Goal: Task Accomplishment & Management: Manage account settings

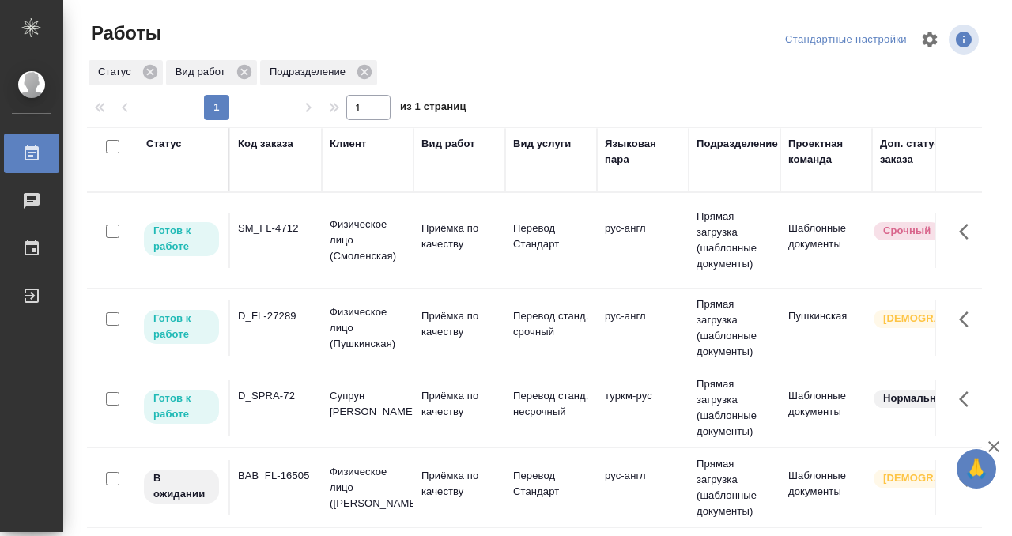
click at [276, 245] on td "SM_FL-4712" at bounding box center [276, 240] width 92 height 55
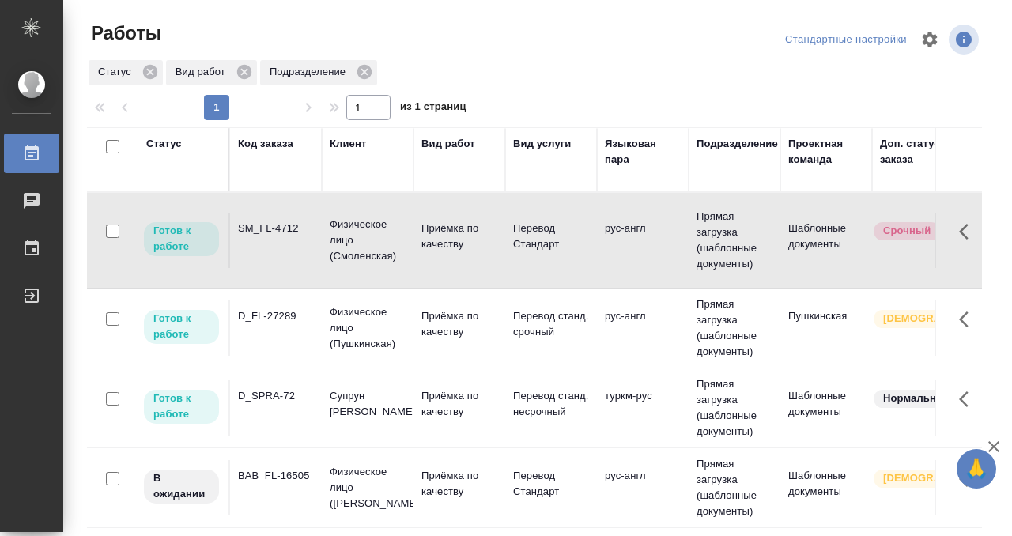
click at [276, 245] on td "SM_FL-4712" at bounding box center [276, 240] width 92 height 55
click at [303, 312] on td "D_FL-27289" at bounding box center [276, 327] width 92 height 55
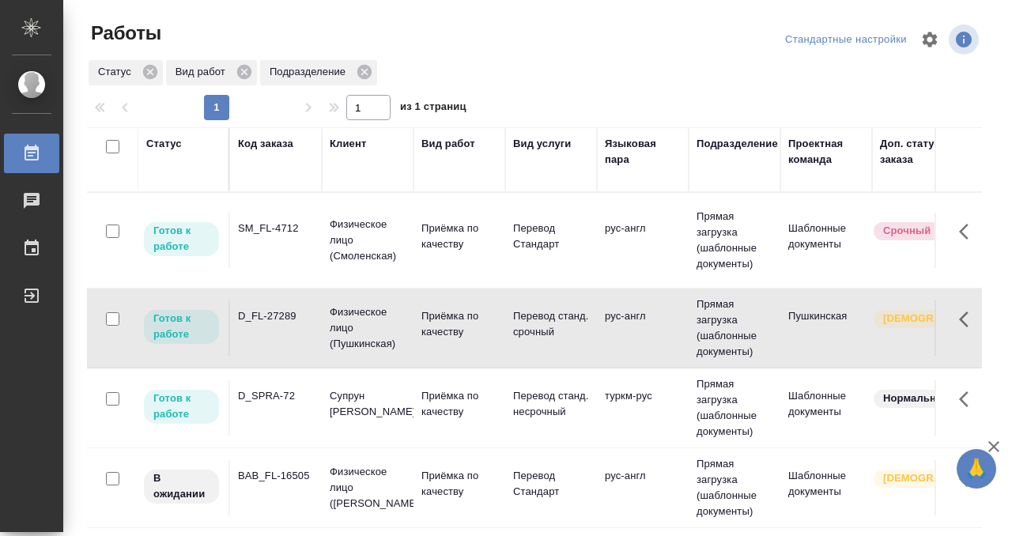
click at [303, 312] on td "D_FL-27289" at bounding box center [276, 327] width 92 height 55
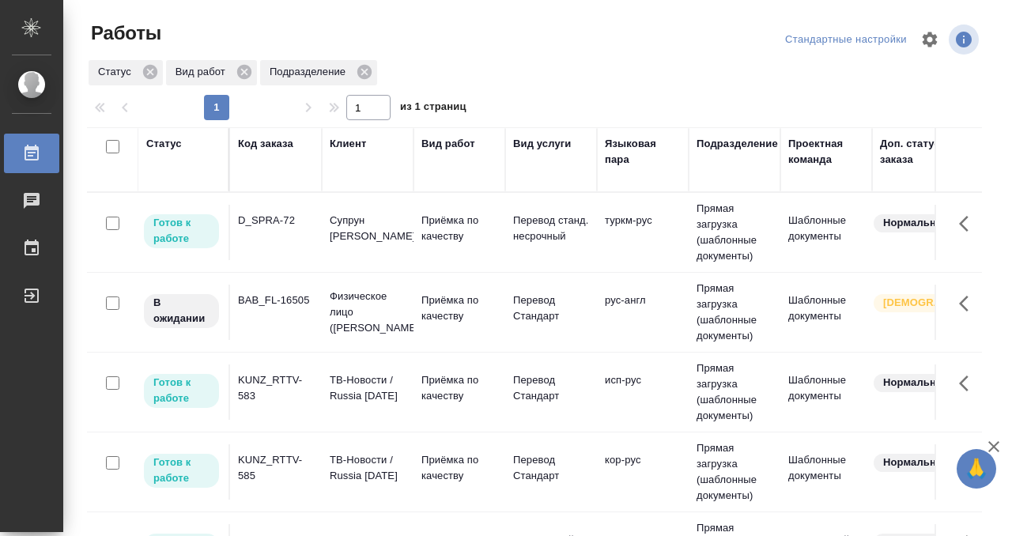
click at [263, 134] on th "Код заказа" at bounding box center [276, 159] width 92 height 65
click at [262, 142] on div "Код заказа" at bounding box center [265, 144] width 55 height 16
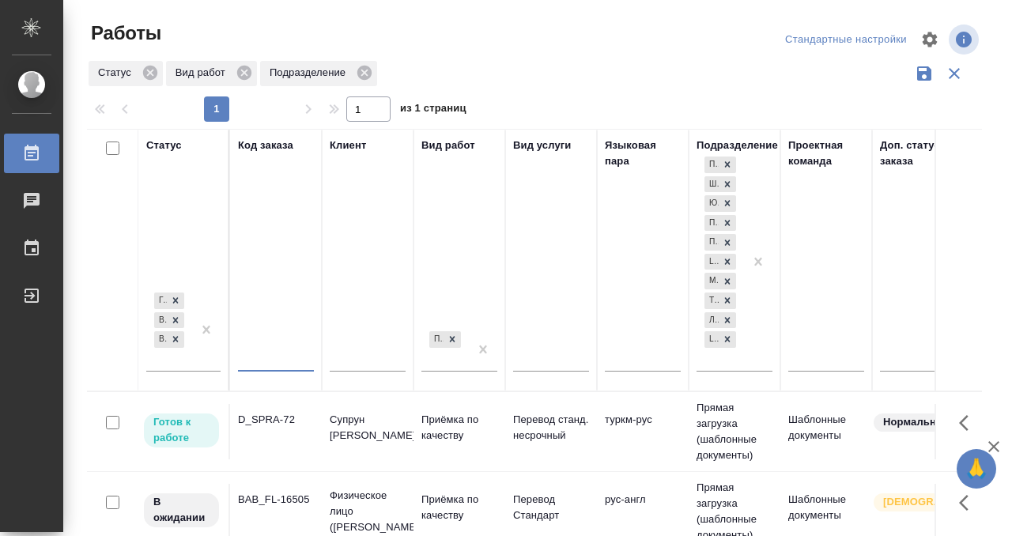
click at [266, 353] on input "text" at bounding box center [276, 361] width 76 height 20
type input "С"
type input "М"
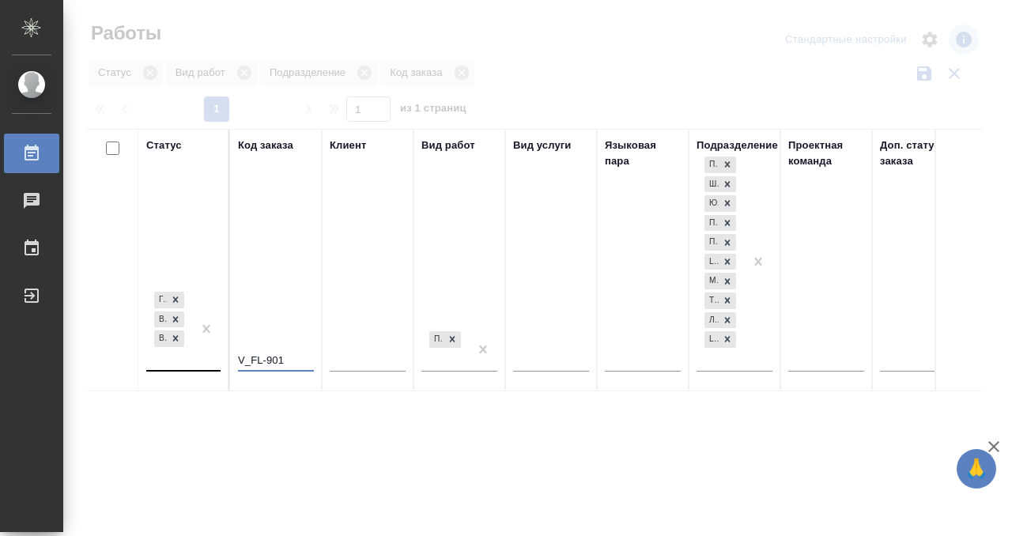
type input "V_FL-901"
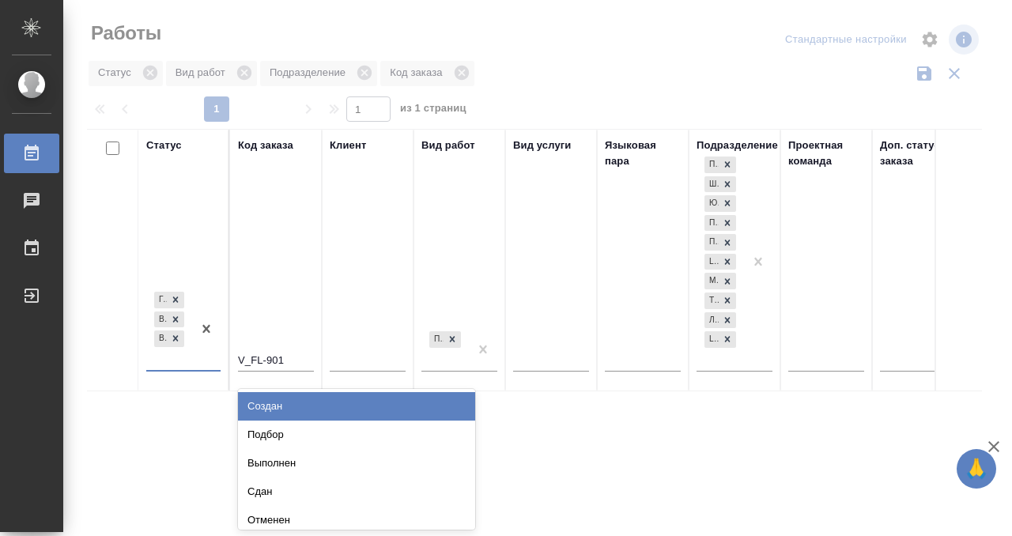
click at [189, 358] on div "Готов к работе В работе В ожидании" at bounding box center [169, 328] width 46 height 81
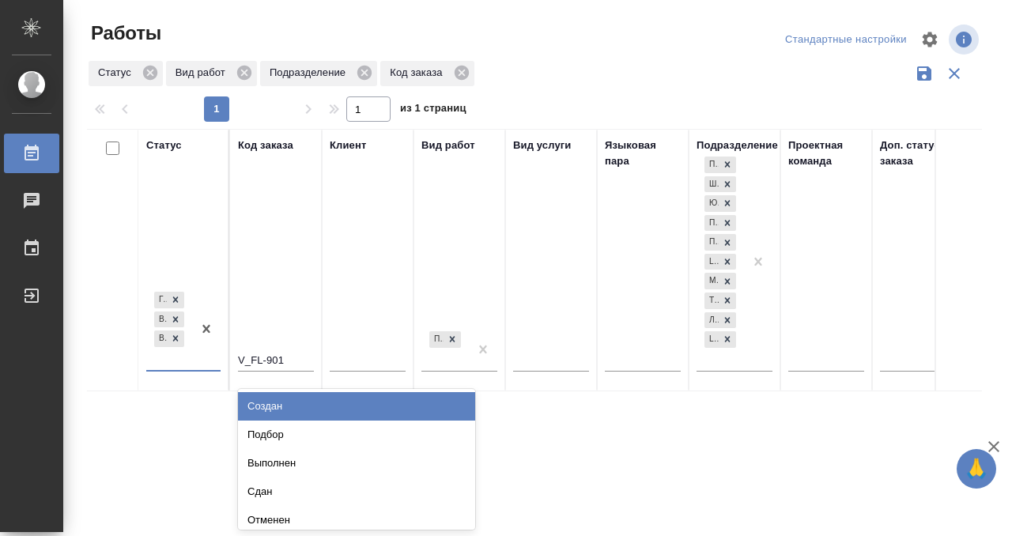
scroll to position [8, 0]
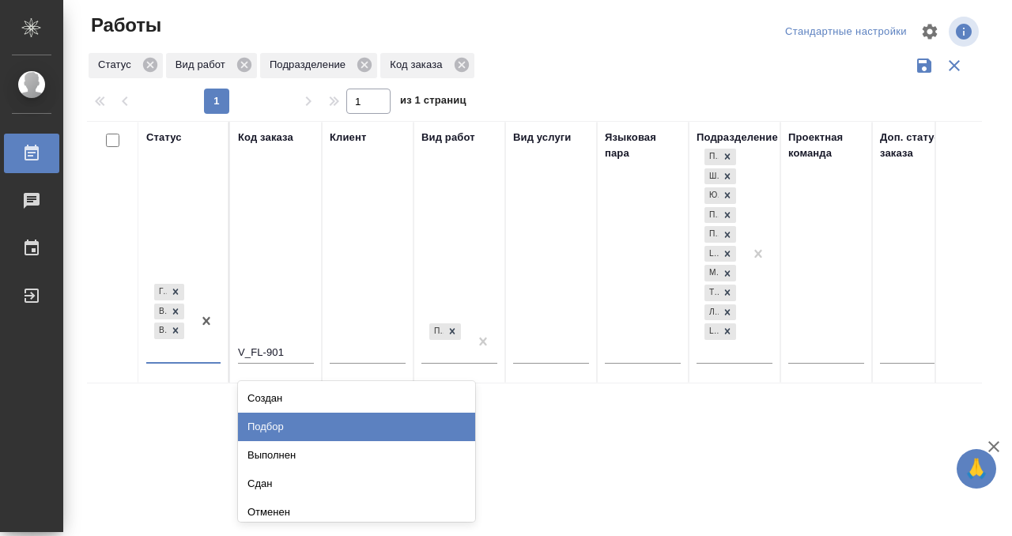
click at [270, 428] on div "Подбор" at bounding box center [356, 427] width 237 height 28
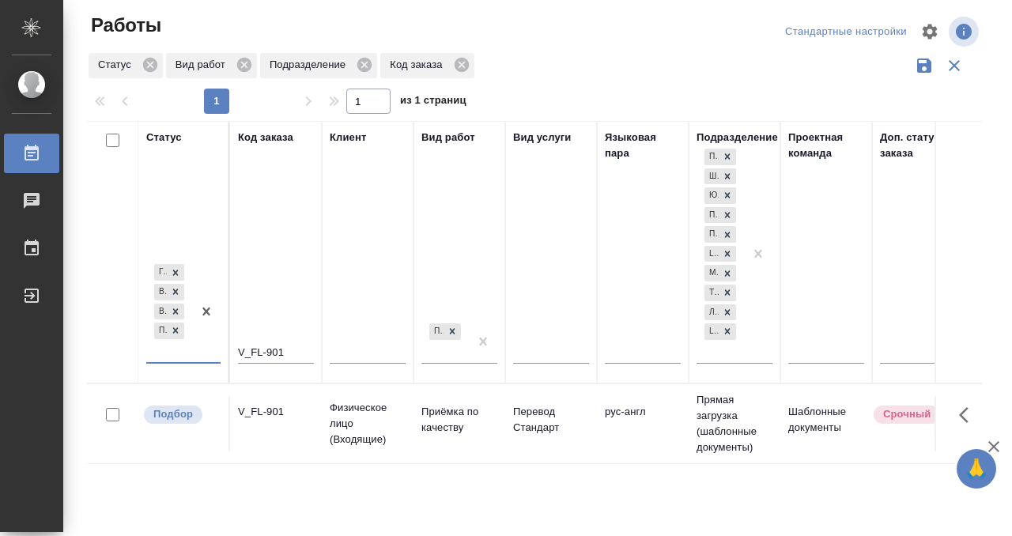
click at [241, 413] on div "V_FL-901" at bounding box center [276, 412] width 76 height 16
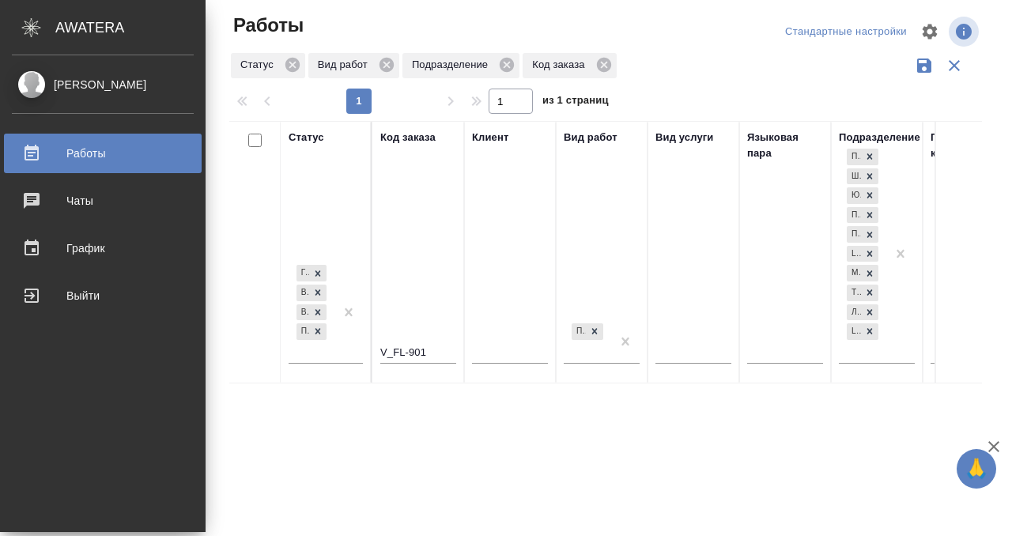
click at [35, 153] on div "Работы" at bounding box center [103, 153] width 182 height 24
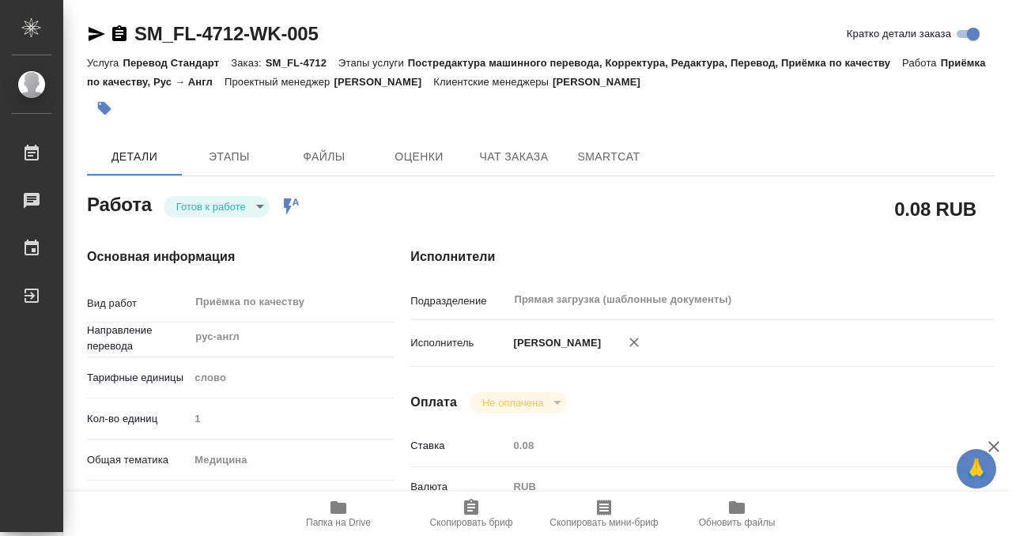
click at [98, 91] on div at bounding box center [389, 108] width 605 height 35
click at [101, 103] on icon "button" at bounding box center [104, 108] width 13 height 13
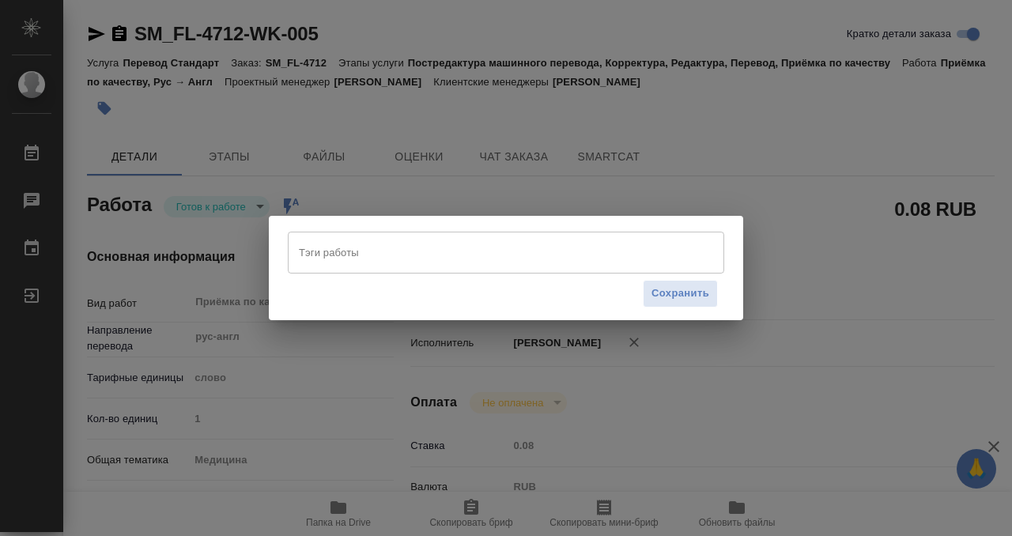
click at [329, 260] on input "Тэги работы" at bounding box center [491, 252] width 392 height 27
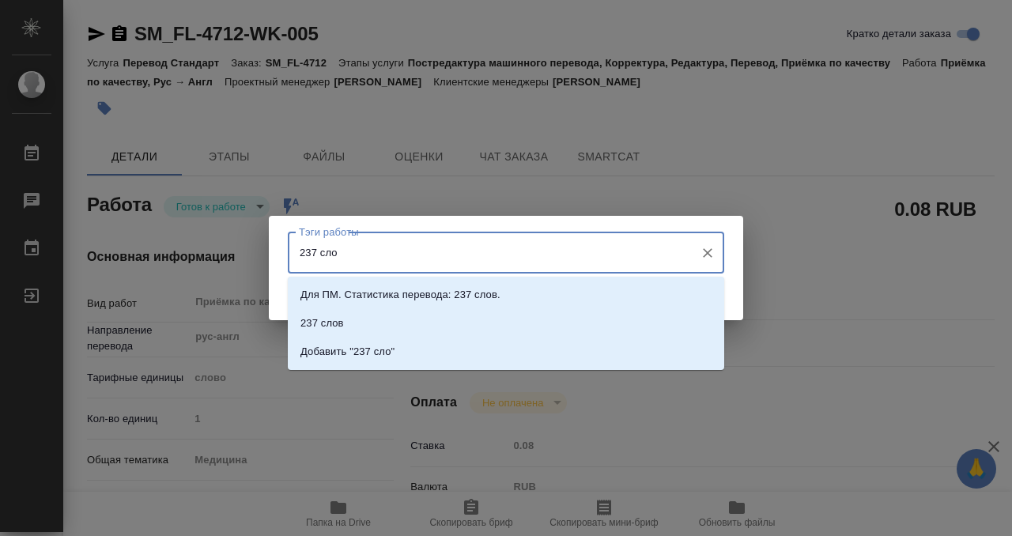
type input "237 слов"
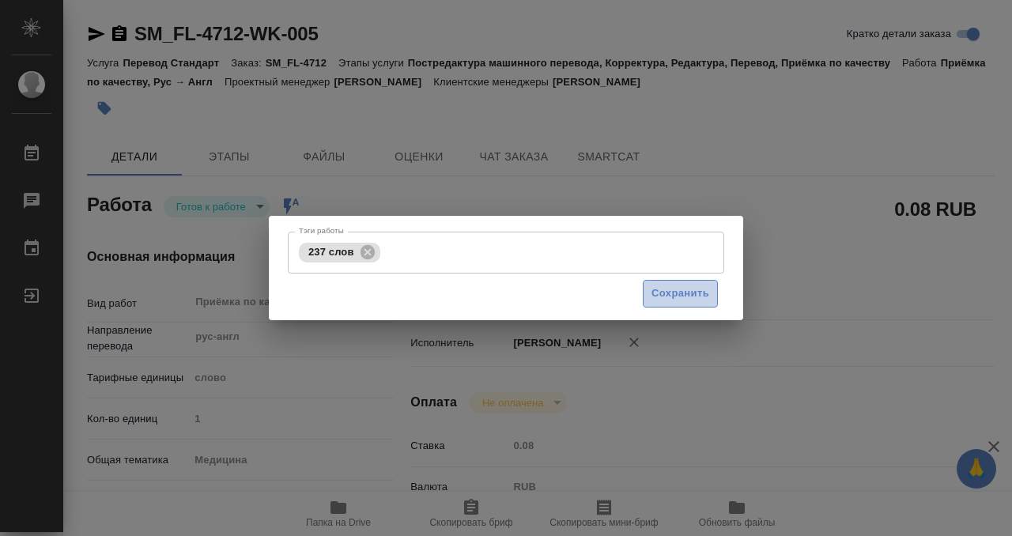
click at [676, 288] on span "Сохранить" at bounding box center [680, 293] width 58 height 18
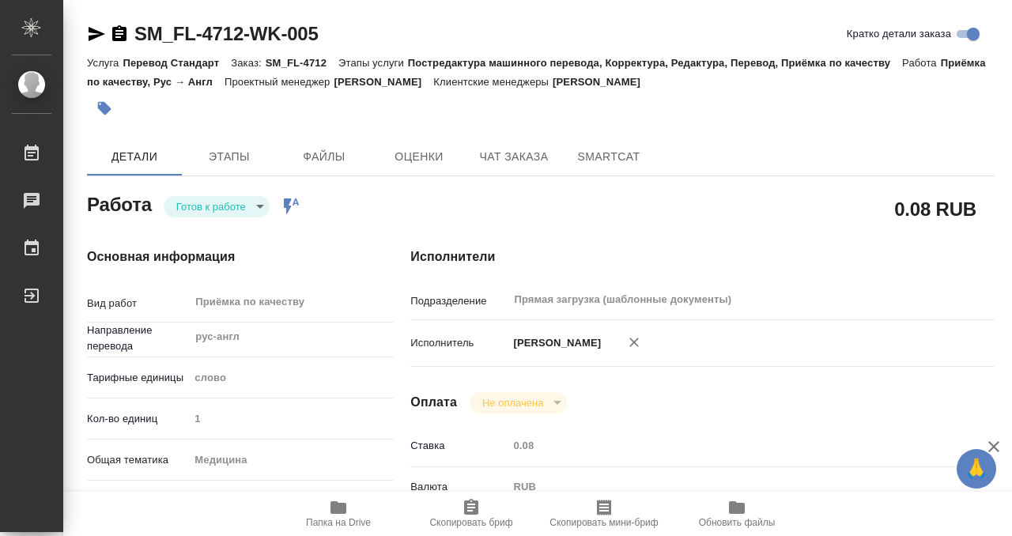
type input "readyForWork"
type input "рус-англ"
type input "5a8b1489cc6b4906c91bfd90"
type input "1"
type input "med"
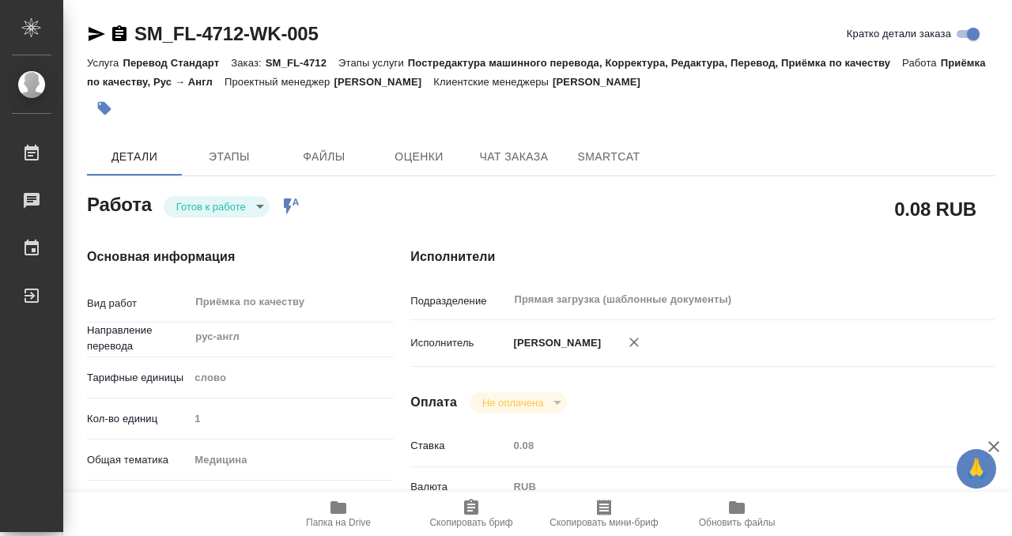
type input "5a8b8b956a9677013d343e74"
checkbox input "true"
type input "12.09.2025 13:01"
type input "[DATE] 10:00"
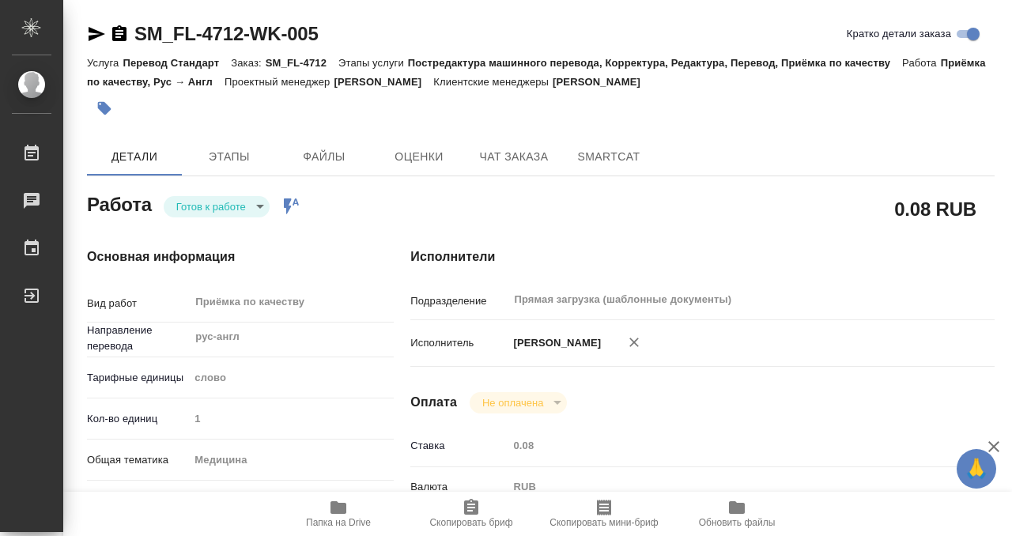
type input "Прямая загрузка (шаблонные документы)"
type input "notPayed"
type input "0.08"
type input "RUB"
type input "[PERSON_NAME]"
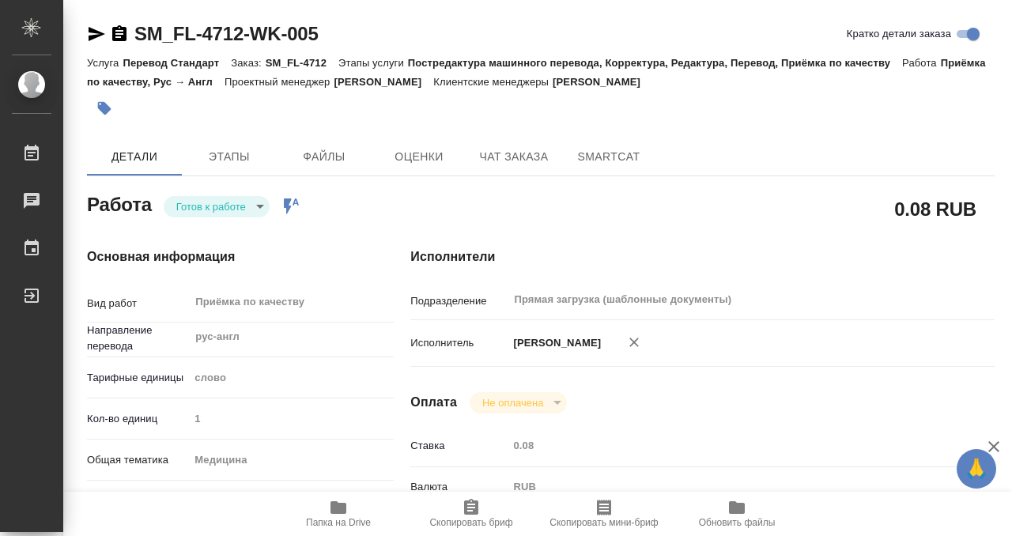
type input "SM_FL-4712"
type input "Перевод Стандарт"
type input "Постредактура машинного перевода, Корректура, Редактура, Перевод, Приёмка по ка…"
type input "Козлова Мария"
type input "Оксютович Ирина"
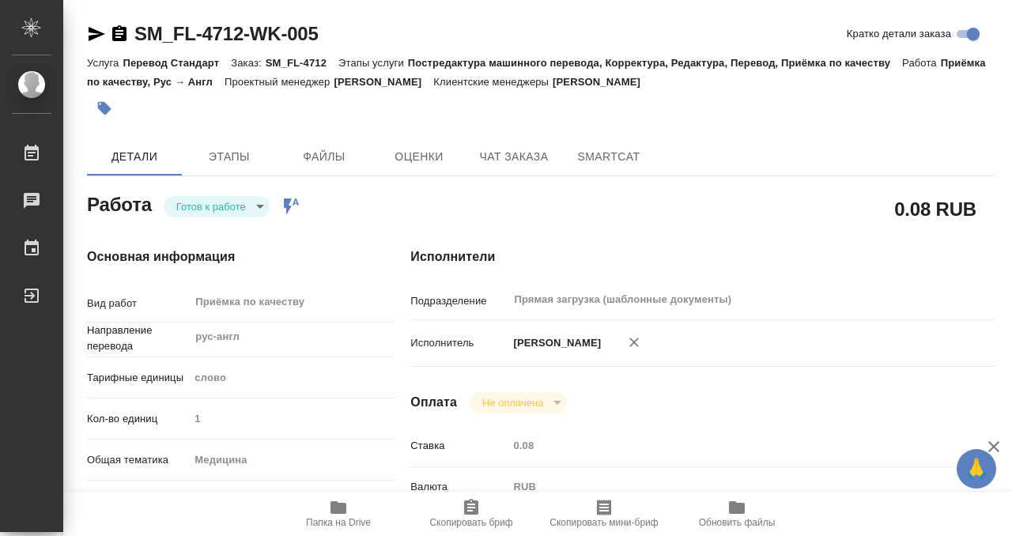
type input "/Clients/FL_SM/Orders/SM_FL-4712"
click at [228, 213] on body "🙏 .cls-1 fill:#fff; AWATERA Kobzeva Elizaveta Работы 0 Чаты График Выйти SM_FL-…" at bounding box center [506, 268] width 1012 height 536
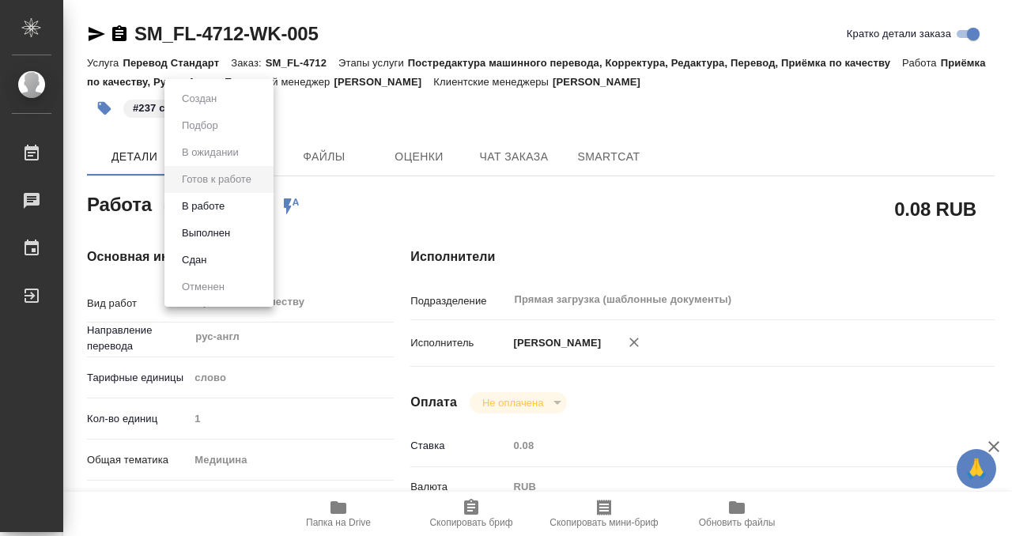
click at [225, 232] on button "Выполнен" at bounding box center [206, 232] width 58 height 17
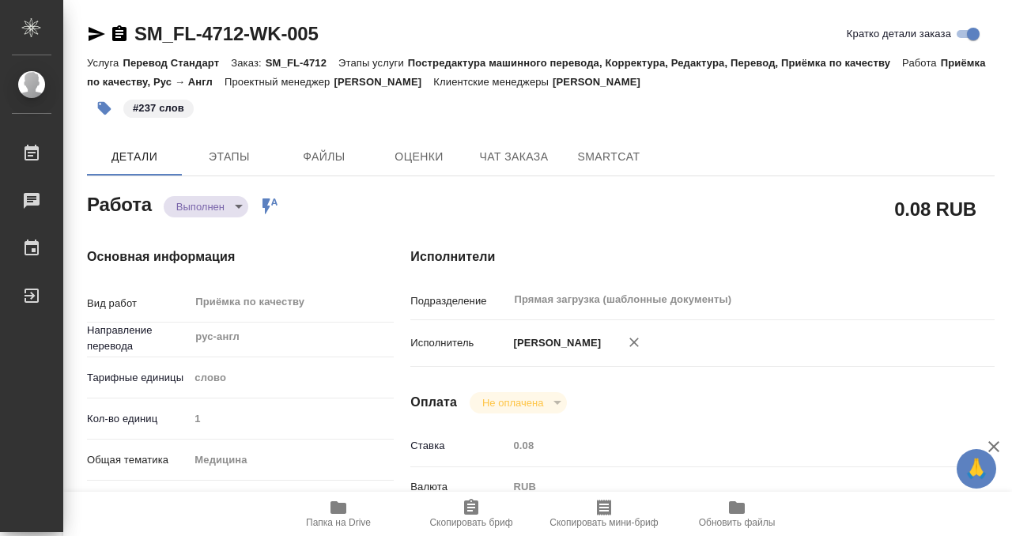
type textarea "x"
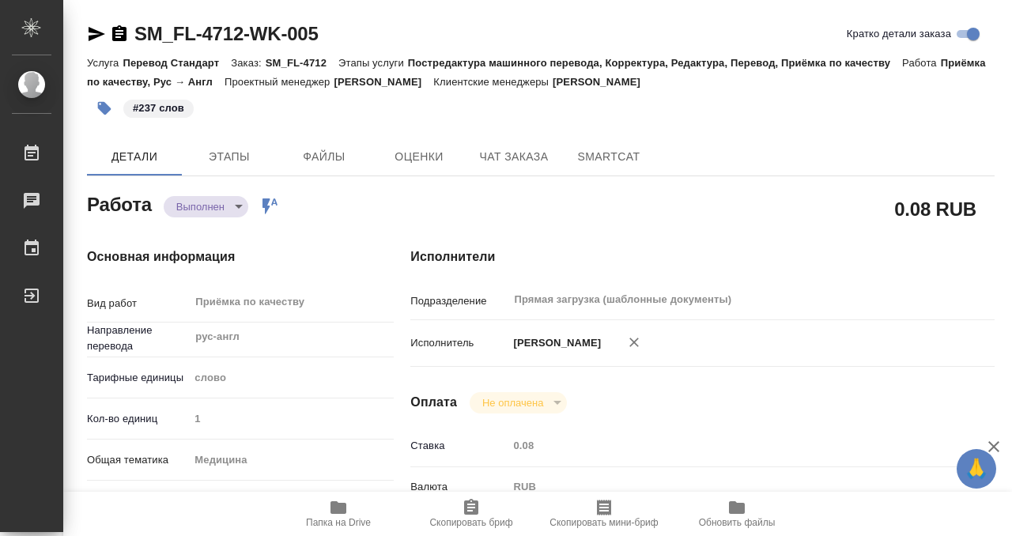
type textarea "x"
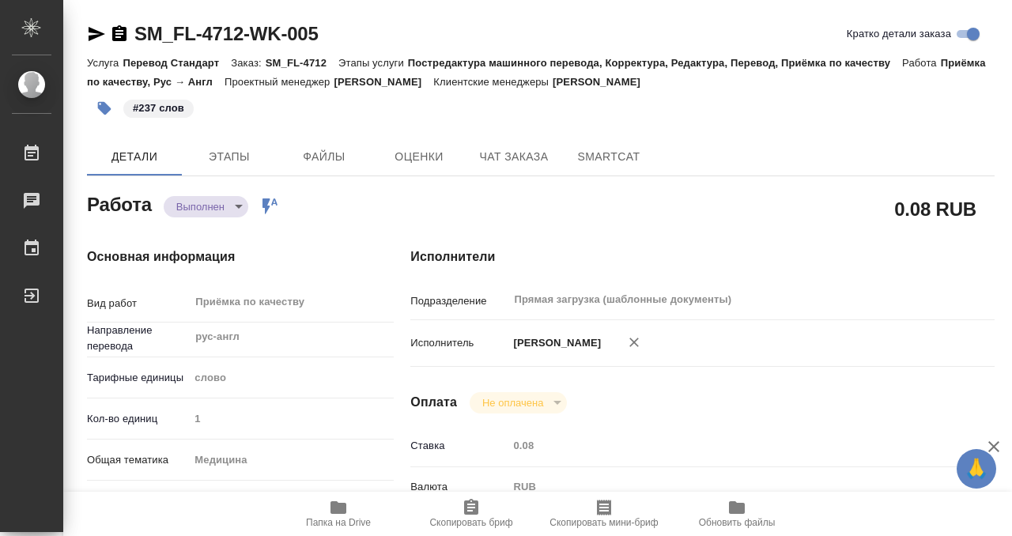
click at [123, 37] on icon "button" at bounding box center [119, 33] width 14 height 16
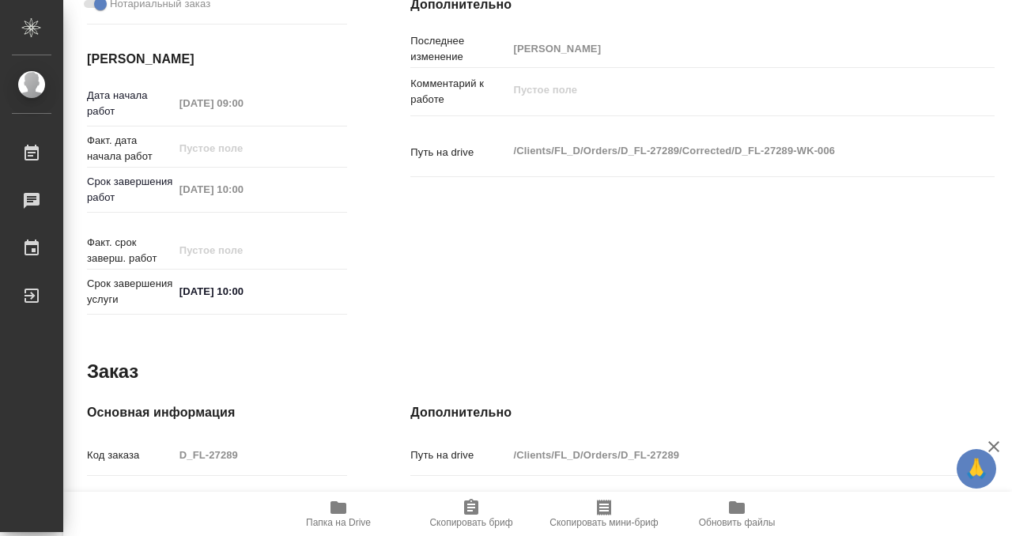
scroll to position [844, 0]
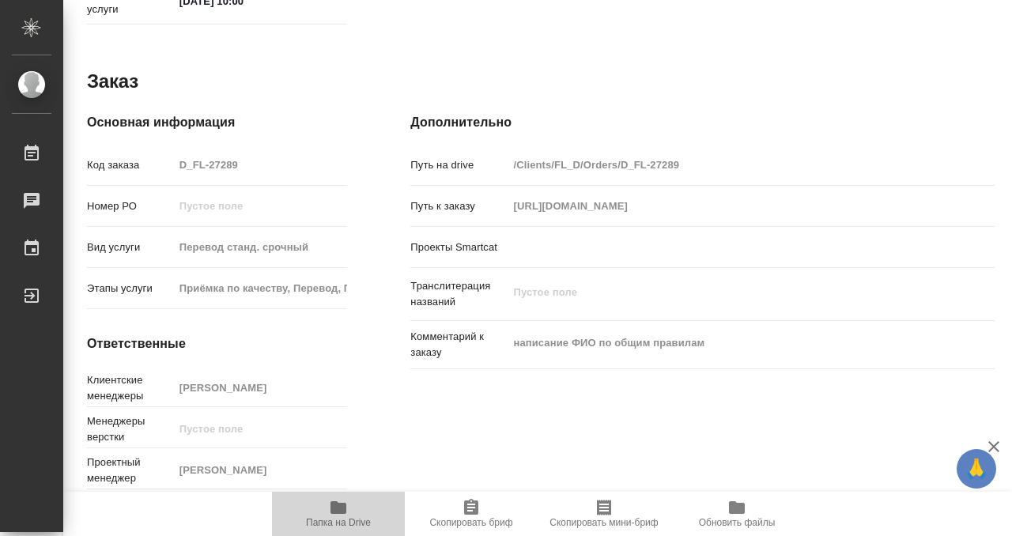
click at [342, 509] on icon "button" at bounding box center [338, 507] width 16 height 13
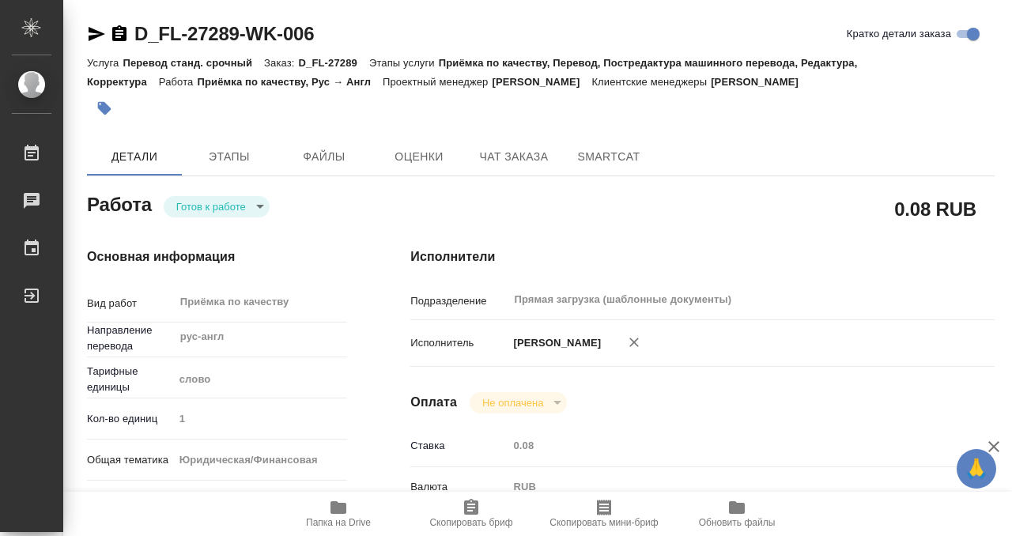
click at [112, 100] on button "button" at bounding box center [104, 108] width 35 height 35
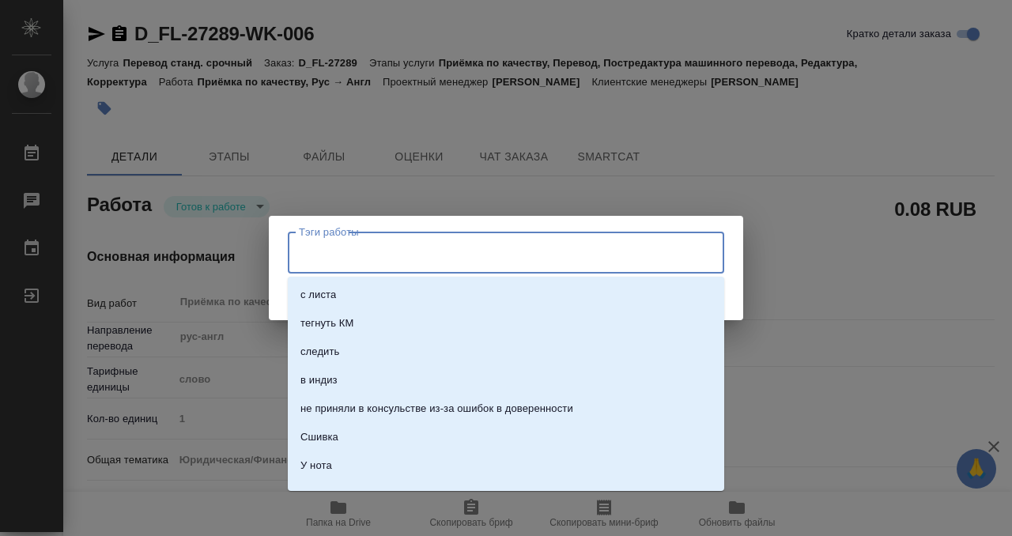
click at [337, 261] on input "Тэги работы" at bounding box center [491, 252] width 392 height 27
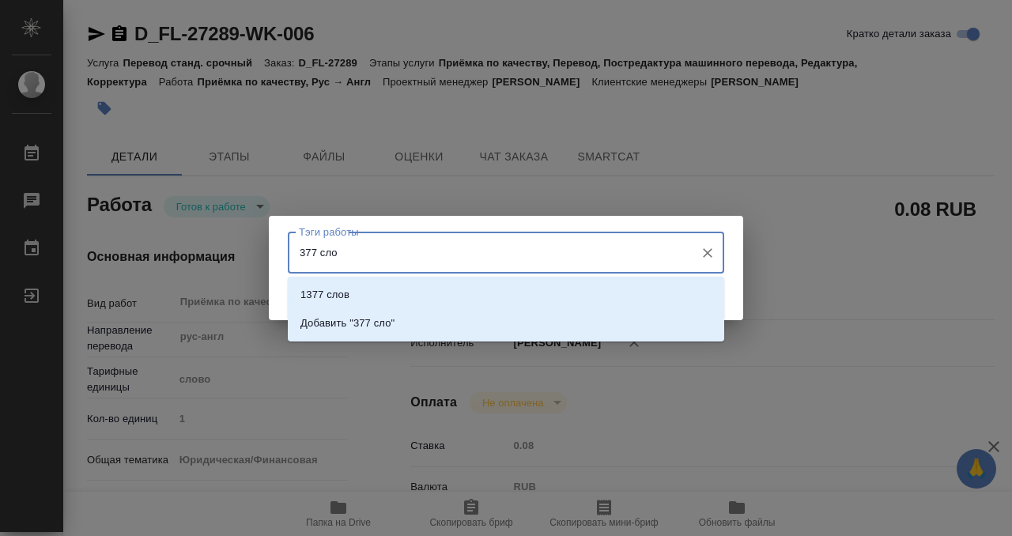
type input "377 слов"
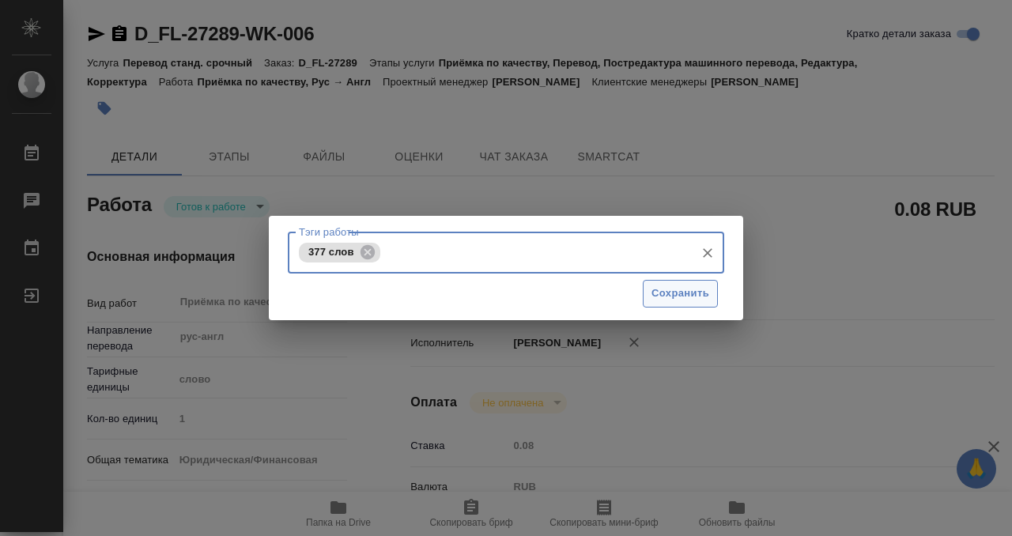
click at [694, 292] on span "Сохранить" at bounding box center [680, 293] width 58 height 18
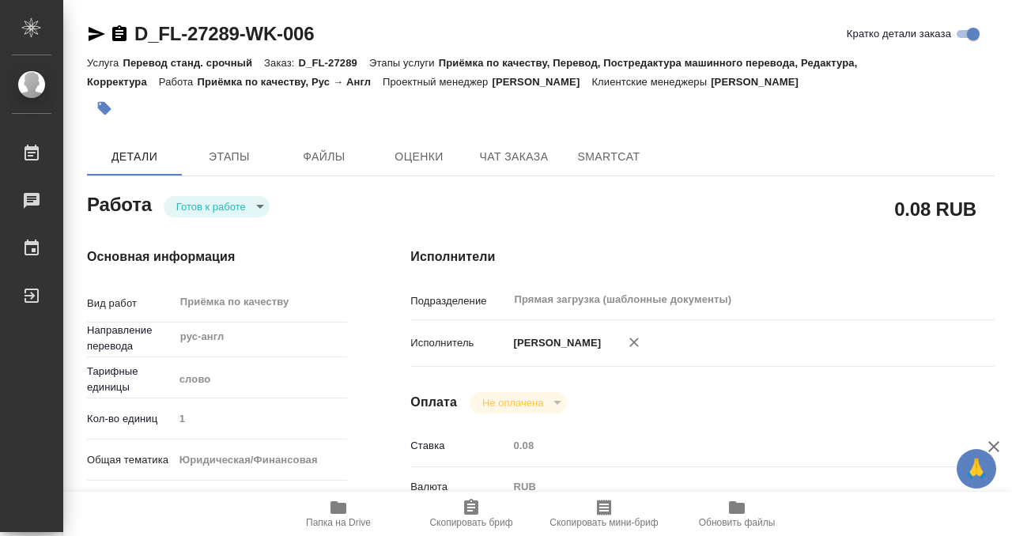
click at [234, 208] on body "🙏 .cls-1 fill:#fff; AWATERA Kobzeva Elizaveta Работы 0 Чаты График Выйти D_FL-2…" at bounding box center [506, 268] width 1012 height 536
type input "readyForWork"
type input "рус-англ"
type input "5a8b1489cc6b4906c91bfd90"
type input "1"
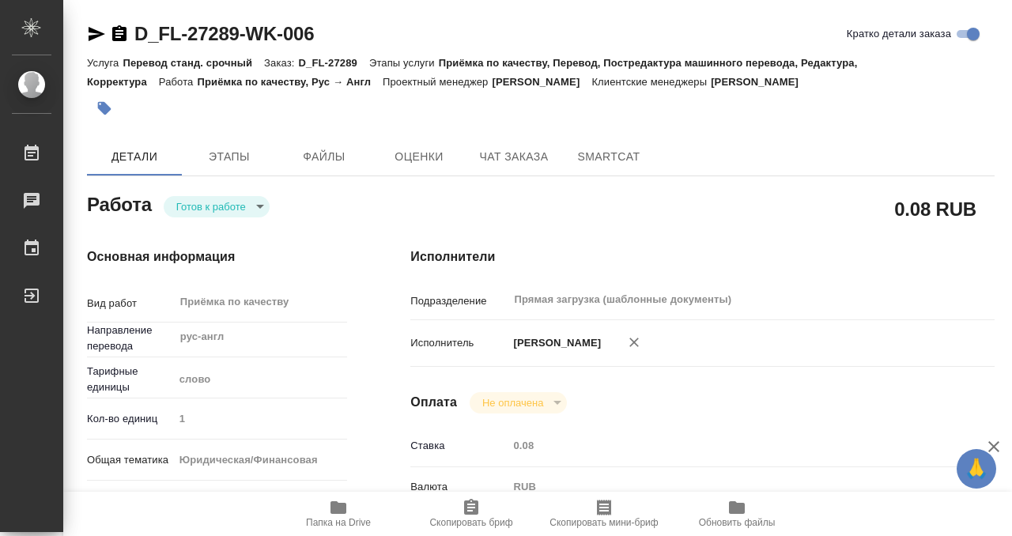
type input "yr-fn"
type input "5a8b8b956a9677013d343cfe"
checkbox input "true"
type input "15.09.2025 09:00"
type input "15.09.2025 10:00"
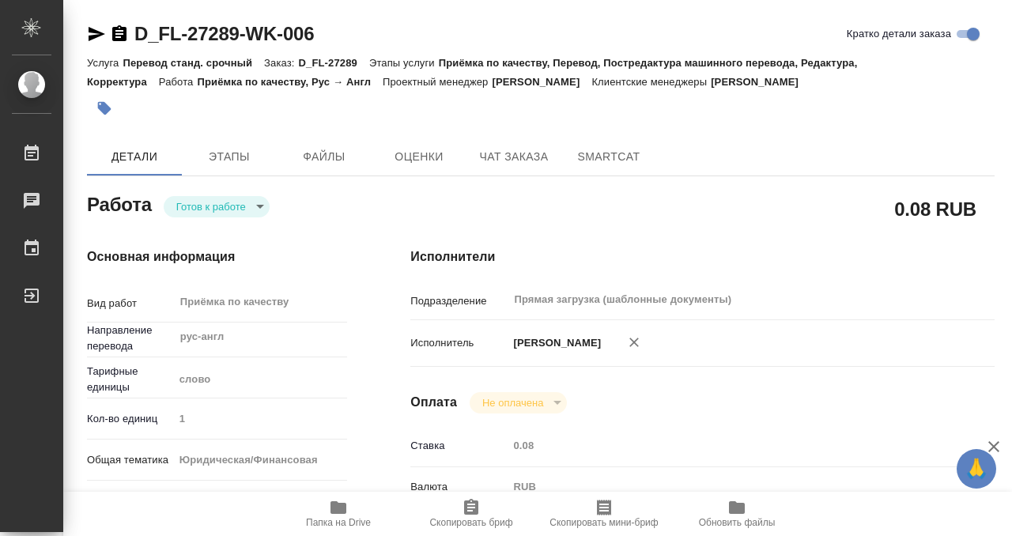
type input "15.09.2025 10:00"
type input "Прямая загрузка (шаблонные документы)"
type input "notPayed"
type input "0.08"
type input "RUB"
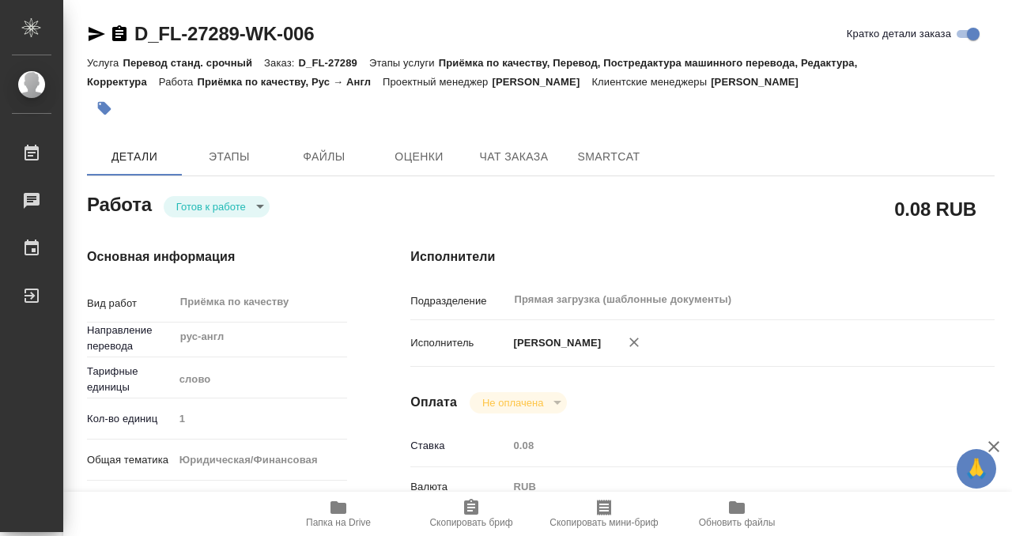
type input "[PERSON_NAME] [PERSON_NAME]"
type input "D_FL-27289"
type input "Перевод станд. срочный"
type input "Приёмка по качеству, Перевод, Постредактура машинного перевода, Редактура, Корр…"
type input "Давыдова Елена"
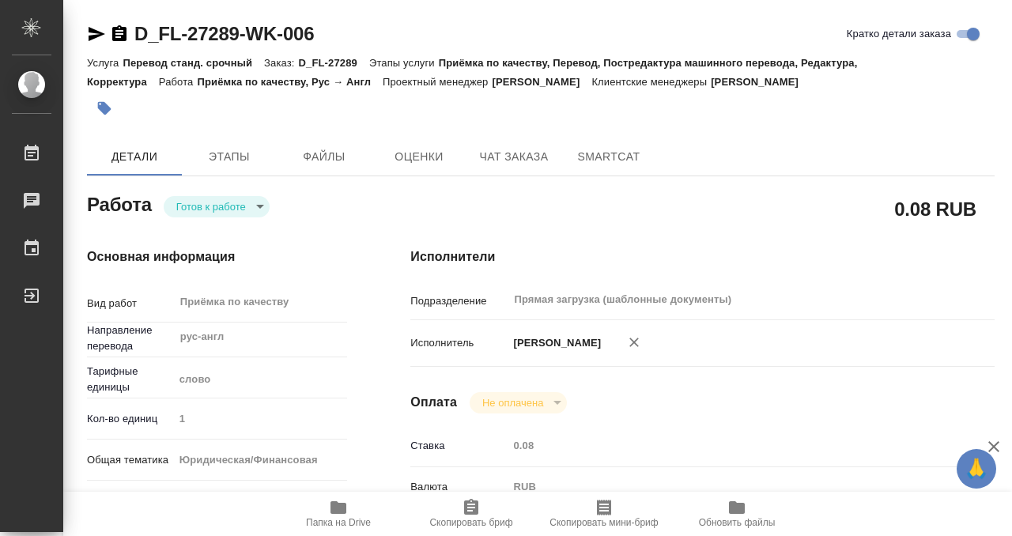
type input "/Clients/FL_D/Orders/D_FL-27289"
type input "https://drive.awatera.com/s/34eCBjJqSAkG5Wi"
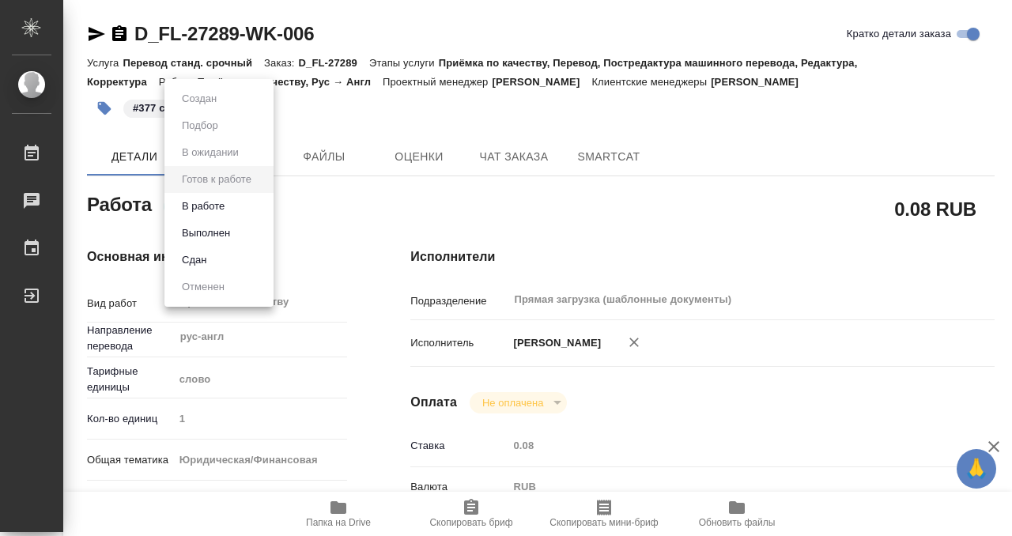
click at [230, 228] on button "Выполнен" at bounding box center [206, 232] width 58 height 17
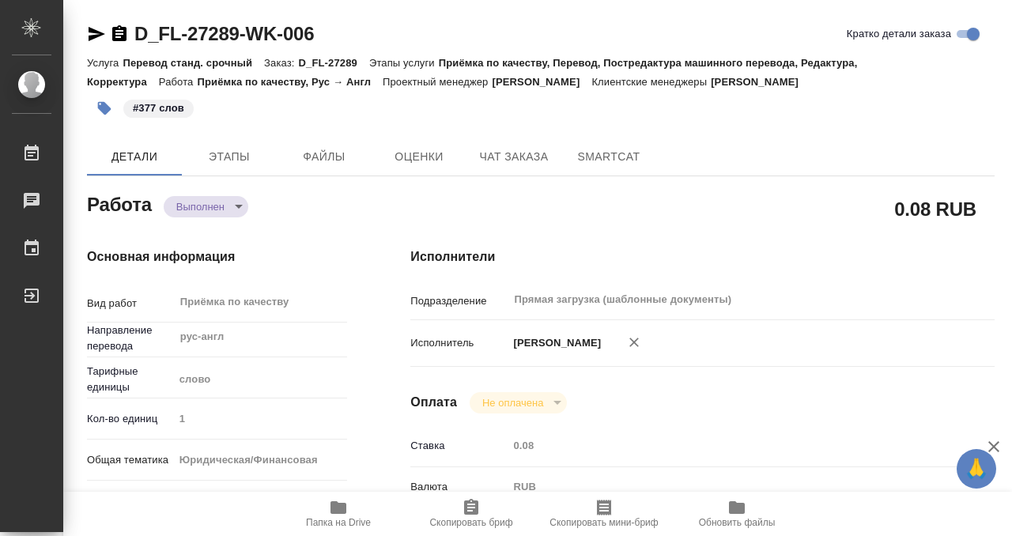
type textarea "x"
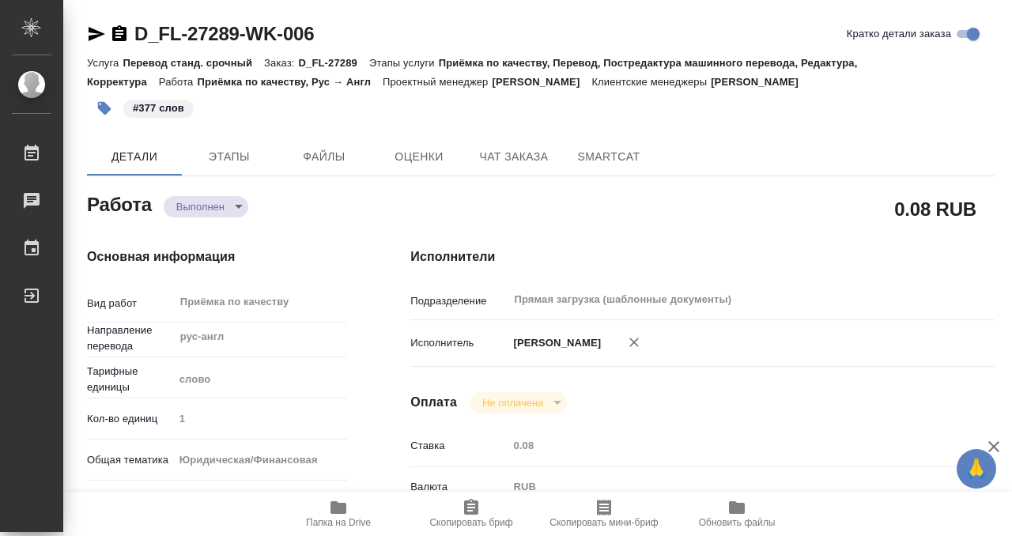
type textarea "x"
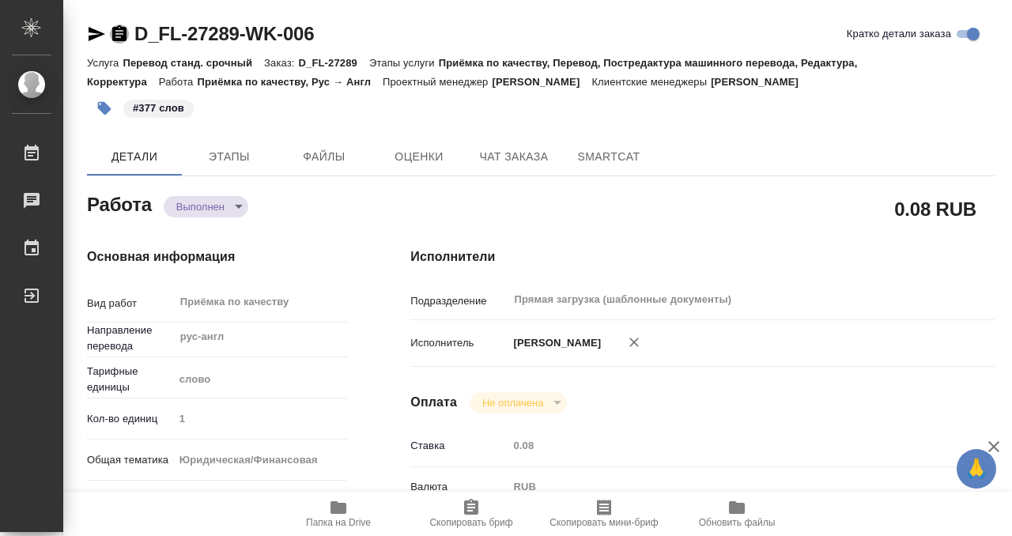
click at [122, 36] on icon "button" at bounding box center [119, 33] width 14 height 16
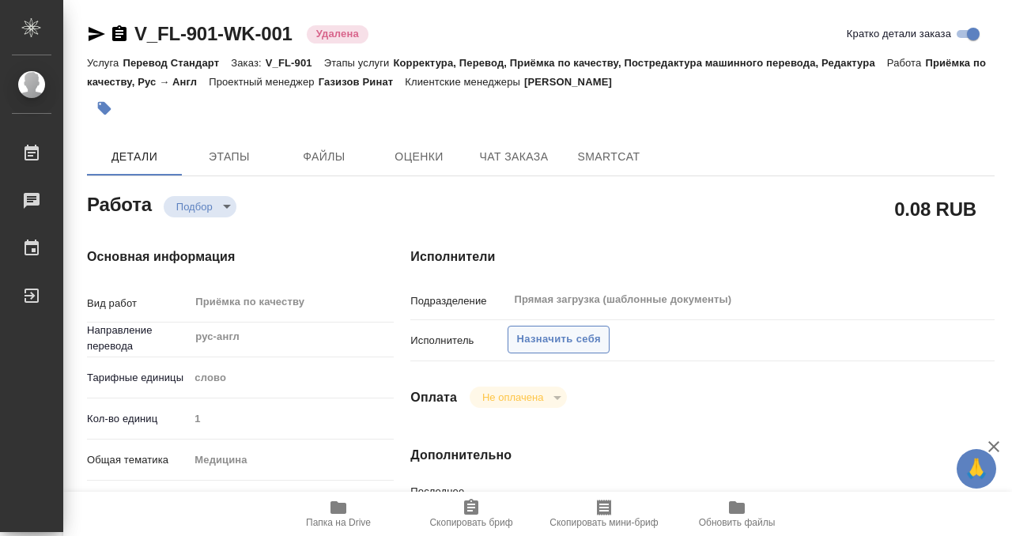
click at [579, 341] on span "Назначить себя" at bounding box center [558, 339] width 84 height 18
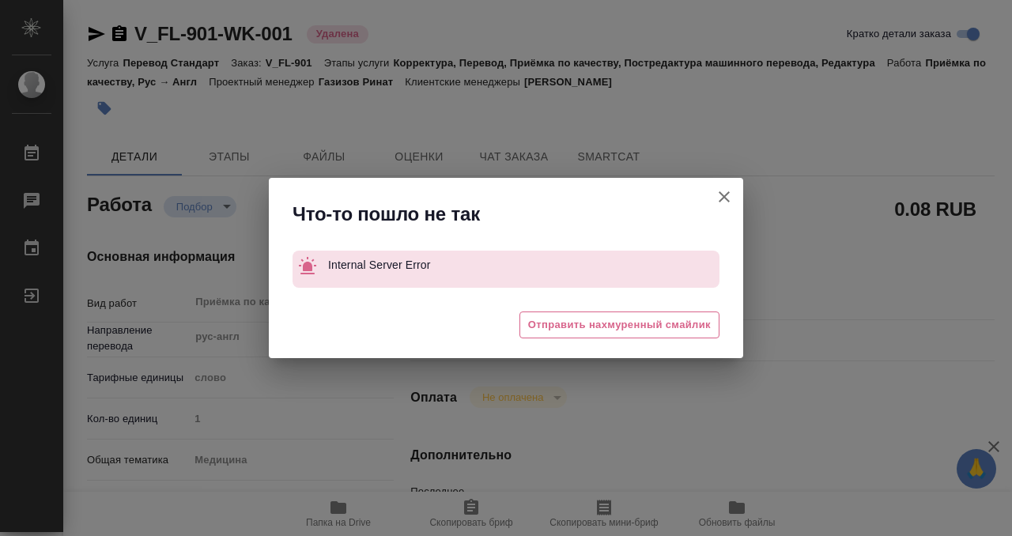
click at [730, 200] on icon "button" at bounding box center [723, 196] width 19 height 19
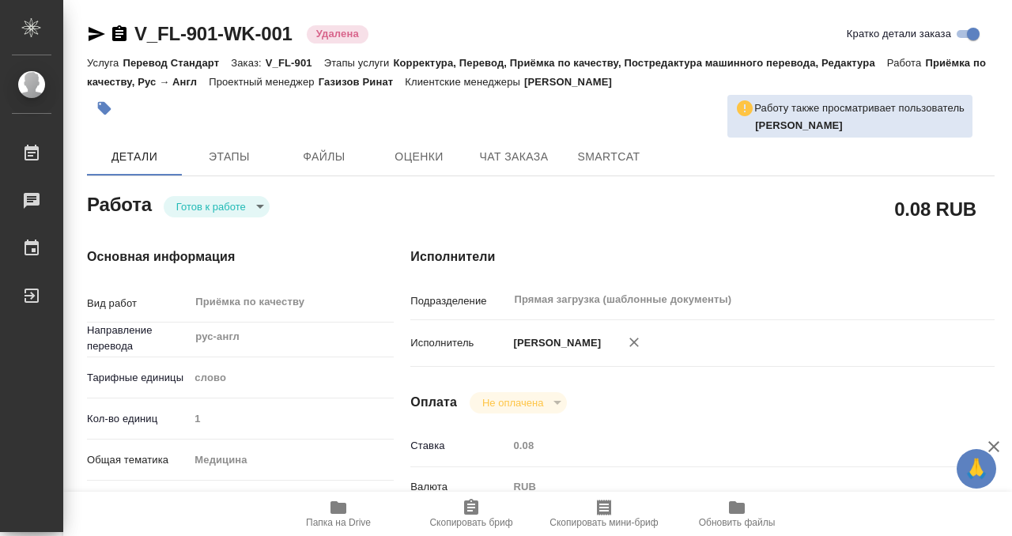
click at [642, 340] on icon "button" at bounding box center [634, 342] width 16 height 16
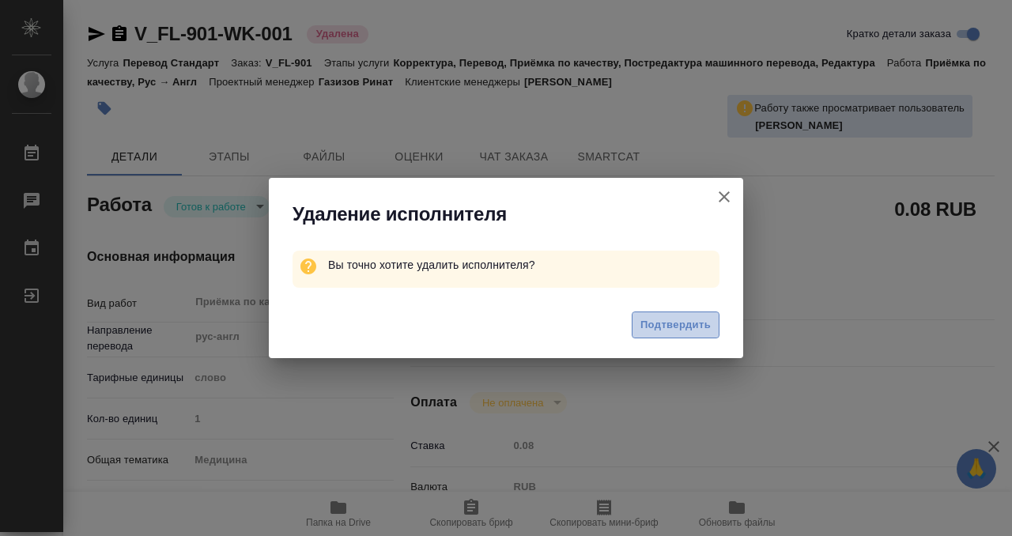
click at [665, 321] on span "Подтвердить" at bounding box center [675, 325] width 70 height 18
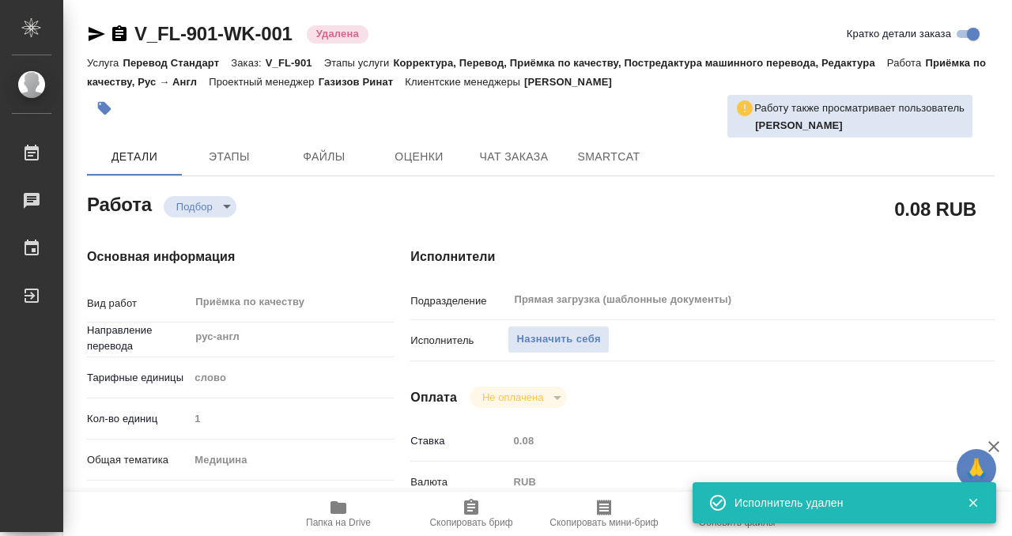
type textarea "x"
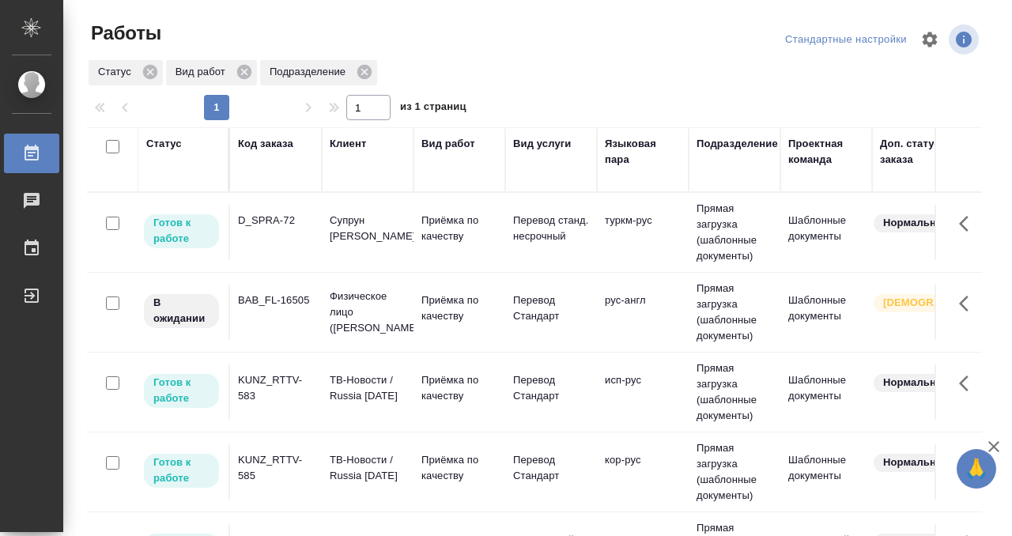
click at [266, 142] on div "Код заказа" at bounding box center [265, 144] width 55 height 16
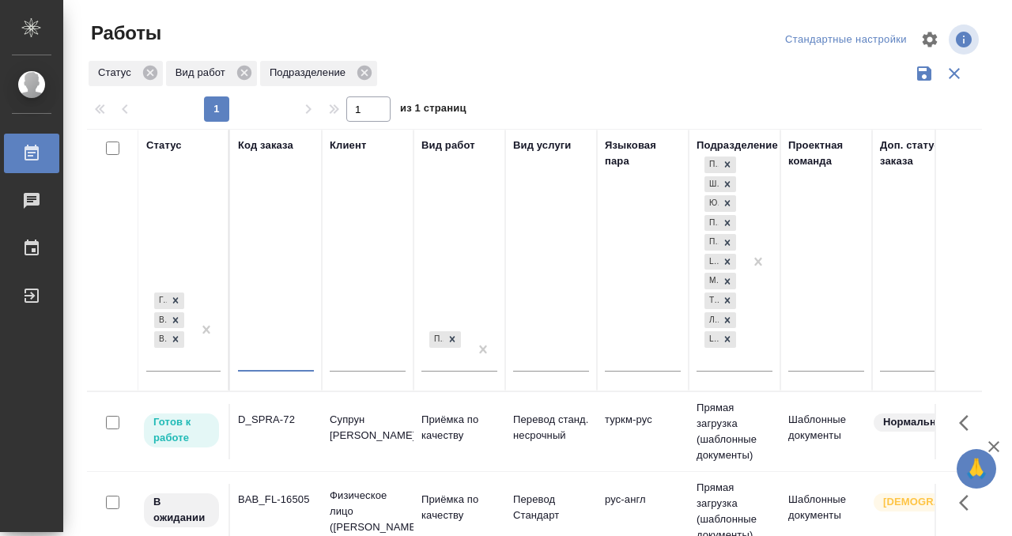
click at [258, 358] on input "text" at bounding box center [276, 361] width 76 height 20
paste input "V_FL-861"
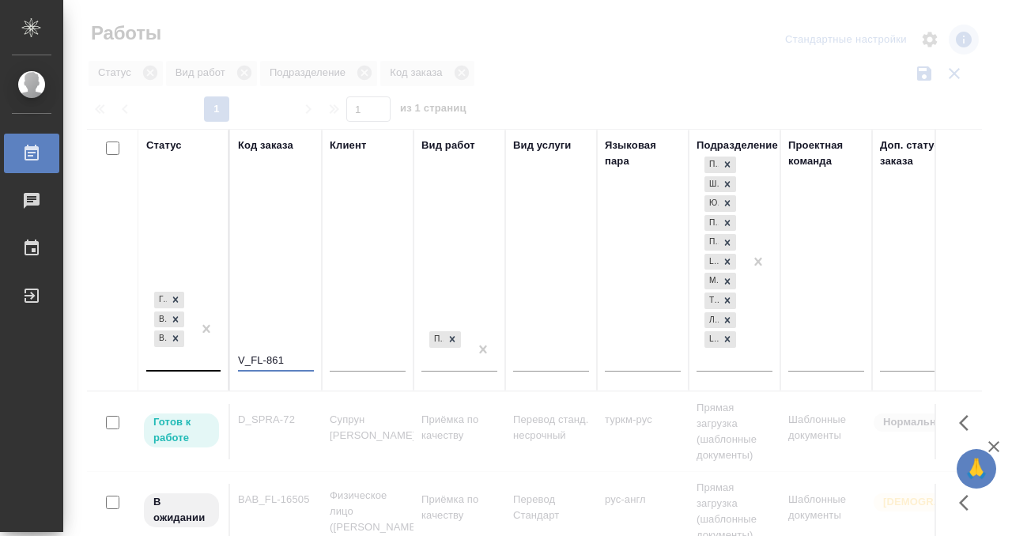
type input "V_FL-861"
click at [198, 361] on div at bounding box center [206, 328] width 28 height 81
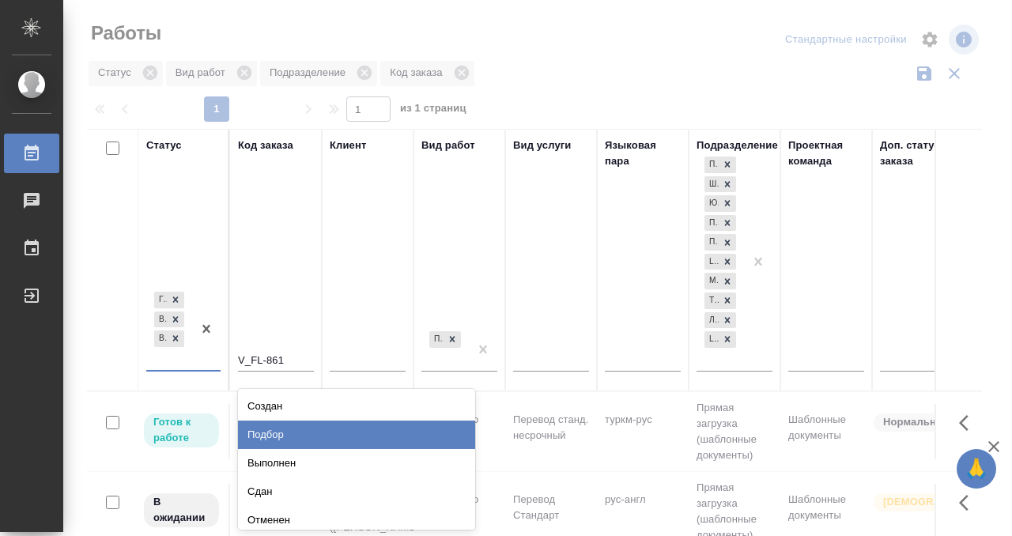
click at [277, 424] on div "Подбор" at bounding box center [356, 434] width 237 height 28
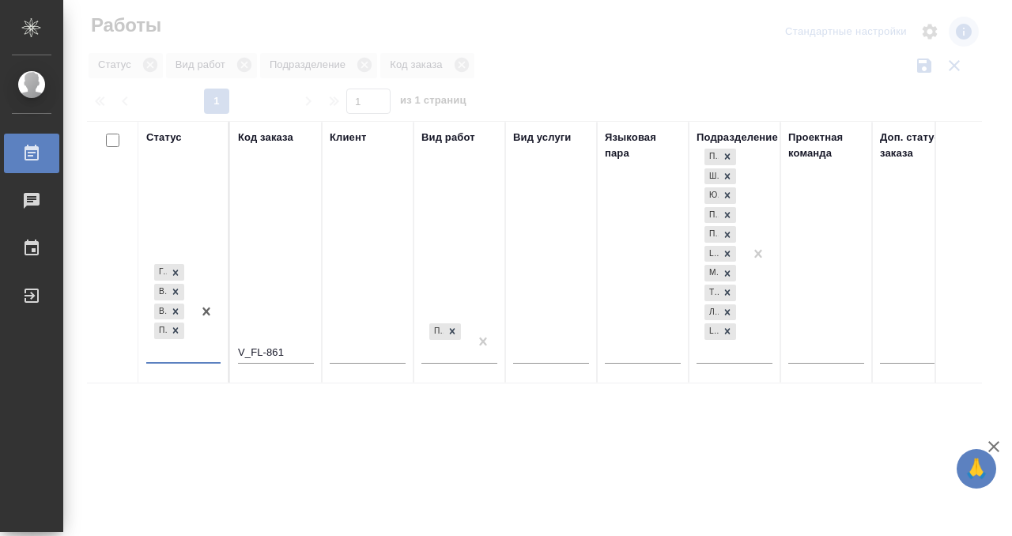
scroll to position [8, 0]
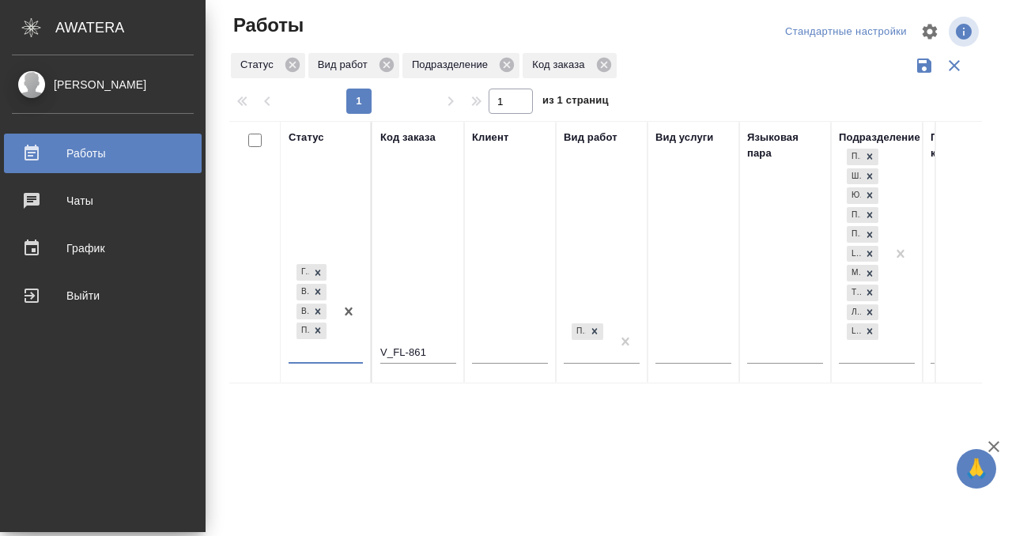
click at [39, 150] on div "Работы" at bounding box center [103, 153] width 182 height 24
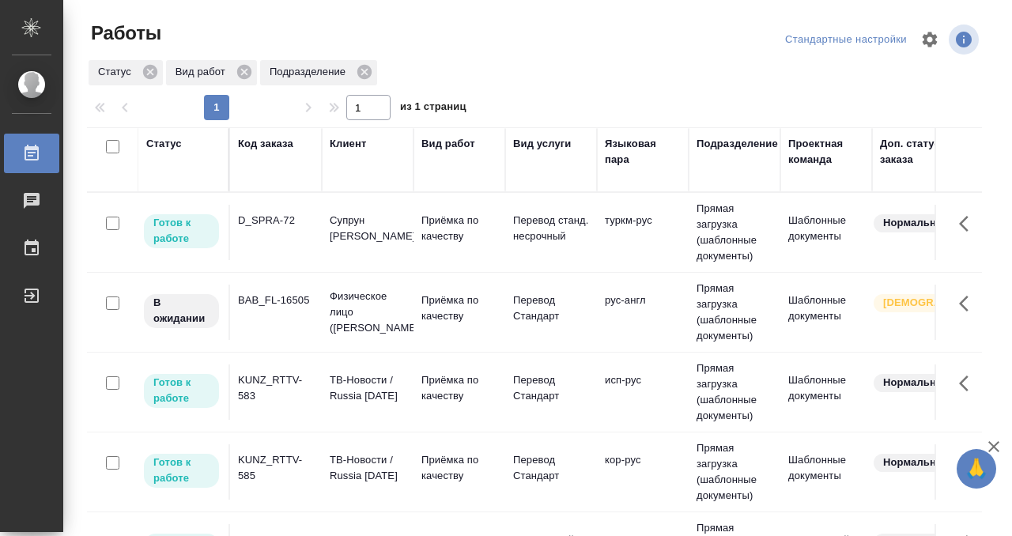
click at [172, 141] on div "Статус" at bounding box center [164, 144] width 36 height 16
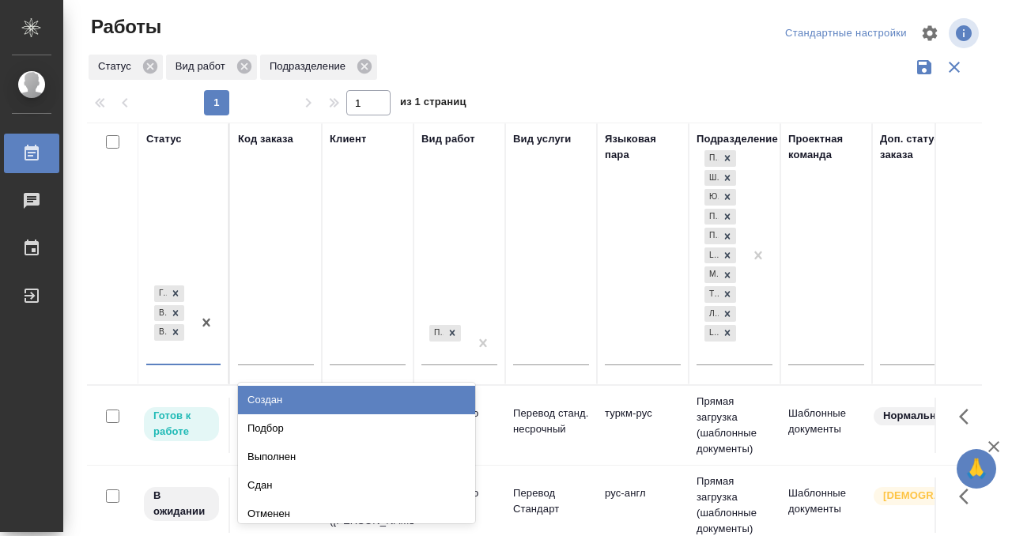
click at [161, 356] on div "[PERSON_NAME] к работе В работе В ожидании" at bounding box center [169, 322] width 46 height 81
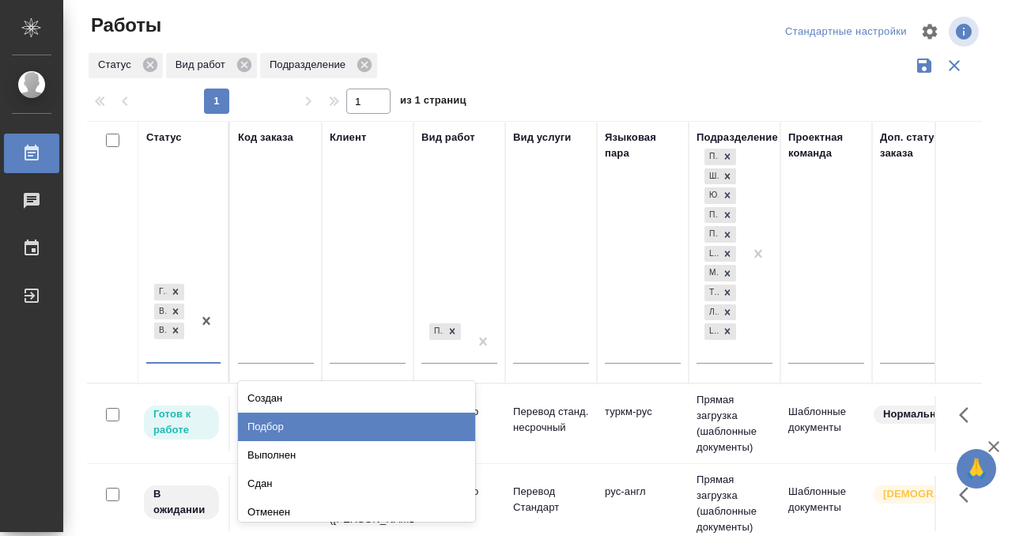
click at [282, 418] on div "Подбор" at bounding box center [356, 427] width 237 height 28
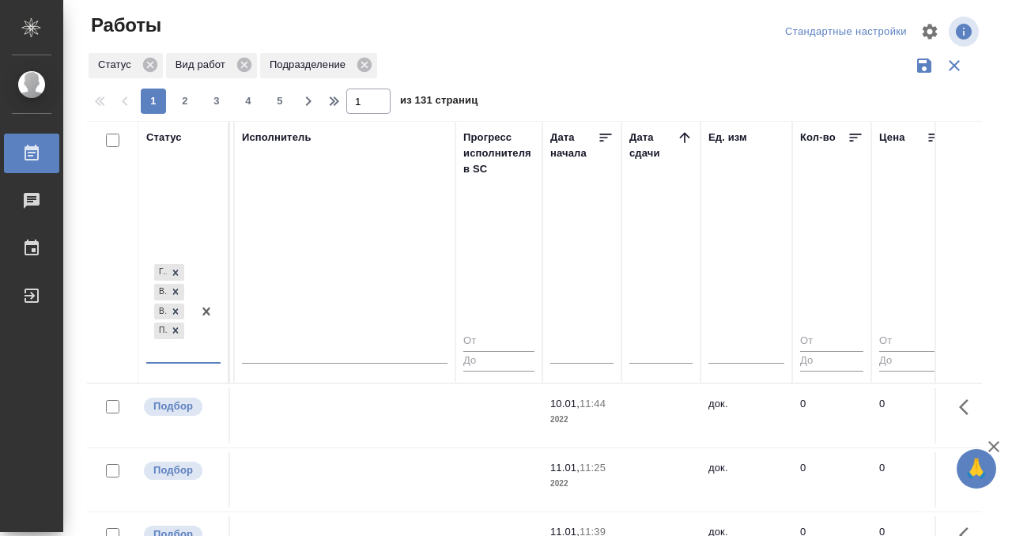
scroll to position [0, 1036]
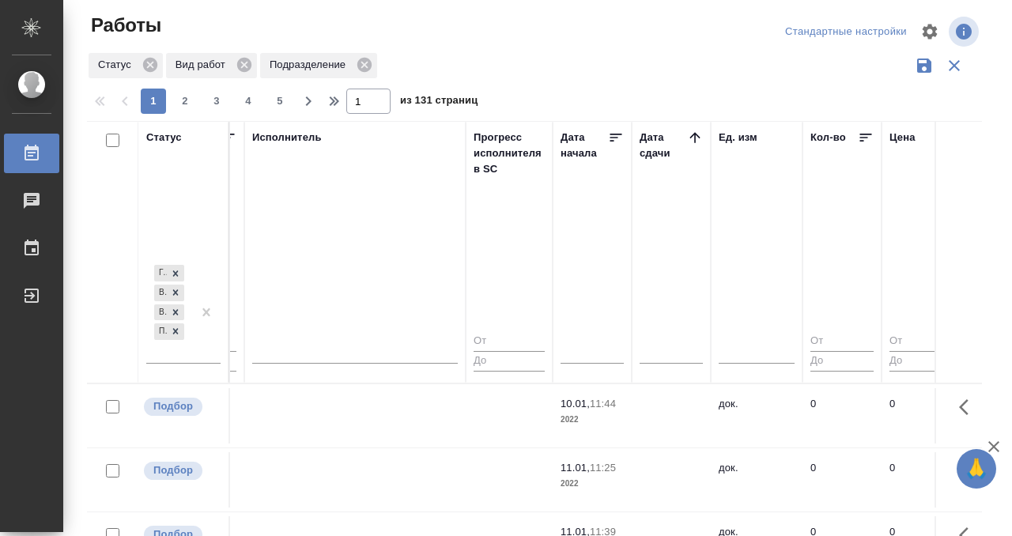
click at [690, 139] on icon at bounding box center [695, 138] width 16 height 16
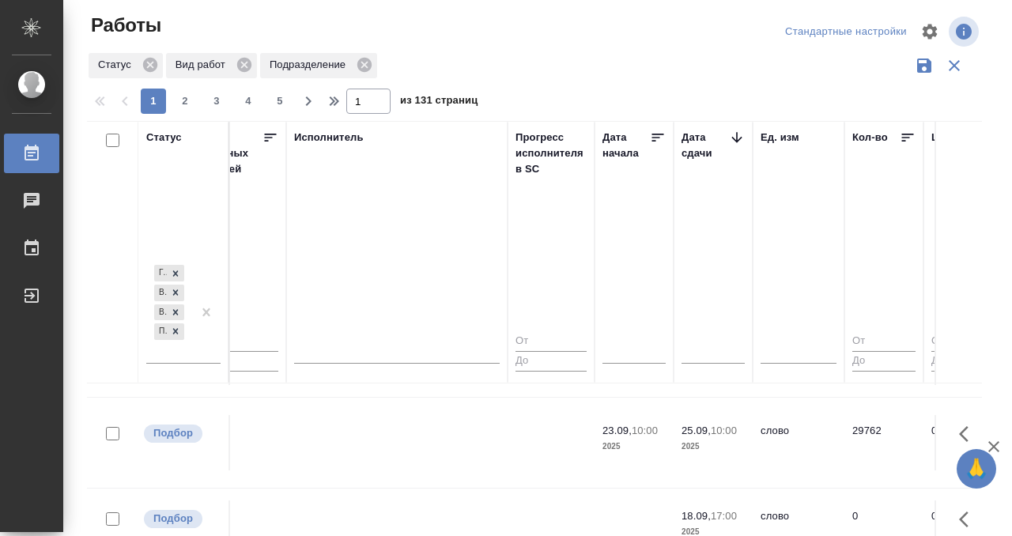
scroll to position [219, 994]
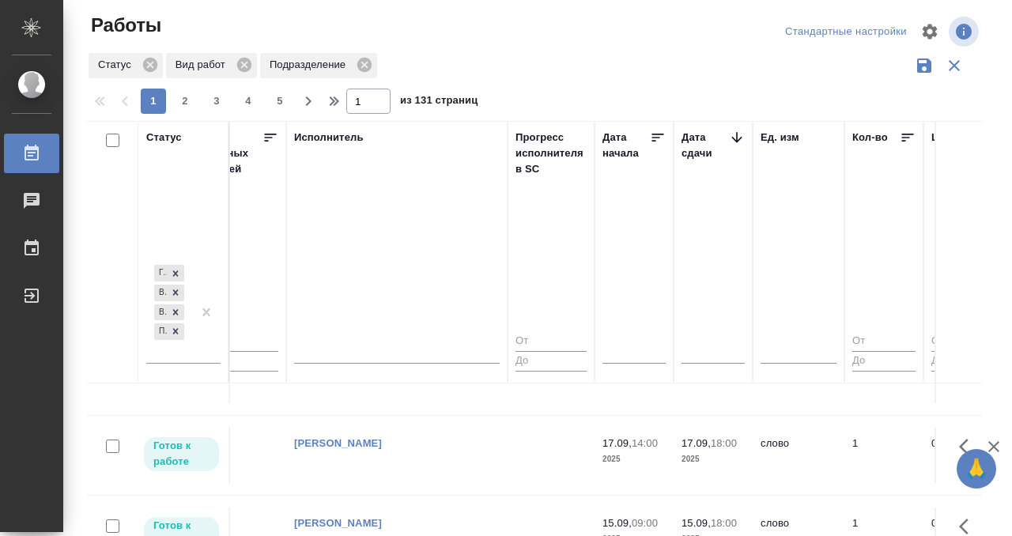
click at [442, 428] on td "[PERSON_NAME]" at bounding box center [396, 455] width 221 height 55
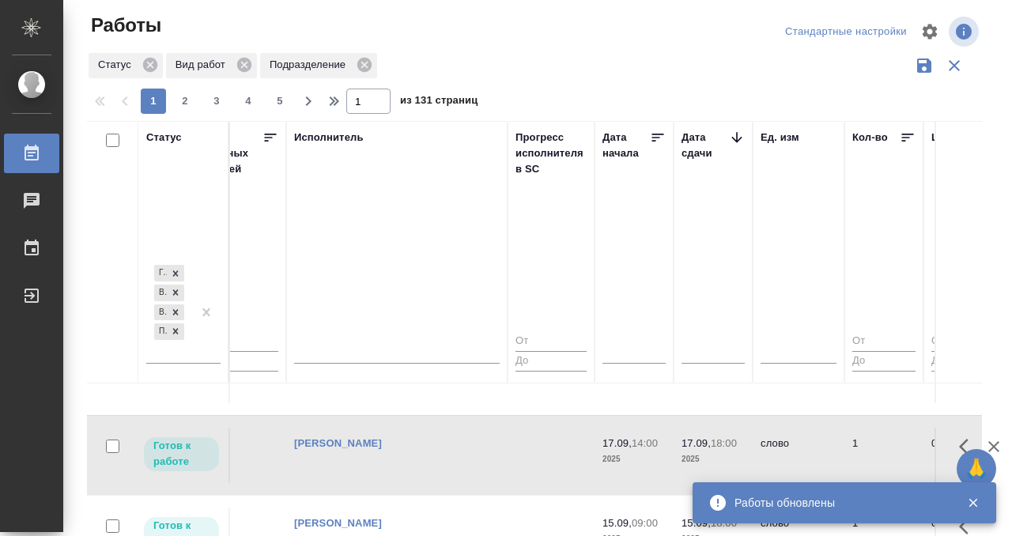
scroll to position [571, 994]
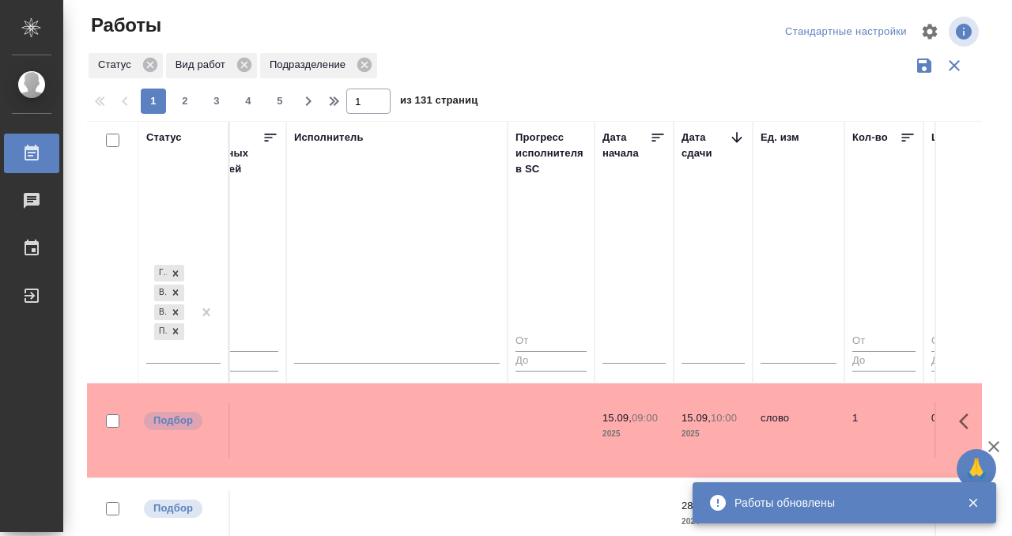
click at [473, 458] on td at bounding box center [396, 429] width 221 height 55
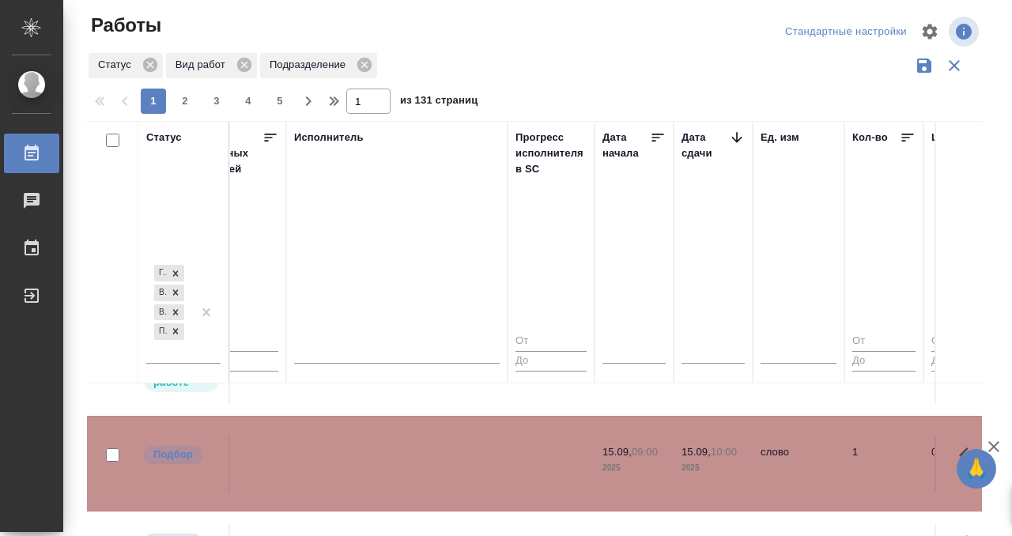
scroll to position [767, 994]
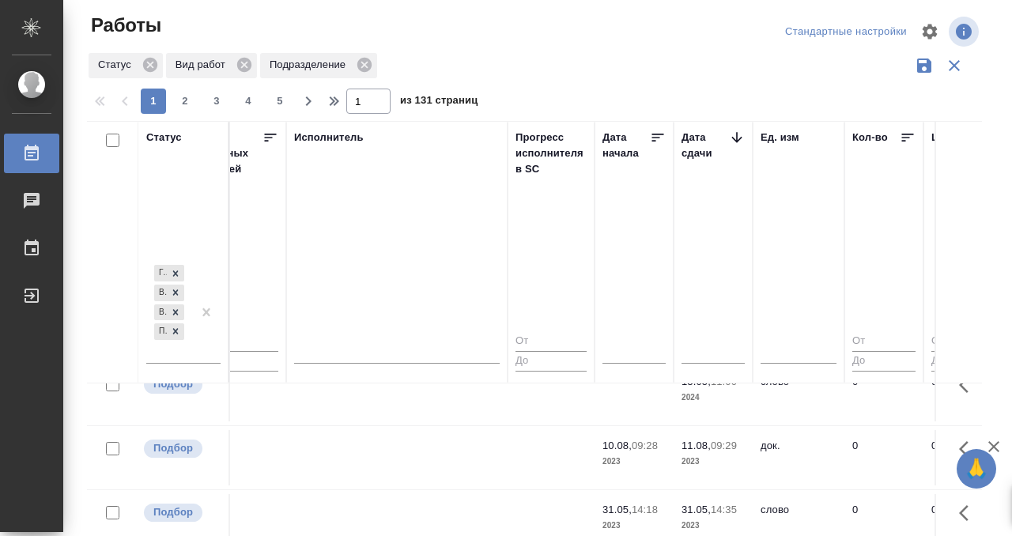
click at [38, 158] on icon at bounding box center [31, 153] width 14 height 16
click at [36, 151] on icon at bounding box center [31, 153] width 19 height 19
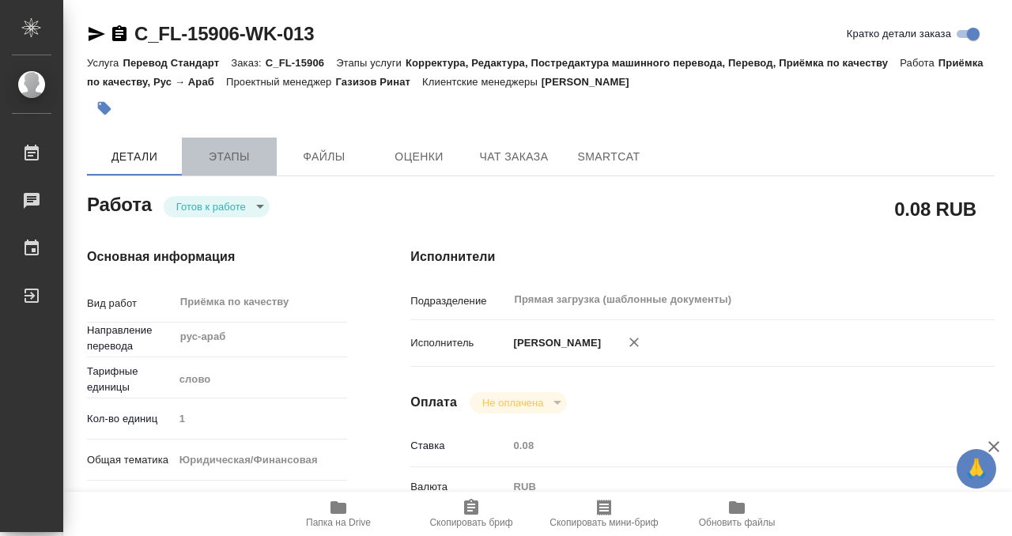
click at [237, 159] on span "Этапы" at bounding box center [229, 157] width 76 height 20
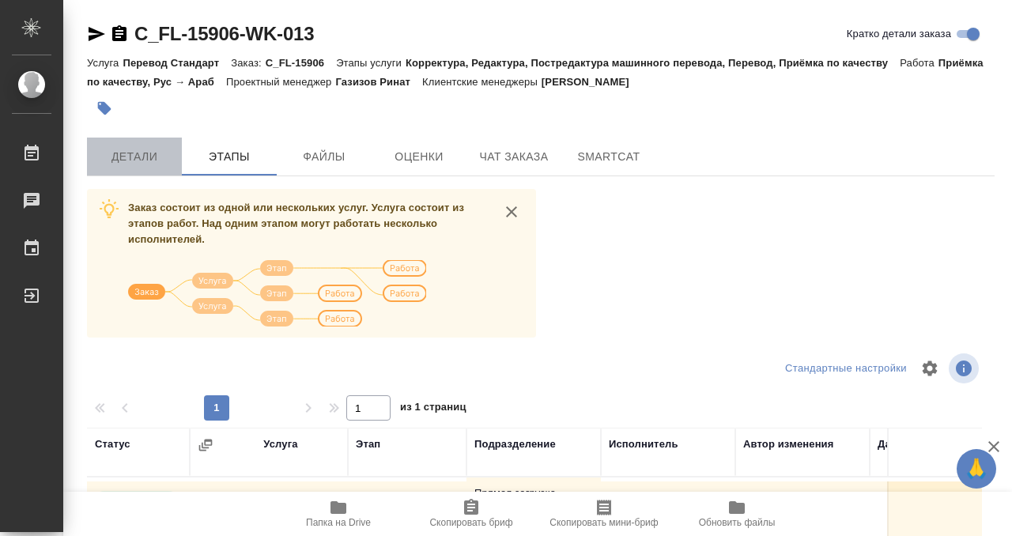
click at [154, 145] on button "Детали" at bounding box center [134, 157] width 95 height 38
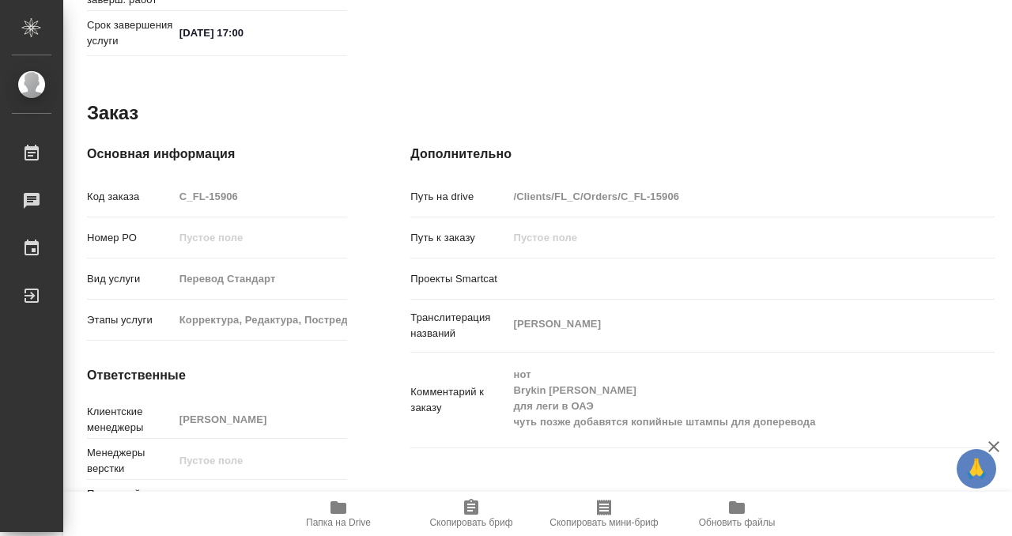
scroll to position [844, 0]
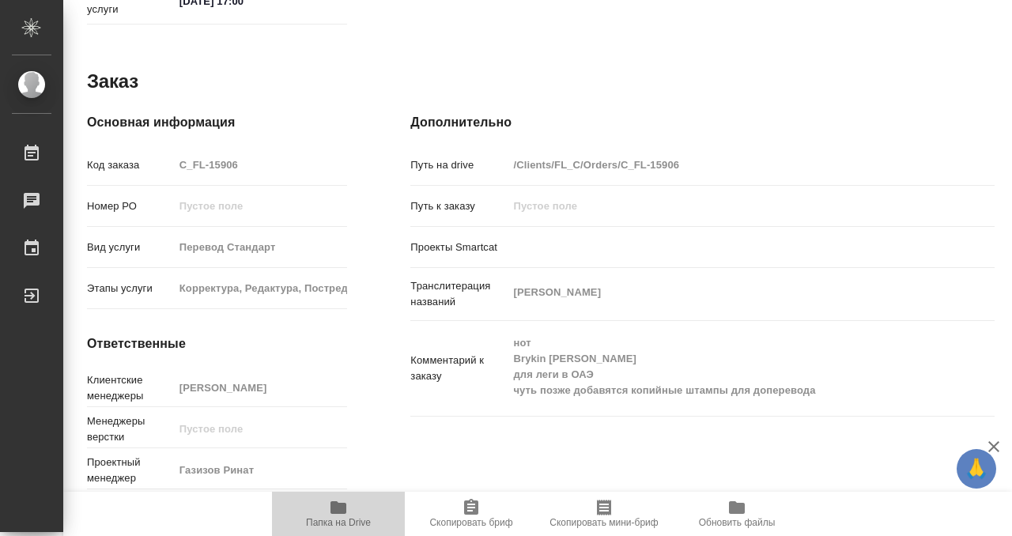
click at [330, 507] on icon "button" at bounding box center [338, 507] width 19 height 19
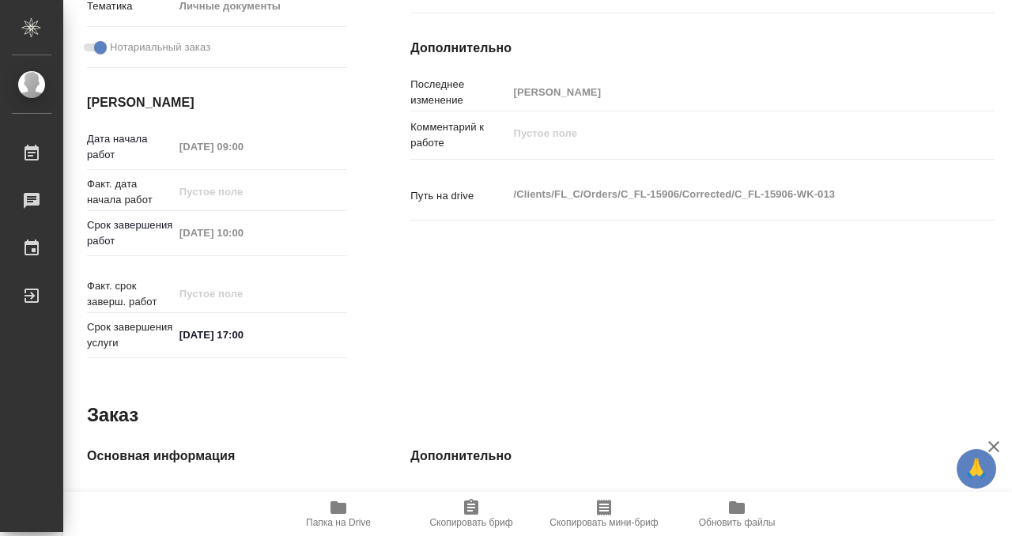
scroll to position [0, 0]
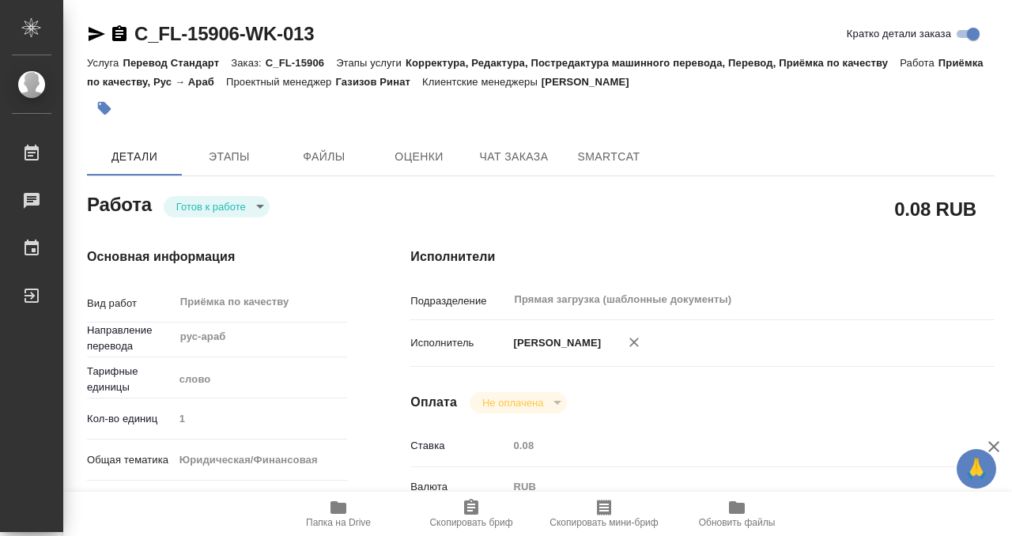
click at [109, 117] on button "button" at bounding box center [104, 108] width 35 height 35
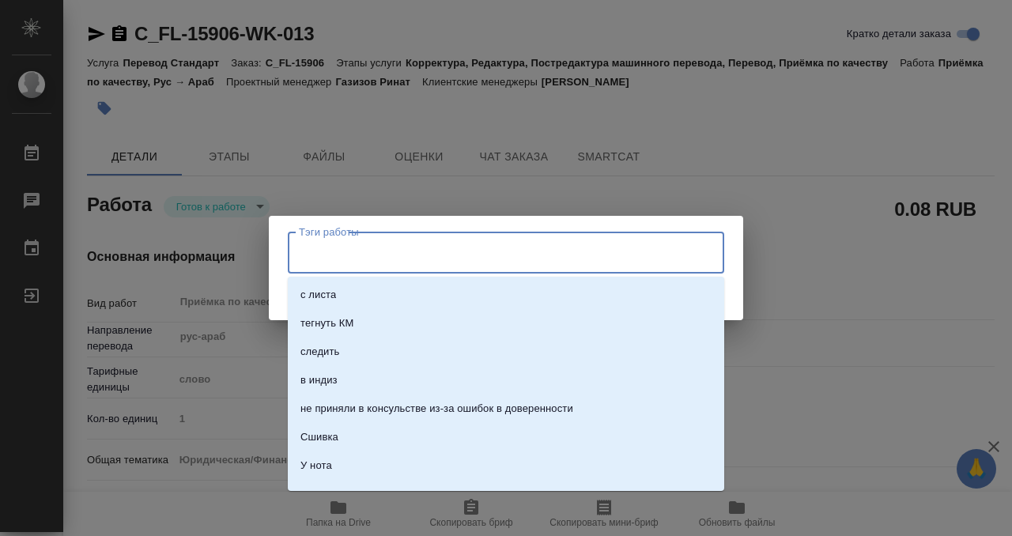
click at [359, 259] on input "Тэги работы" at bounding box center [491, 252] width 392 height 27
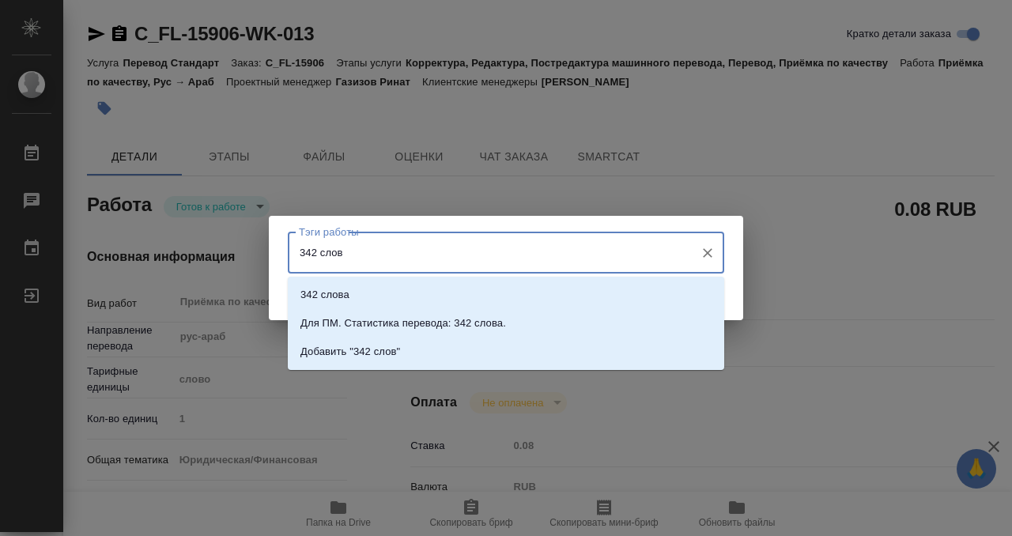
type input "342 слова"
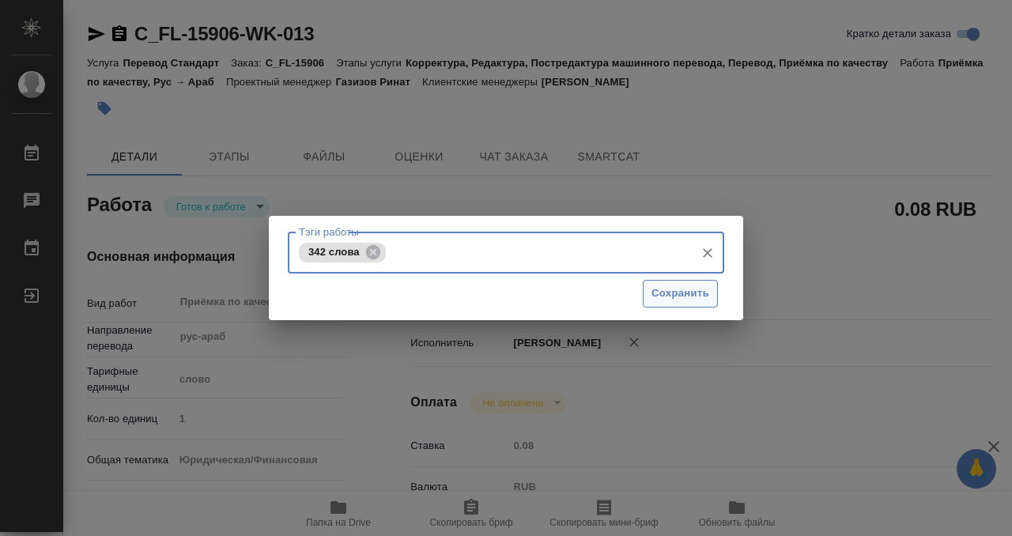
click at [665, 288] on span "Сохранить" at bounding box center [680, 293] width 58 height 18
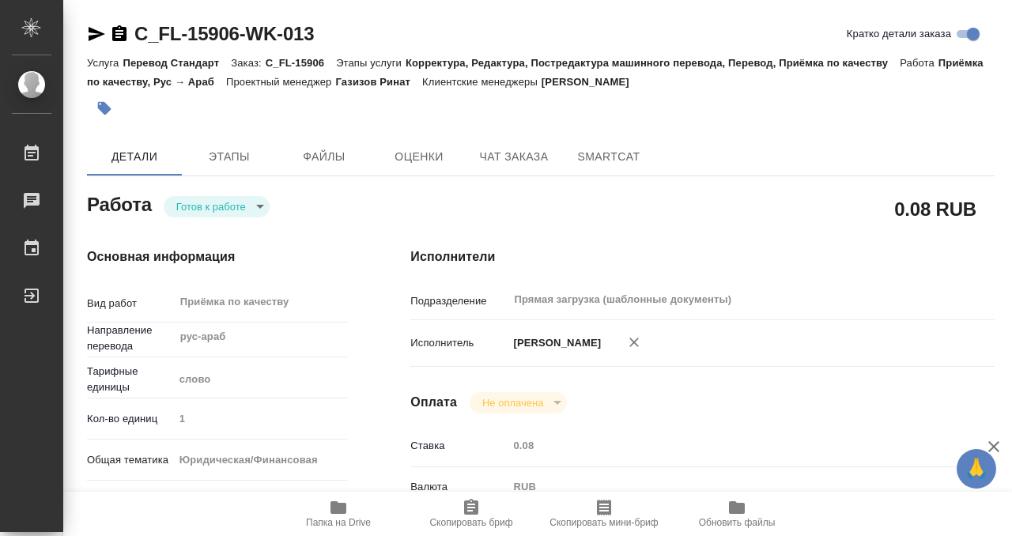
type input "readyForWork"
type textarea "Приёмка по качеству"
type textarea "x"
type input "рус-араб"
type input "5a8b1489cc6b4906c91bfd90"
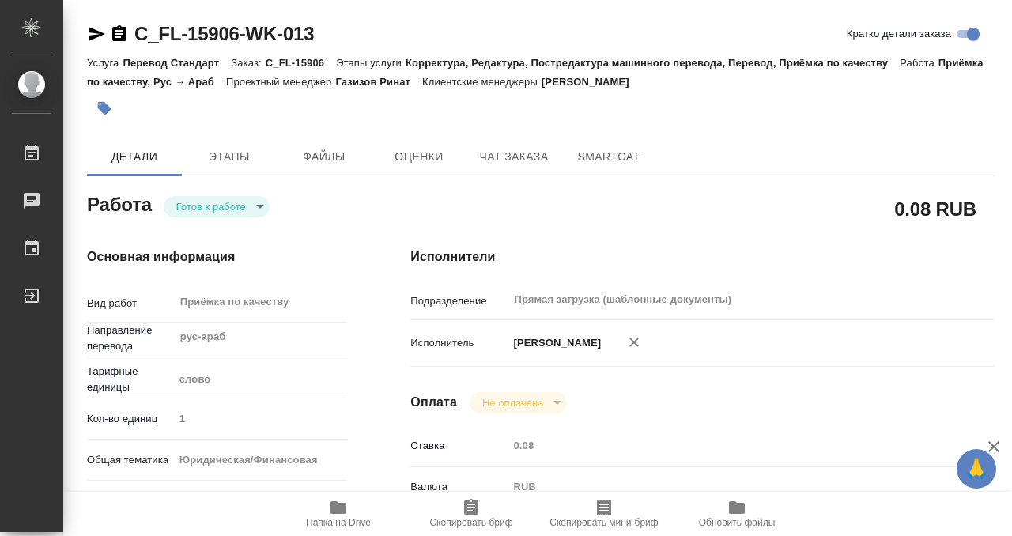
type input "1"
type input "yr-fn"
type input "5a8b8b956a9677013d343cfe"
checkbox input "true"
type input "15.09.2025 09:00"
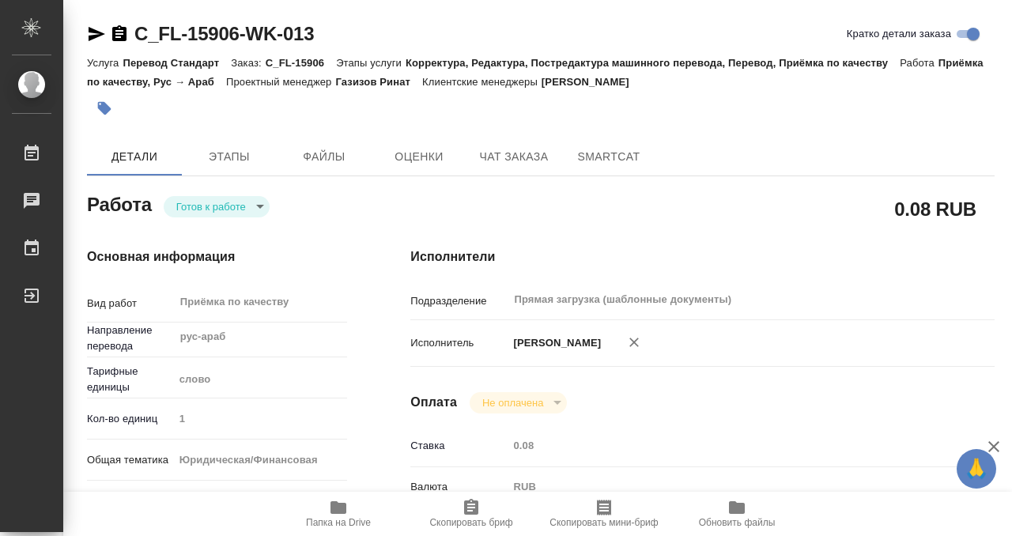
type input "15.09.2025 10:00"
type input "15.09.2025 17:00"
type input "Прямая загрузка (шаблонные документы)"
type input "notPayed"
type input "0.08"
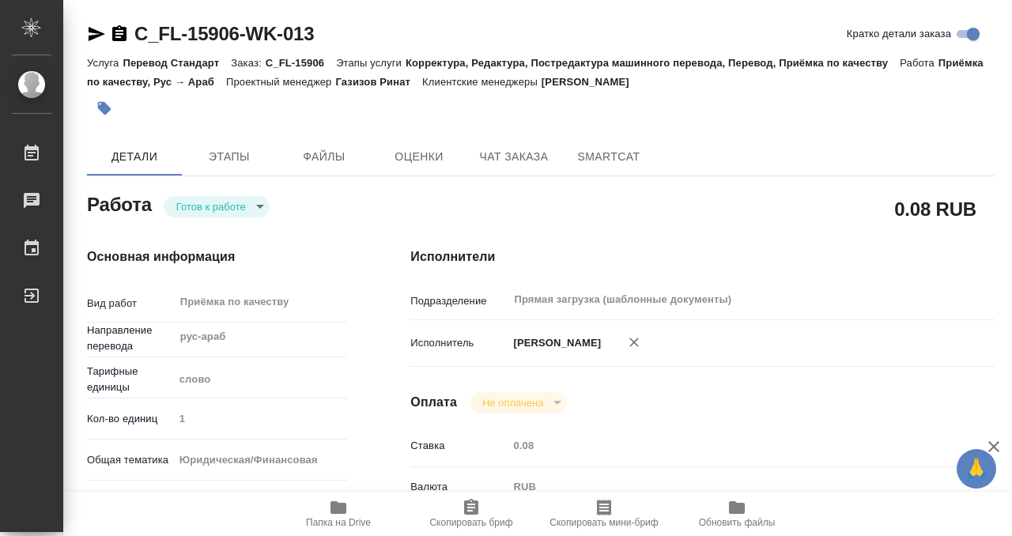
type input "RUB"
type input "[PERSON_NAME] [PERSON_NAME]"
type textarea "x"
type textarea "/Clients/FL_C/Orders/C_FL-15906/Corrected/C_FL-15906-WK-013"
type textarea "x"
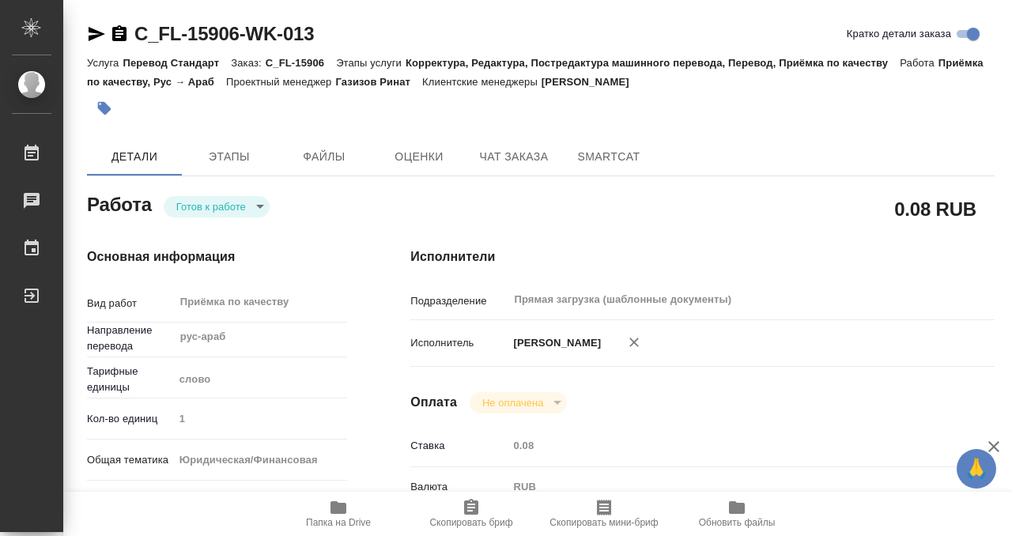
type input "C_FL-15906"
type input "Перевод Стандарт"
type input "Корректура, Редактура, Постредактура машинного перевода, Перевод, Приёмка по ка…"
type input "Лямина Надежда"
type input "/Clients/FL_C/Orders/C_FL-15906"
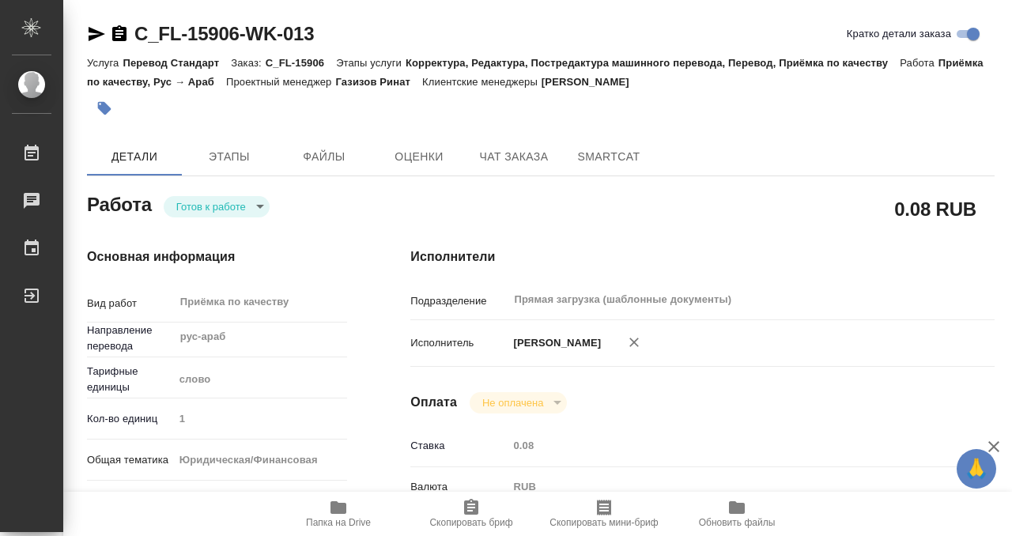
type textarea "Brykin Alexander"
type textarea "x"
type textarea "нот Brykin Alexander для леги в ОАЭ чуть позже добавятся копийные штампы для до…"
type textarea "x"
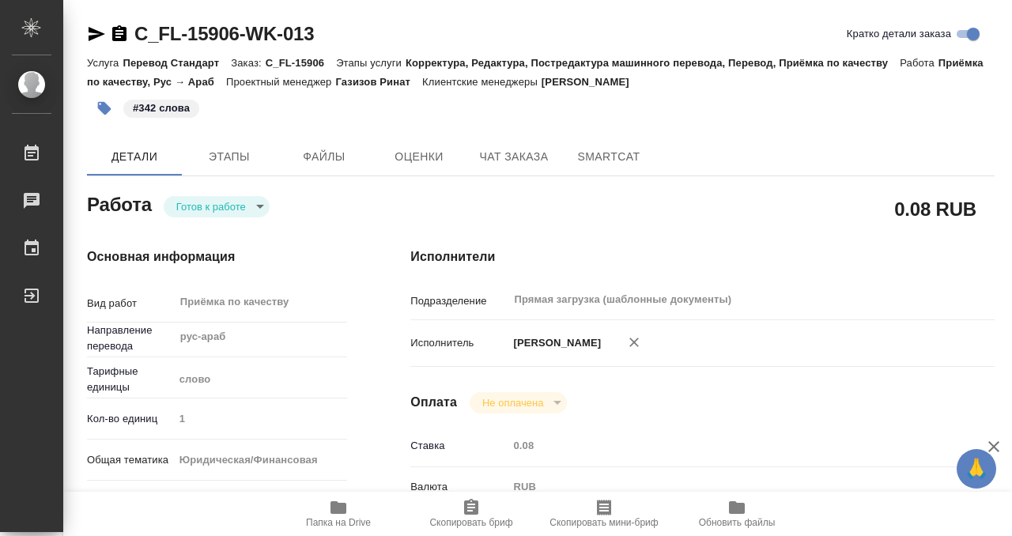
type textarea "x"
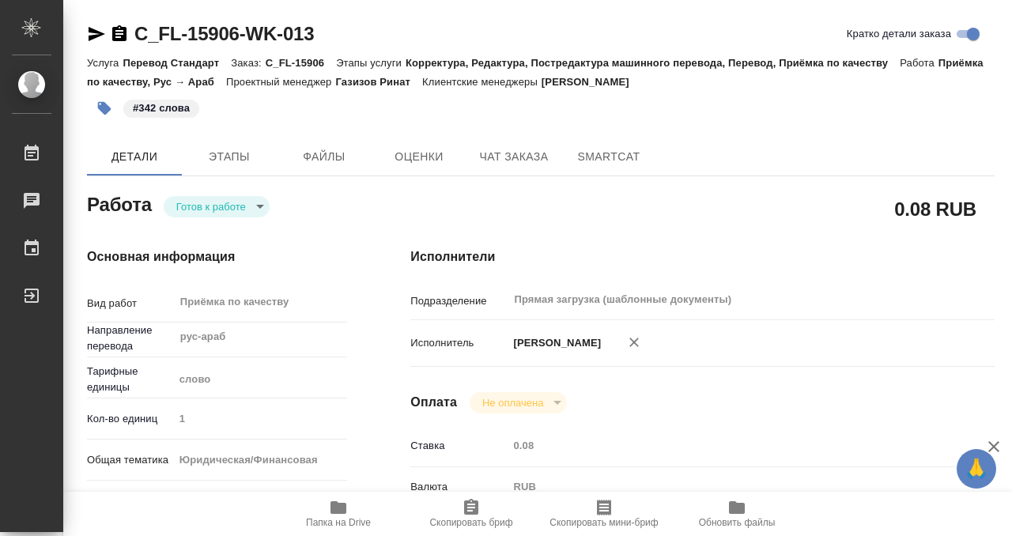
type textarea "x"
click at [213, 205] on body "🙏 .cls-1 fill:#fff; AWATERA Kobzeva Elizaveta Работы 0 Чаты График Выйти C_FL-1…" at bounding box center [506, 268] width 1012 height 536
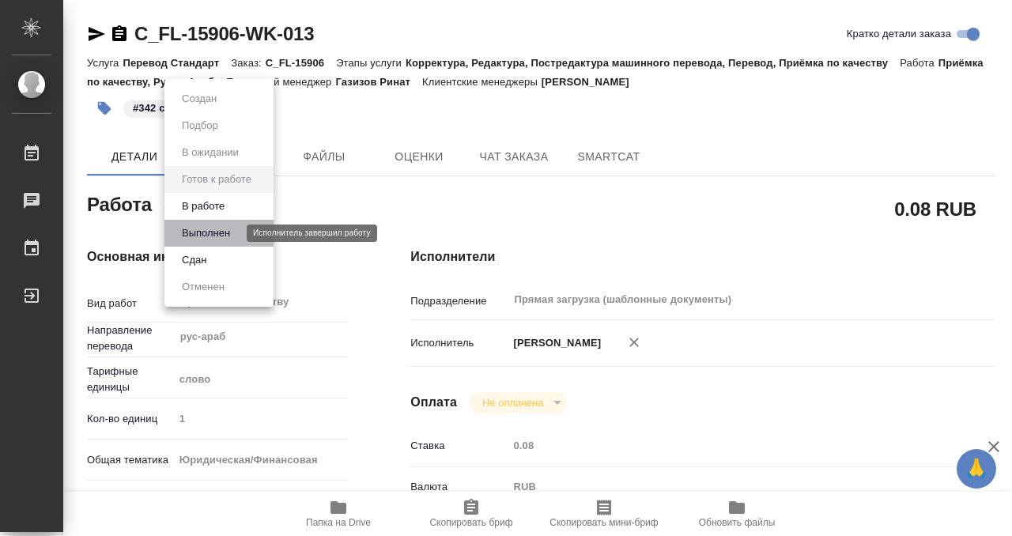
click at [214, 241] on button "Выполнен" at bounding box center [206, 232] width 58 height 17
type textarea "x"
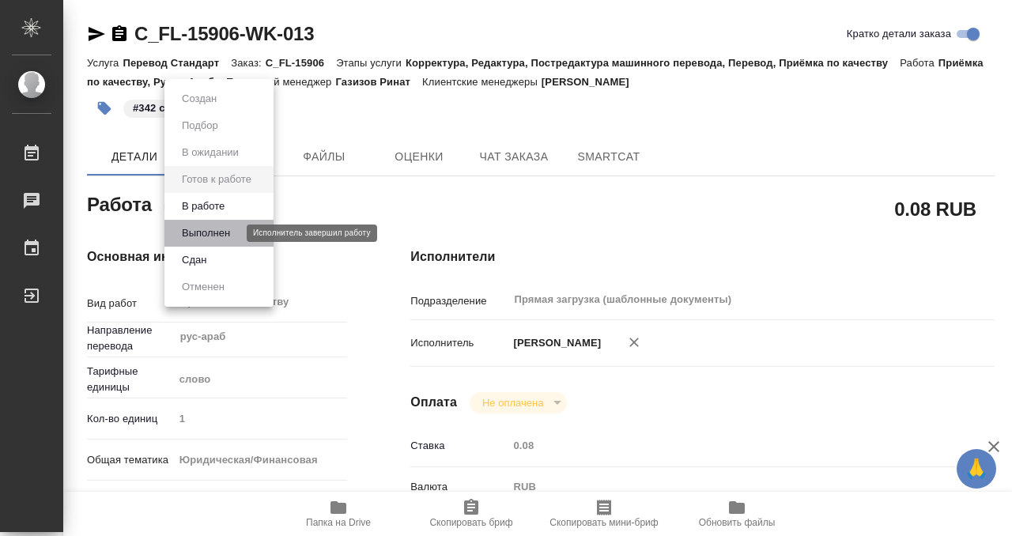
type textarea "x"
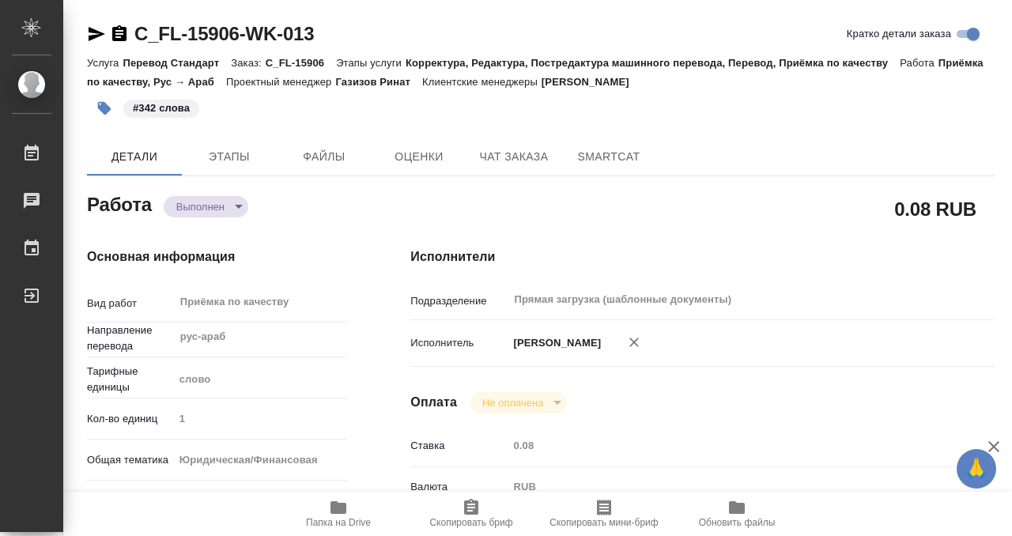
type textarea "x"
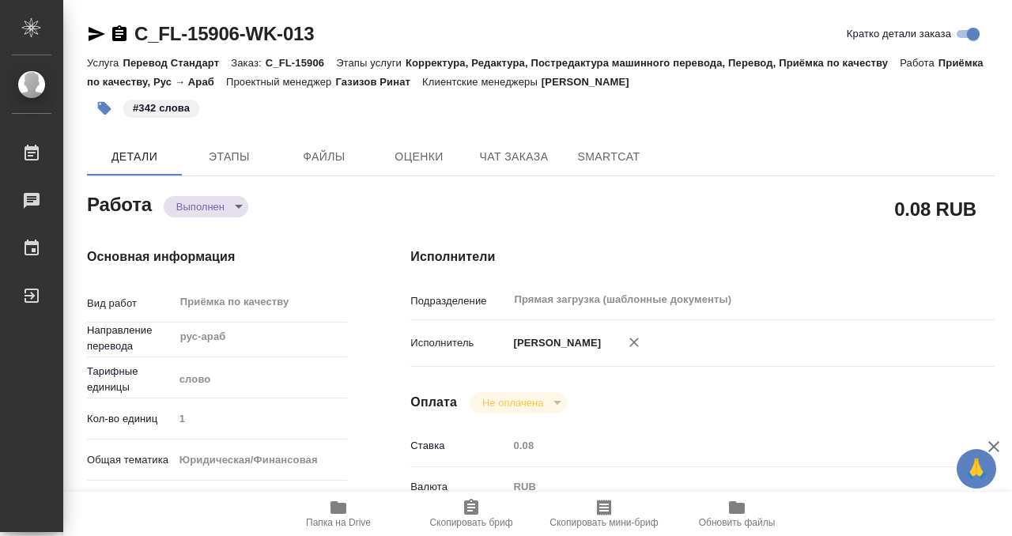
type textarea "x"
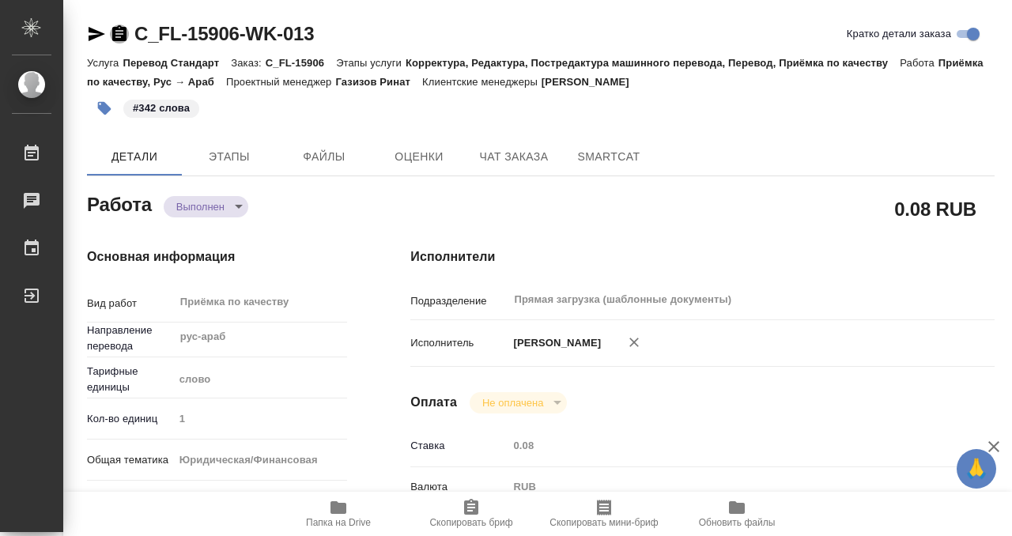
click at [126, 35] on icon "button" at bounding box center [119, 33] width 14 height 16
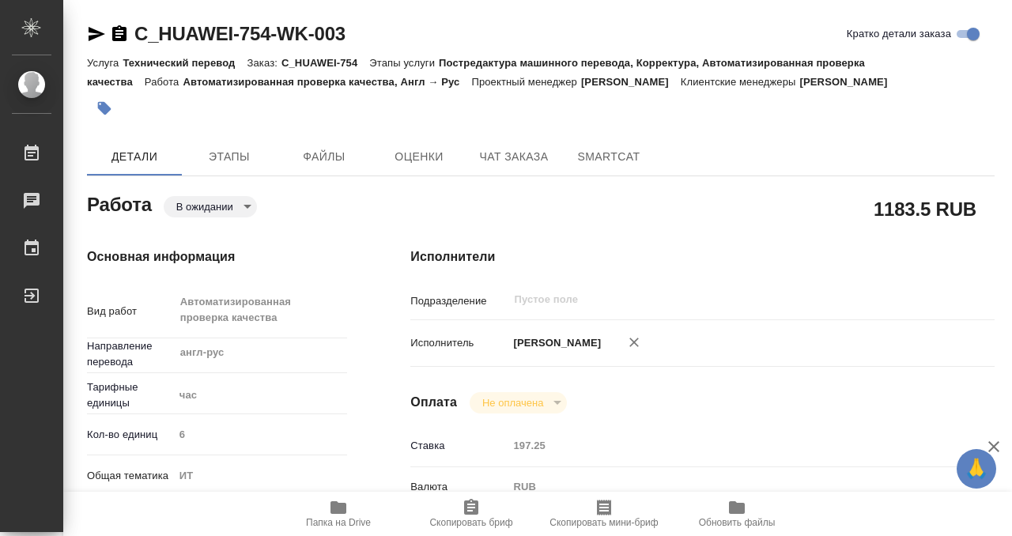
scroll to position [627, 0]
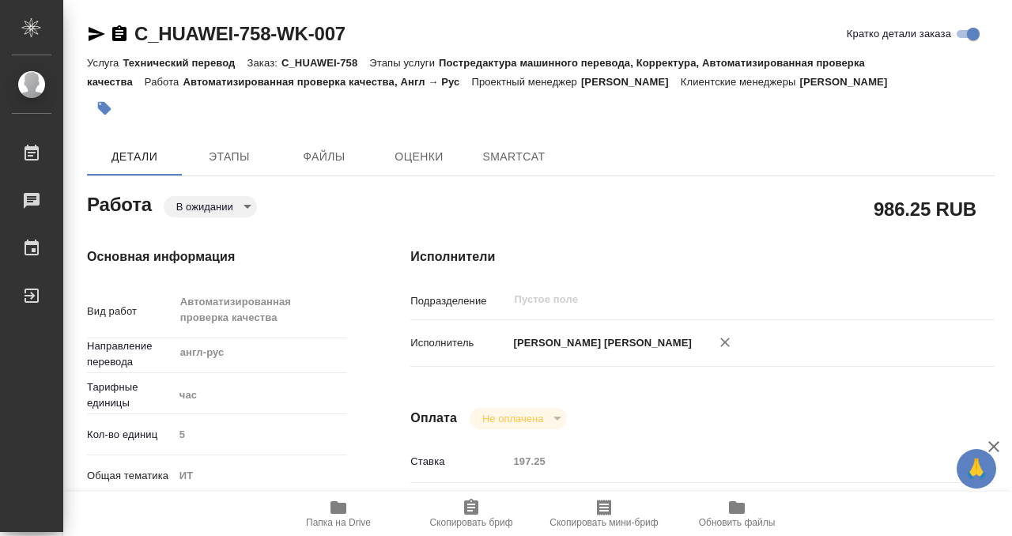
type textarea "x"
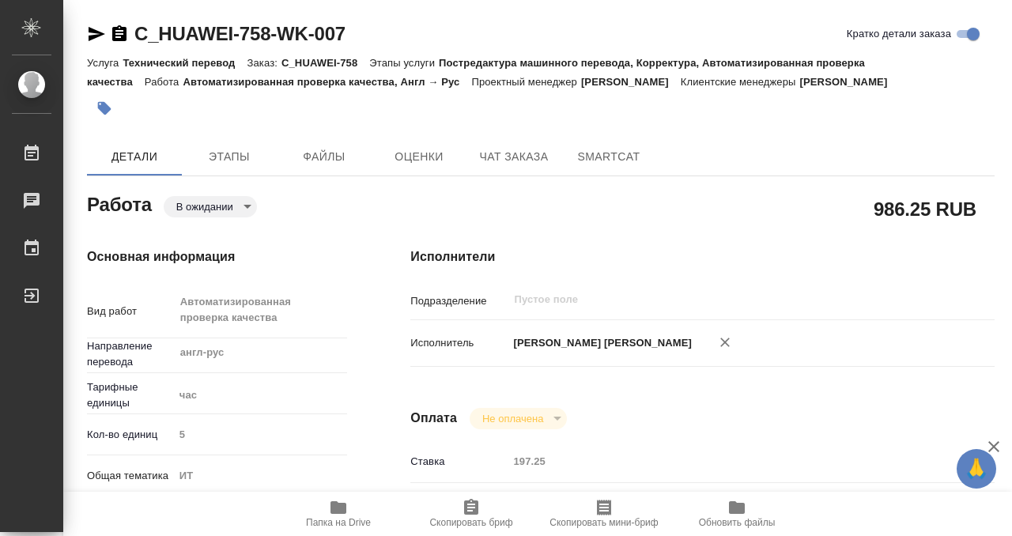
type textarea "x"
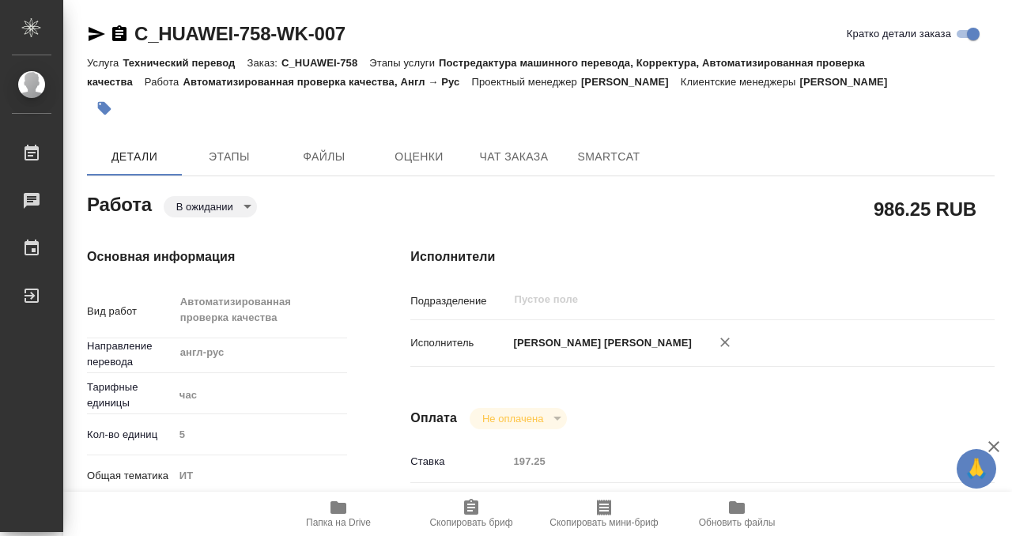
scroll to position [642, 0]
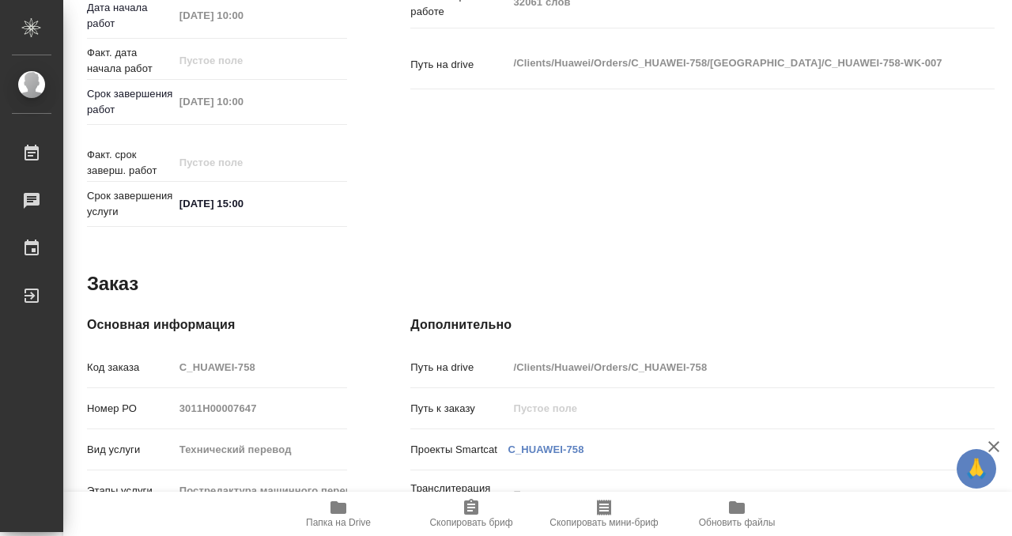
type textarea "x"
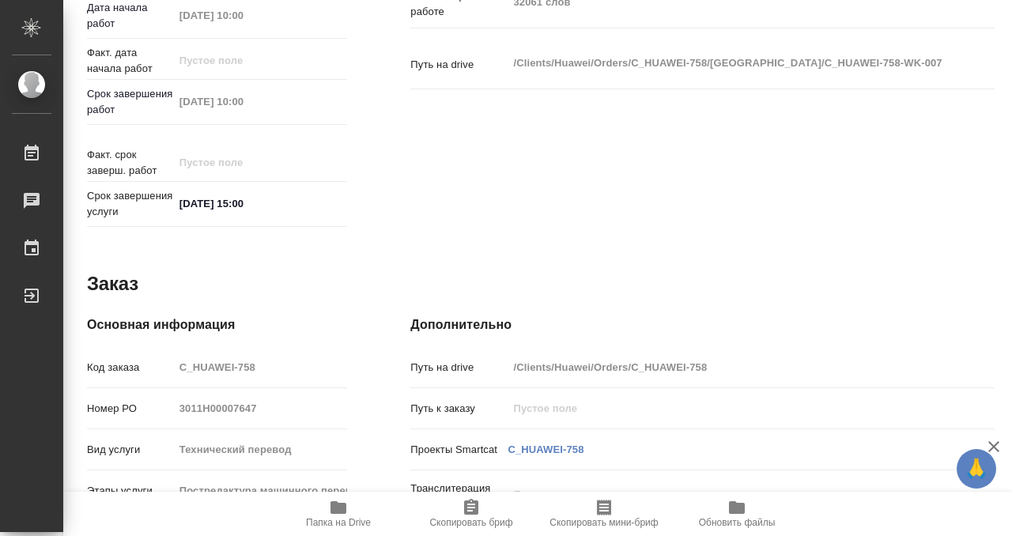
type textarea "x"
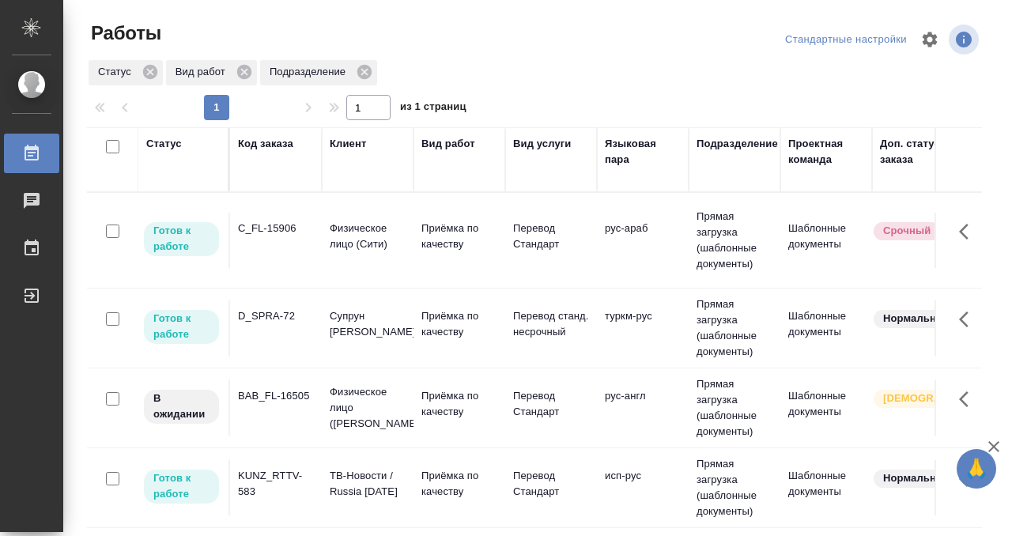
click at [251, 141] on div "Код заказа" at bounding box center [265, 144] width 55 height 16
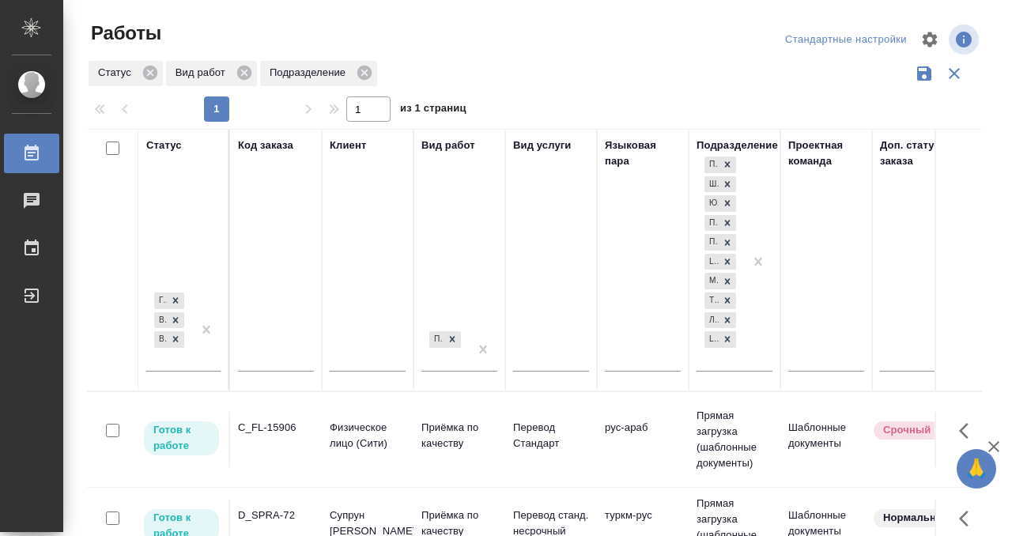
click at [278, 360] on input "text" at bounding box center [276, 361] width 76 height 20
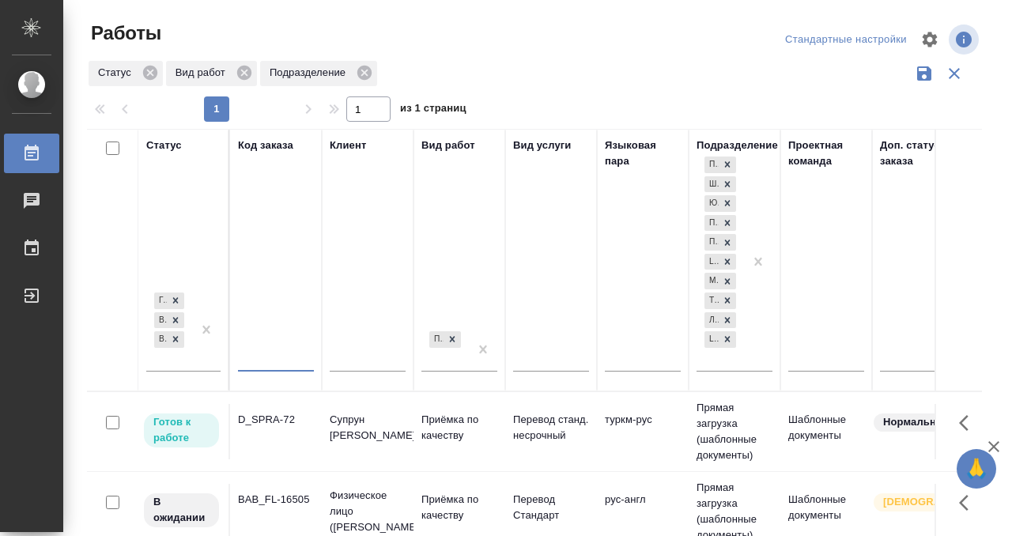
paste input "BEG_FL-6279"
type input "BEG_FL-6279"
click at [183, 359] on div "Готов к работе В работе В ожидании" at bounding box center [169, 328] width 46 height 81
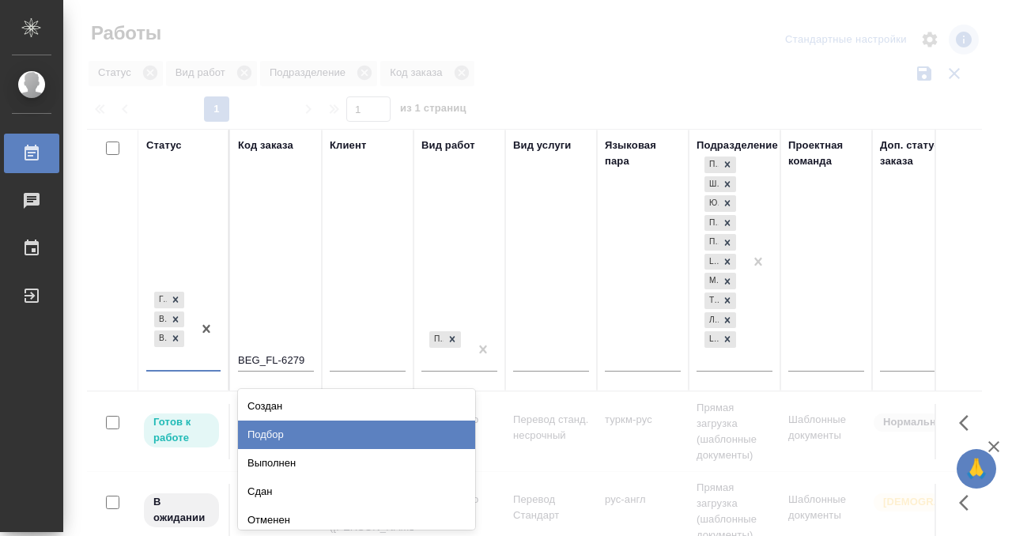
scroll to position [7, 0]
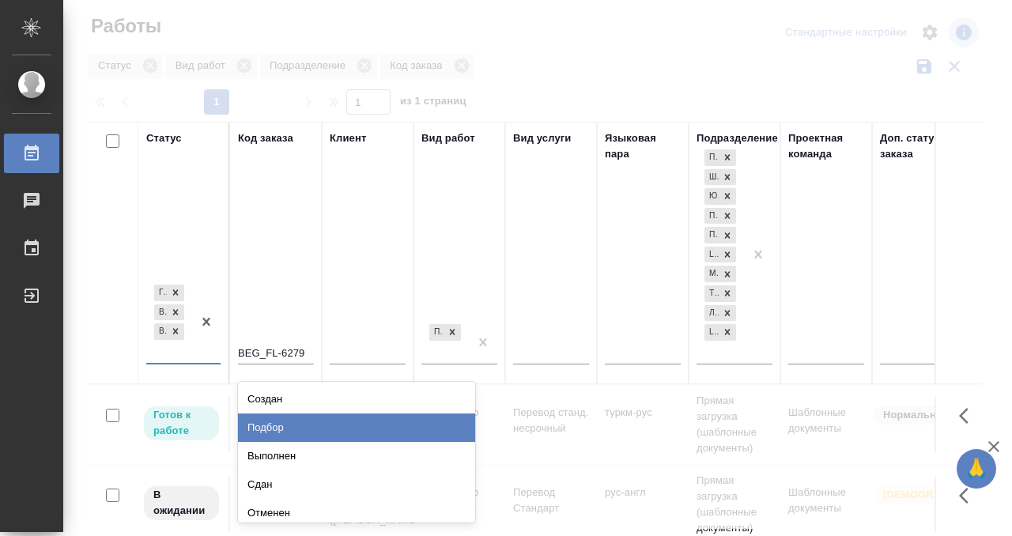
click at [275, 432] on div "Подбор" at bounding box center [356, 427] width 237 height 28
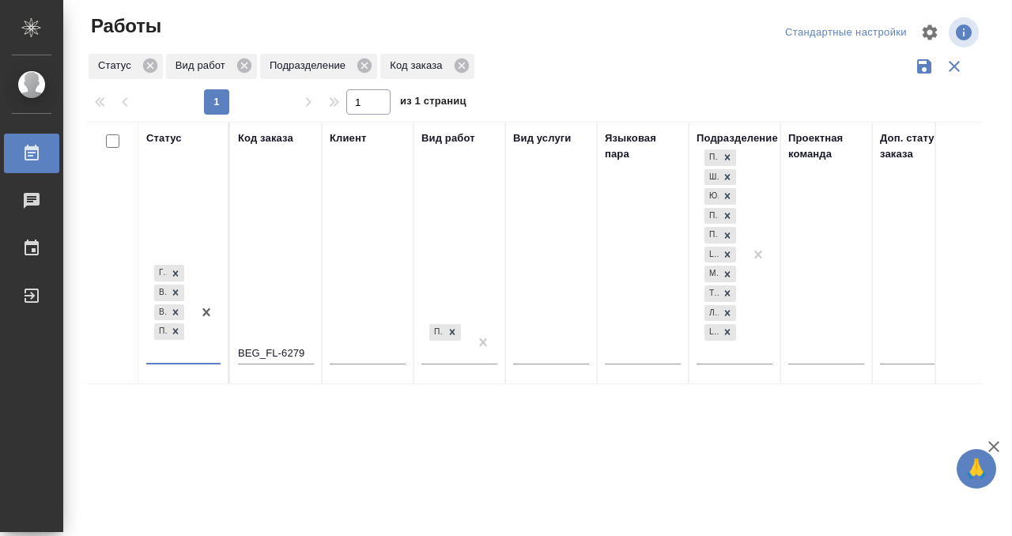
scroll to position [8, 0]
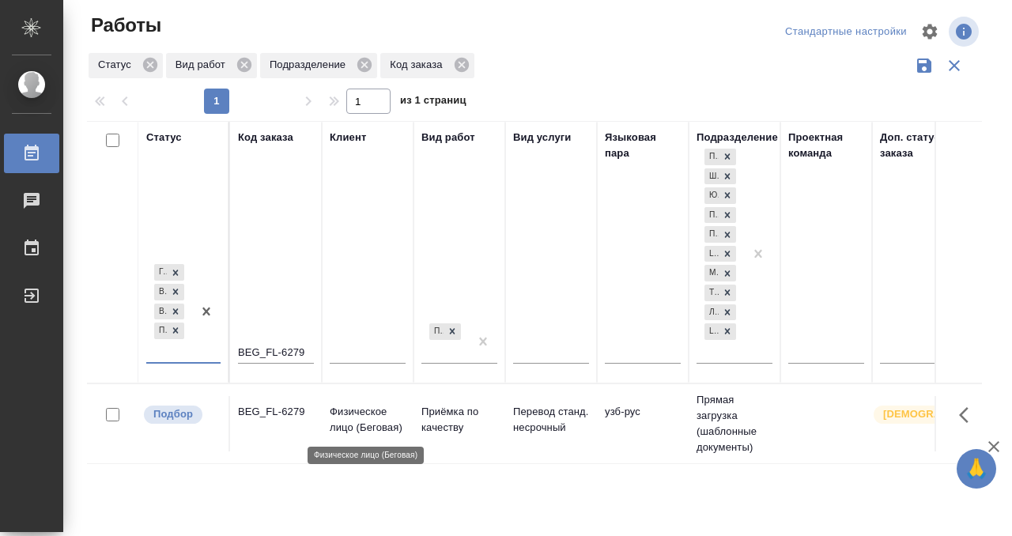
click at [341, 418] on p "Физическое лицо (Беговая)" at bounding box center [368, 420] width 76 height 32
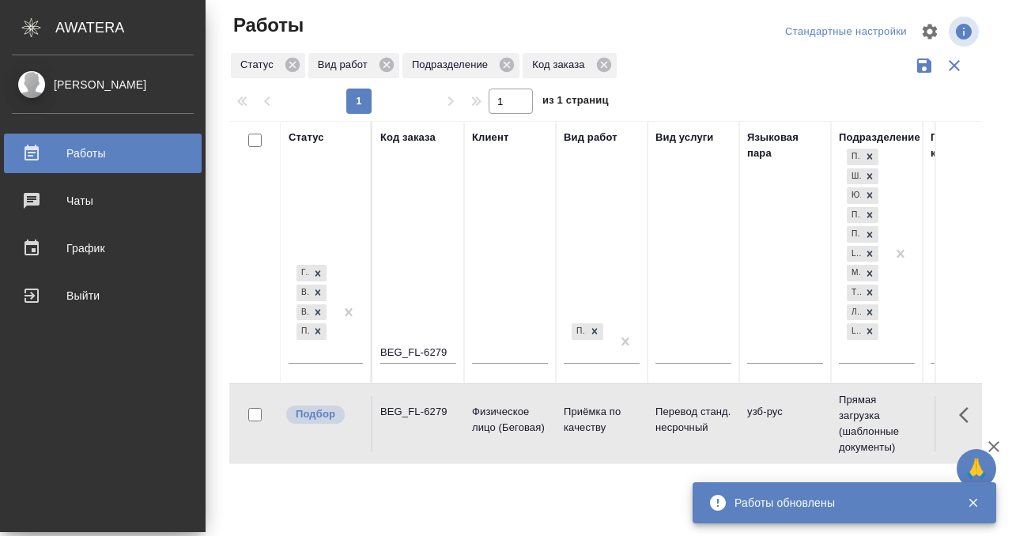
click at [30, 155] on div "Работы" at bounding box center [103, 153] width 182 height 24
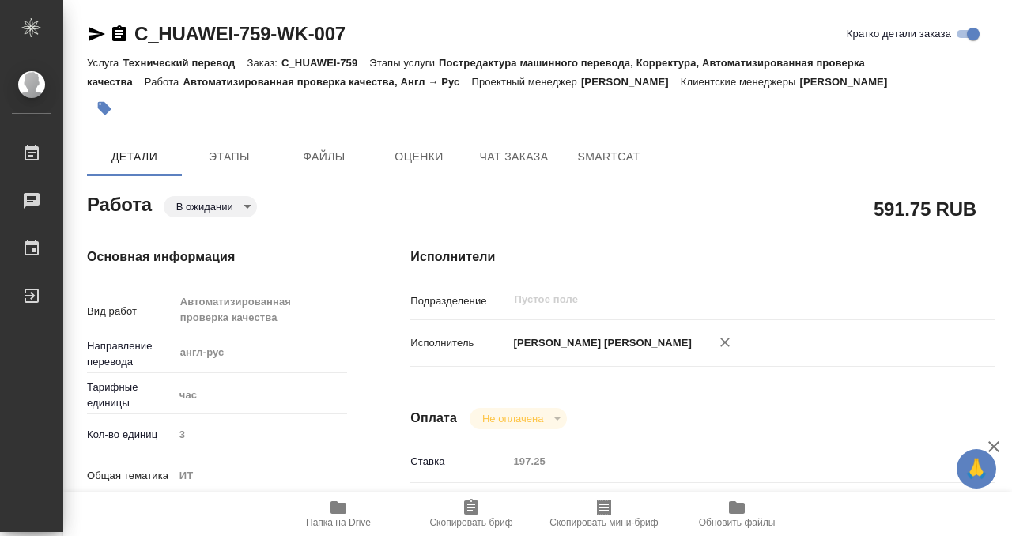
scroll to position [435, 0]
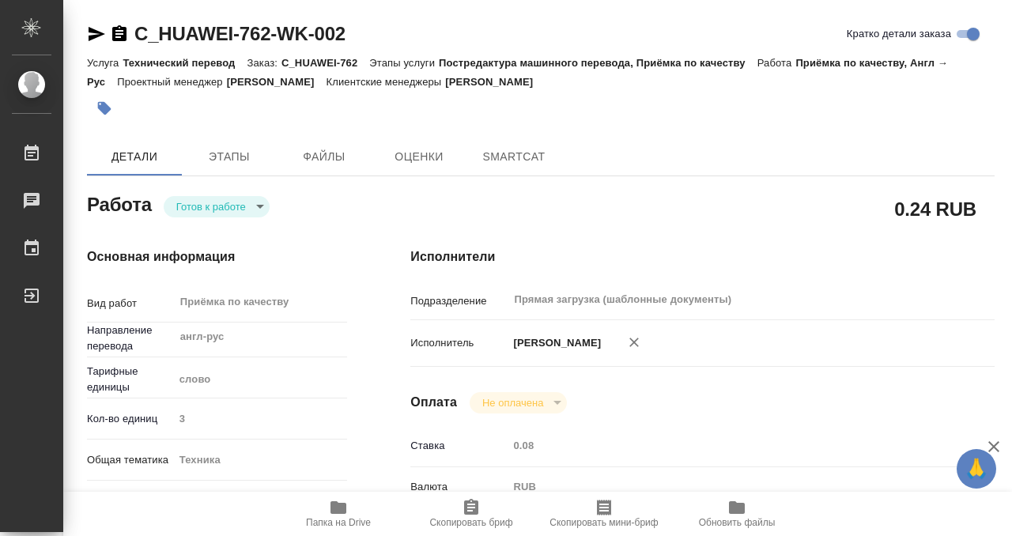
scroll to position [628, 0]
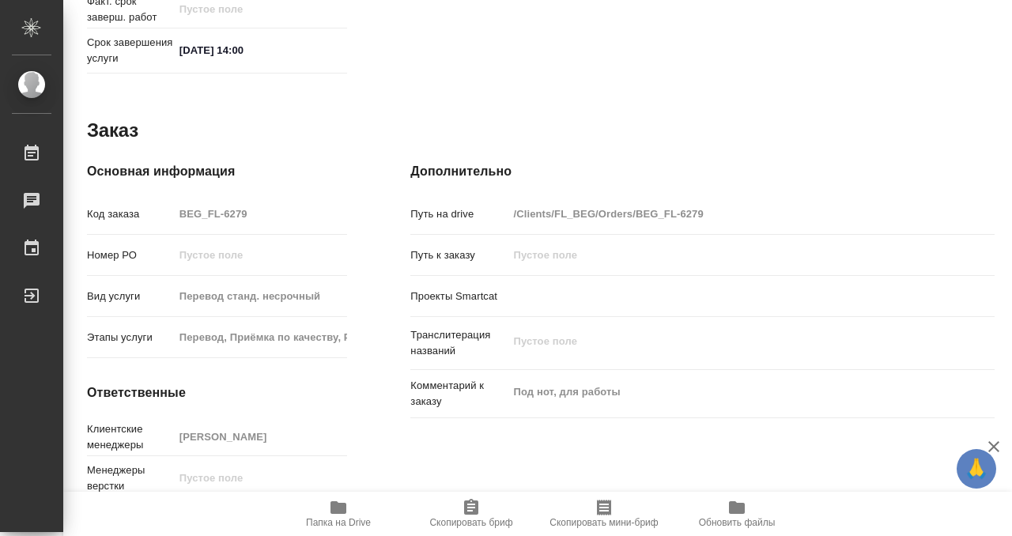
scroll to position [844, 0]
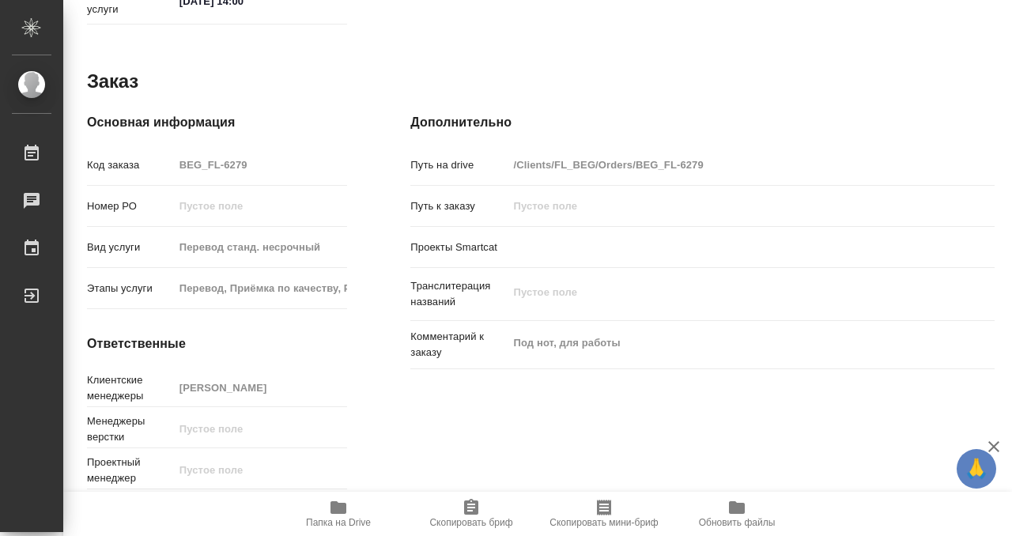
click at [345, 505] on icon "button" at bounding box center [338, 507] width 16 height 13
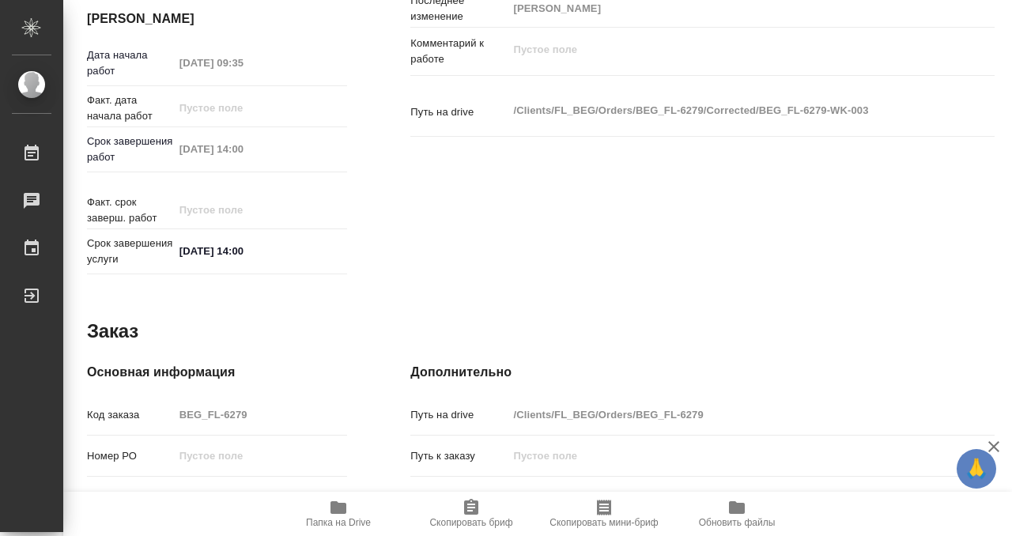
scroll to position [0, 0]
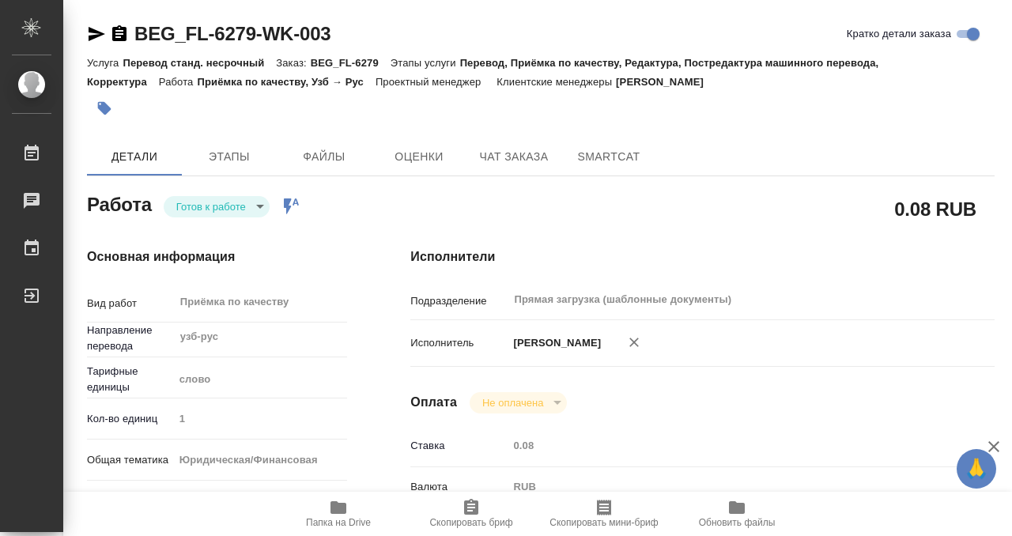
click at [108, 109] on icon "button" at bounding box center [104, 108] width 13 height 13
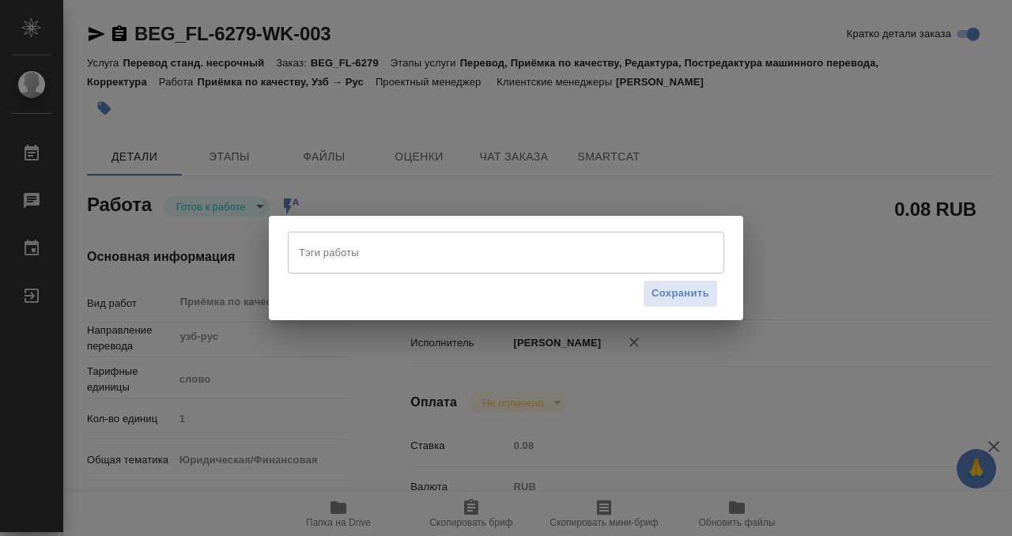
click at [462, 248] on input "Тэги работы" at bounding box center [491, 252] width 392 height 27
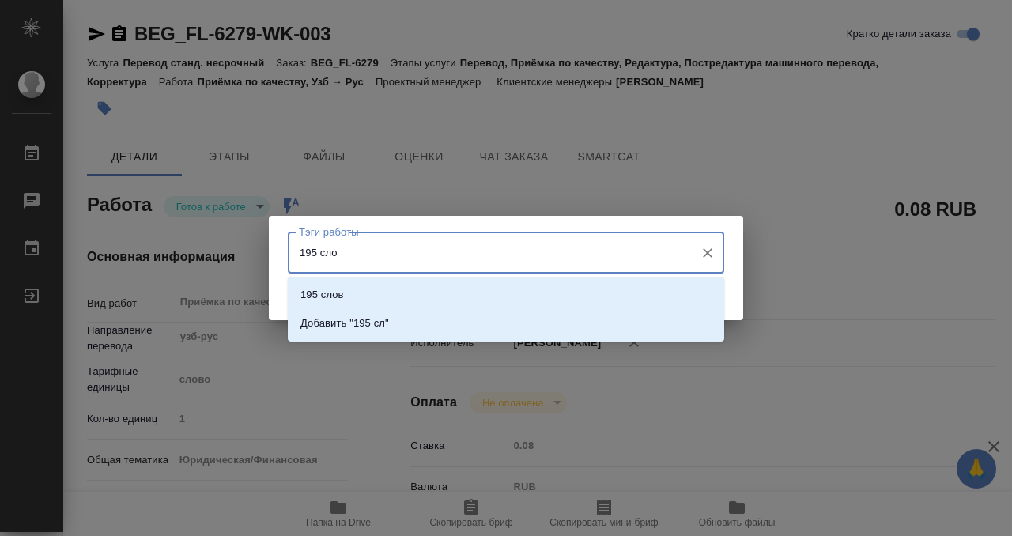
type input "195 слов"
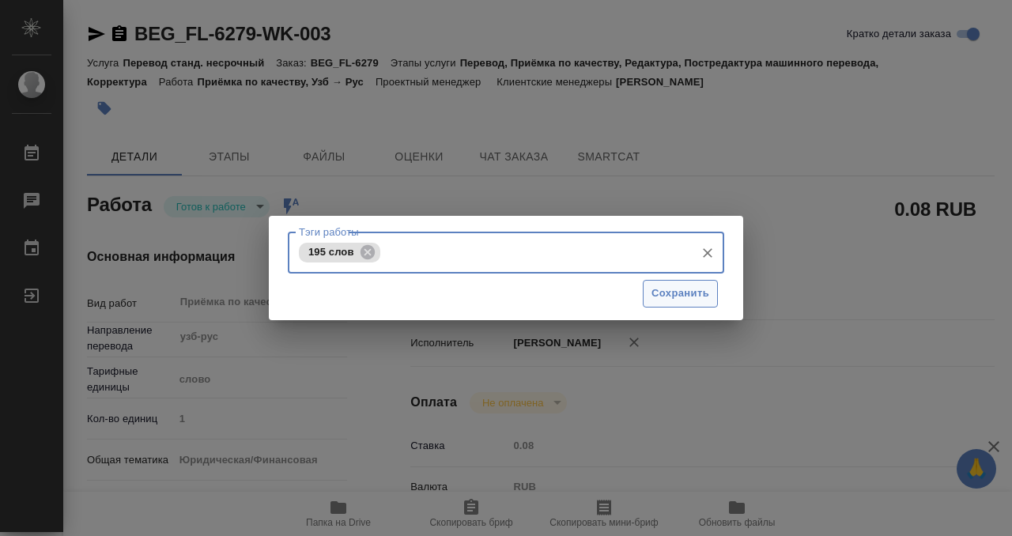
click at [701, 288] on span "Сохранить" at bounding box center [680, 293] width 58 height 18
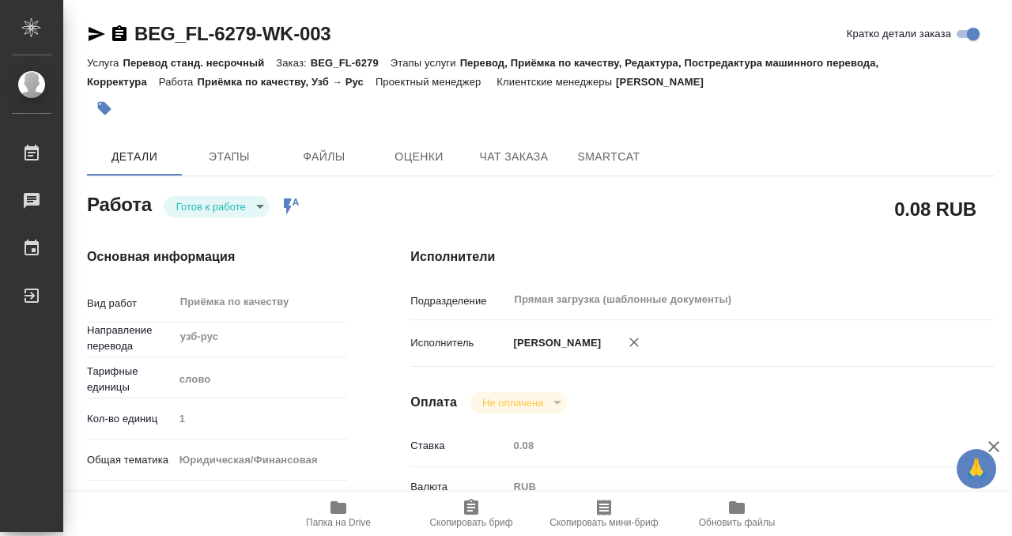
click at [251, 211] on div "Тэги работы 195 слов Тэги работы Сохранить" at bounding box center [506, 268] width 1012 height 536
type input "readyForWork"
type input "узб-рус"
type input "5a8b1489cc6b4906c91bfd90"
type input "1"
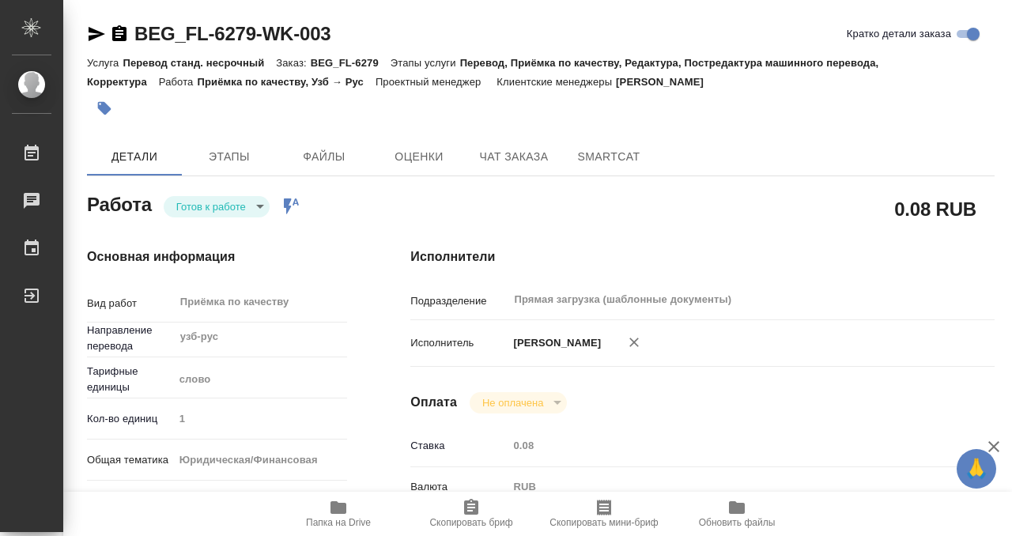
type input "yr-fn"
type input "5a8b8b956a9677013d343cfe"
checkbox input "true"
type input "[DATE] 09:35"
type input "[DATE] 14:00"
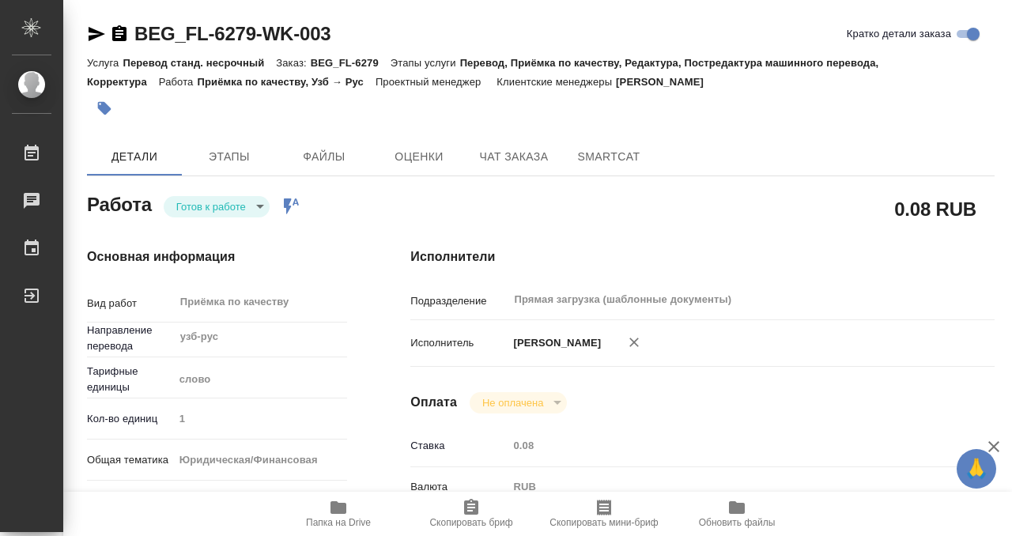
type input "[DATE] 14:00"
type input "Прямая загрузка (шаблонные документы)"
type input "notPayed"
type input "0.08"
type input "RUB"
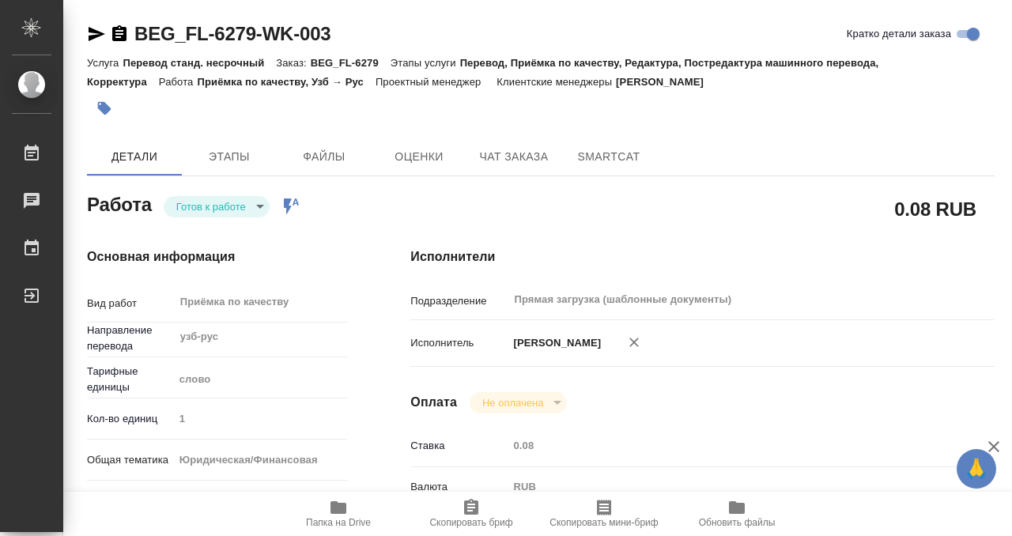
type input "[PERSON_NAME]"
type input "BEG_FL-6279"
type input "Перевод станд. несрочный"
type input "Перевод, Приёмка по качеству, Редактура, Постредактура машинного перевода, Корр…"
type input "[PERSON_NAME]"
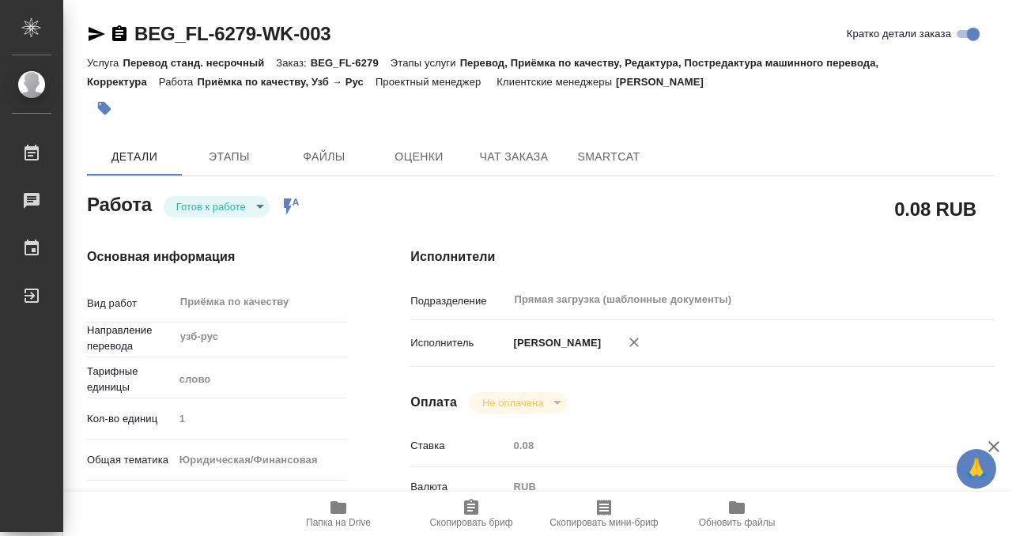
type input "/Clients/FL_BEG/Orders/BEG_FL-6279"
click at [251, 210] on body "🙏 .cls-1 fill:#fff; AWATERA Kobzeva [PERSON_NAME] 0 Чаты График Выйти BEG_FL-62…" at bounding box center [506, 268] width 1012 height 536
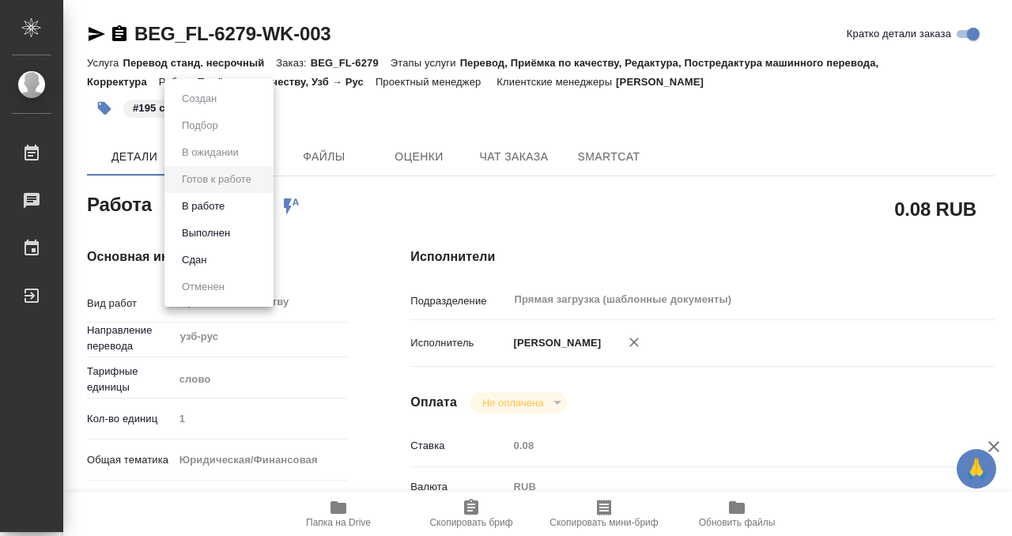
click at [250, 239] on li "Выполнен" at bounding box center [218, 233] width 109 height 27
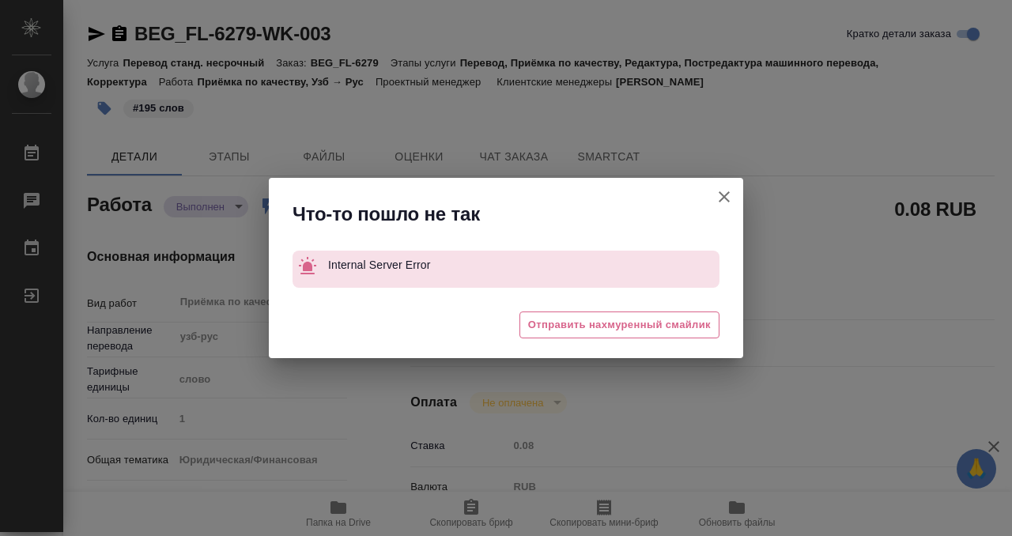
type textarea "x"
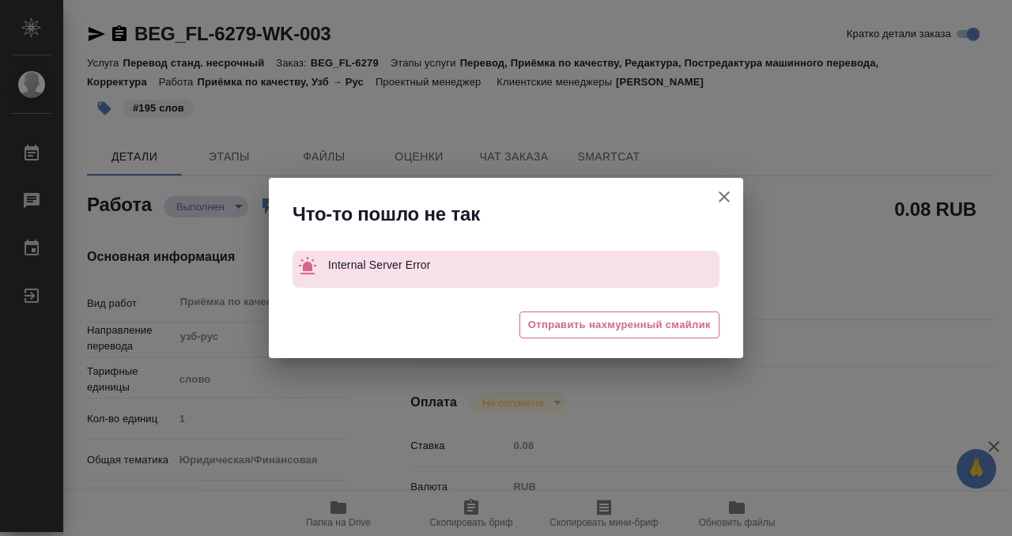
type textarea "x"
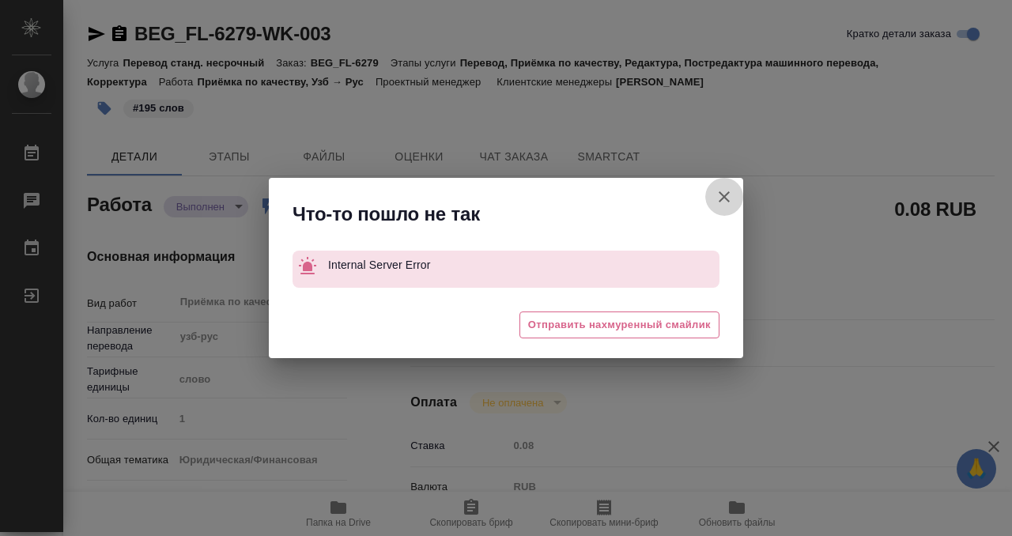
click at [720, 193] on icon "button" at bounding box center [723, 196] width 11 height 11
type textarea "x"
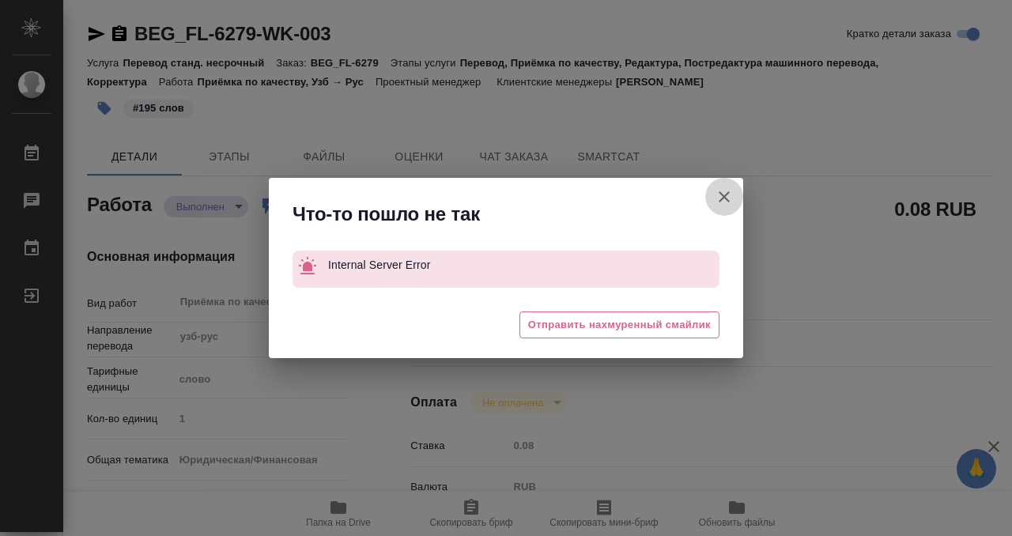
type textarea "x"
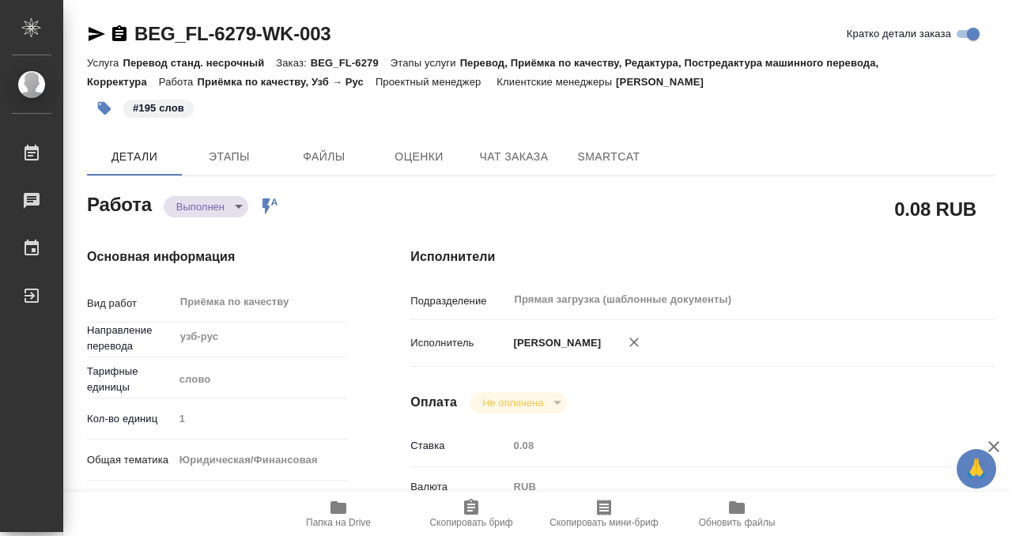
click at [122, 36] on icon "button" at bounding box center [119, 33] width 14 height 16
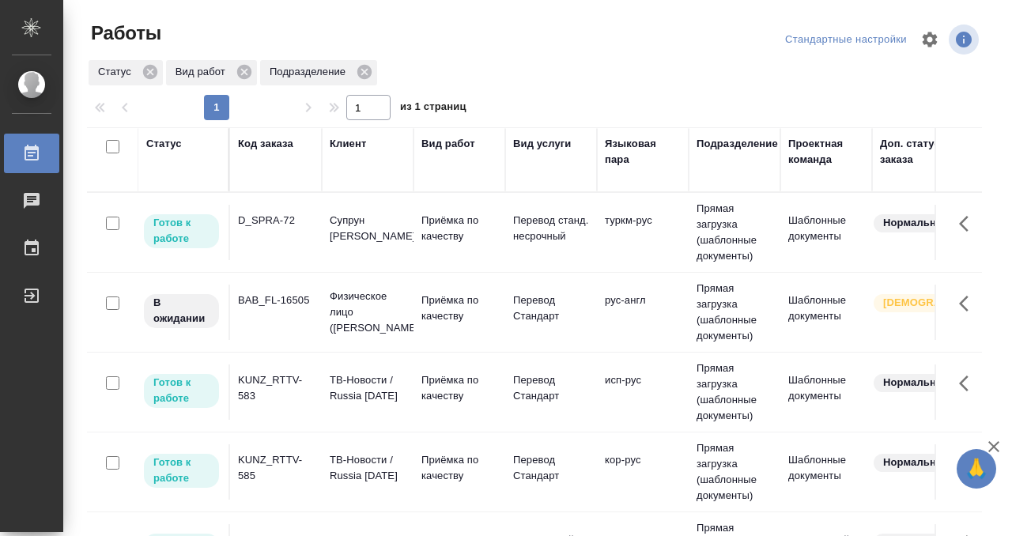
click at [279, 248] on td "D_SPRA-72" at bounding box center [276, 232] width 92 height 55
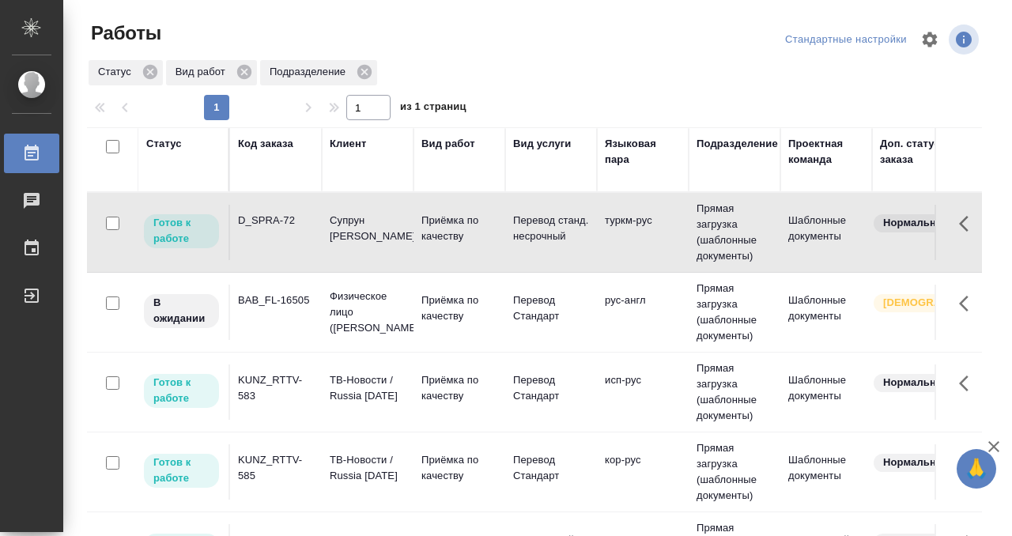
click at [279, 248] on td "D_SPRA-72" at bounding box center [276, 232] width 92 height 55
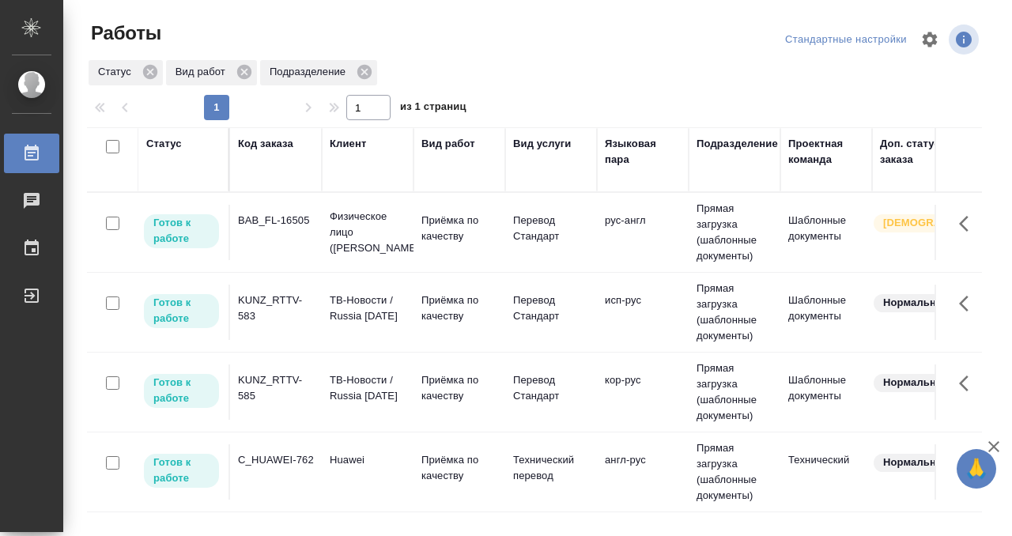
click at [296, 220] on div "BAB_FL-16505" at bounding box center [276, 221] width 76 height 16
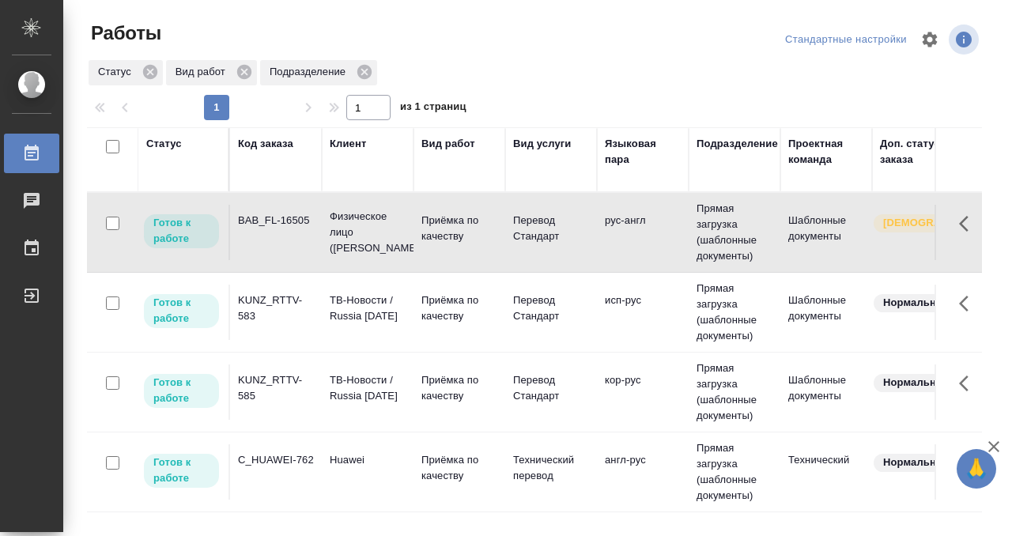
click at [296, 220] on div "BAB_FL-16505" at bounding box center [276, 221] width 76 height 16
click at [294, 312] on div "KUNZ_RTTV-583" at bounding box center [276, 308] width 76 height 32
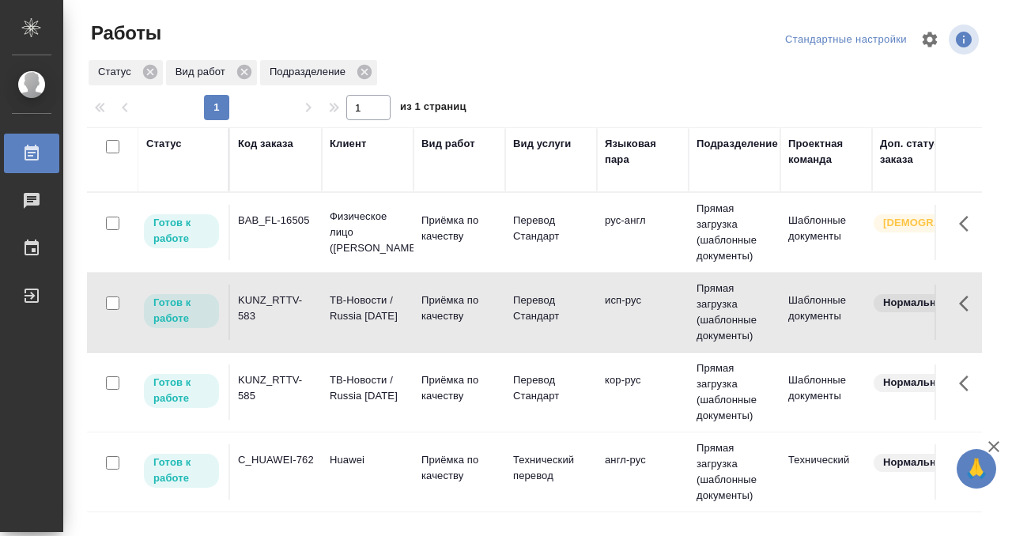
click at [294, 312] on div "KUNZ_RTTV-583" at bounding box center [276, 308] width 76 height 32
click at [164, 140] on div "Статус" at bounding box center [164, 144] width 36 height 16
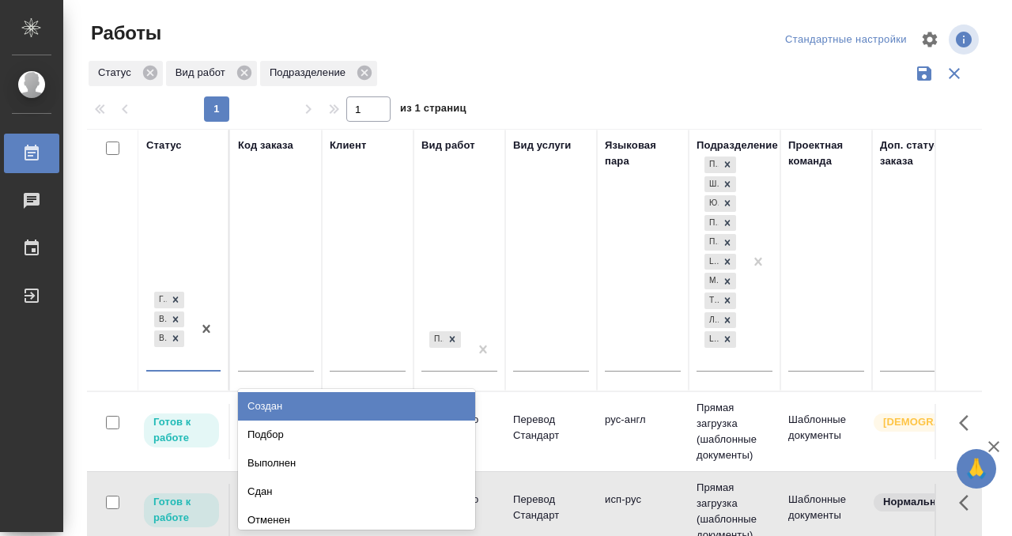
click at [177, 356] on div "[PERSON_NAME] к работе В работе В ожидании" at bounding box center [169, 328] width 46 height 81
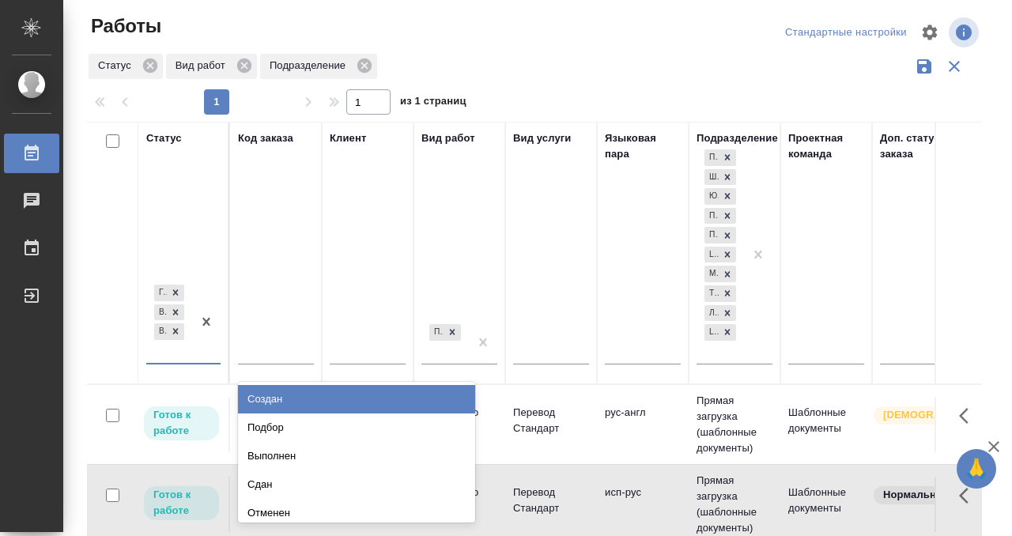
scroll to position [8, 0]
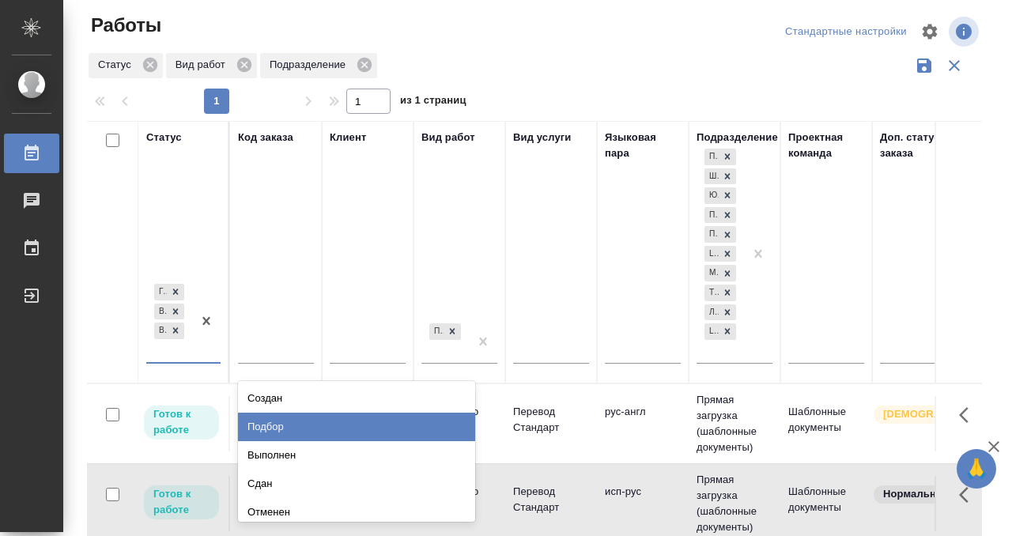
click at [273, 420] on div "Подбор" at bounding box center [356, 427] width 237 height 28
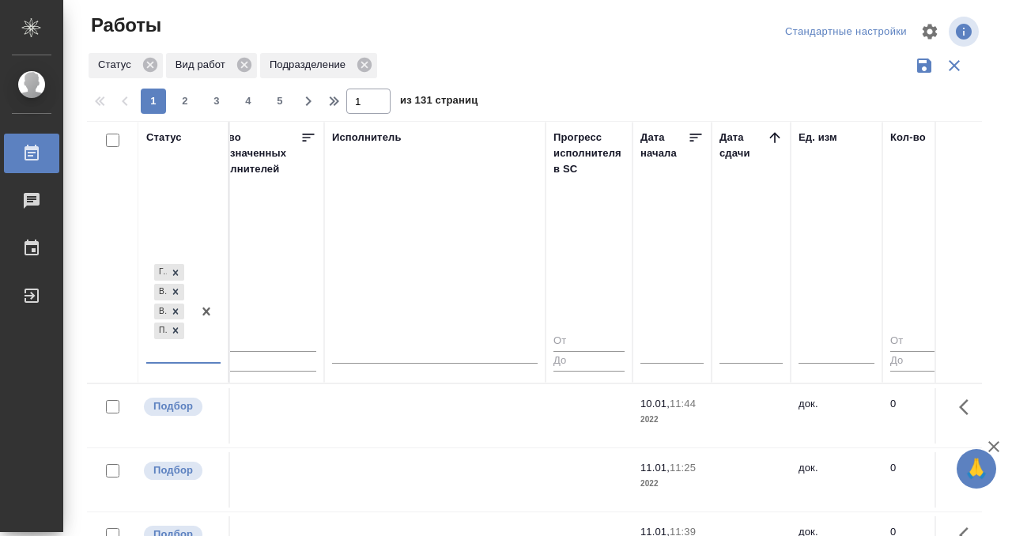
scroll to position [0, 965]
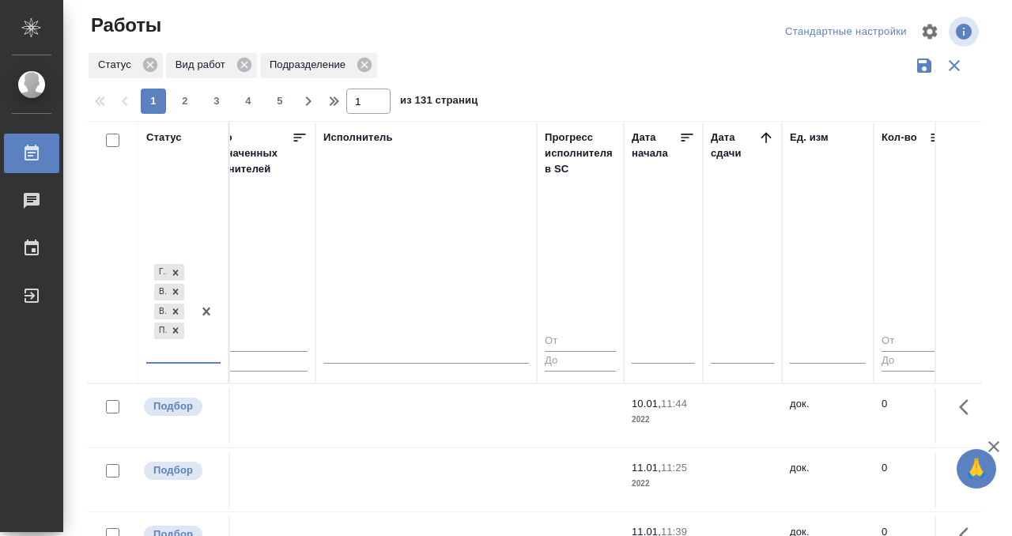
click at [773, 138] on icon at bounding box center [766, 138] width 16 height 16
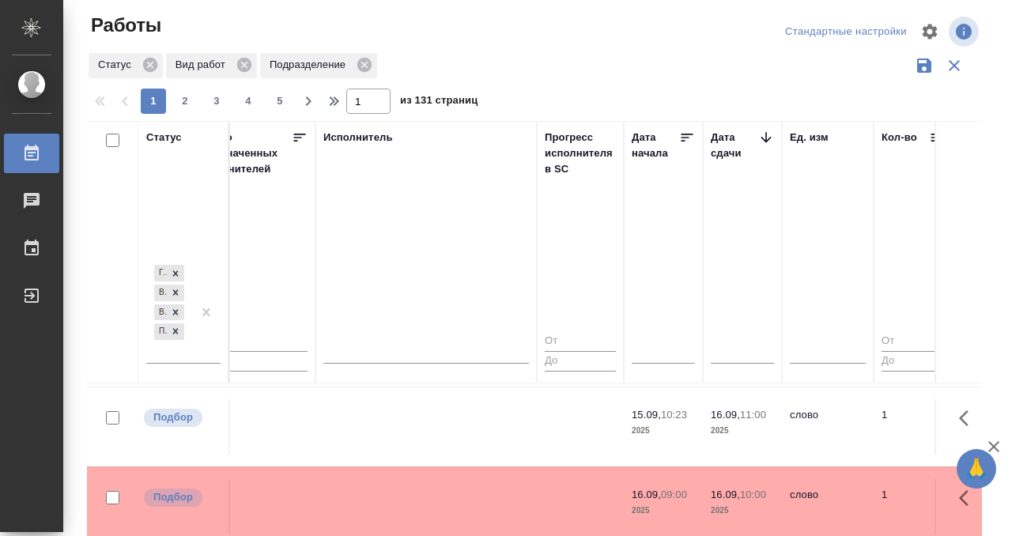
scroll to position [318, 965]
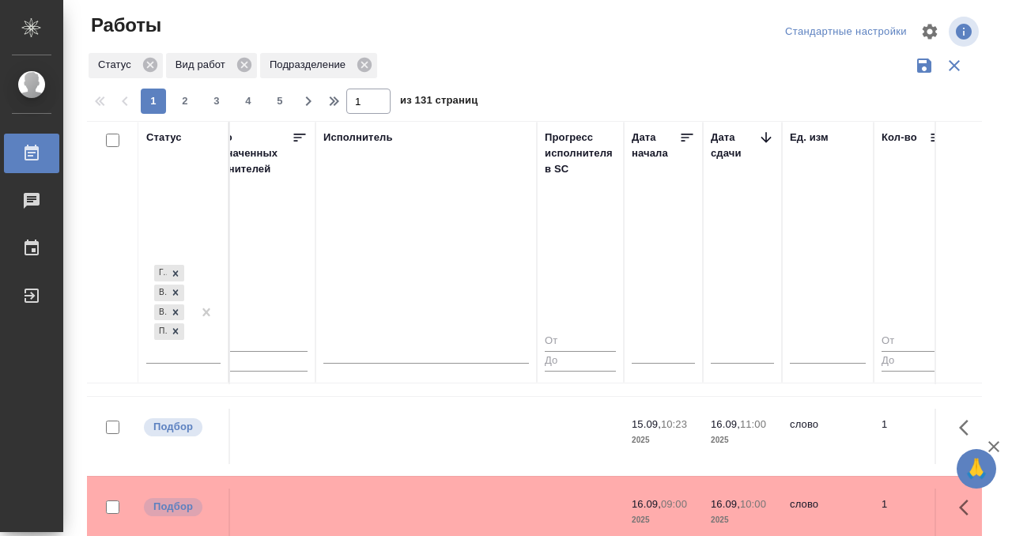
click at [469, 424] on td at bounding box center [425, 436] width 221 height 55
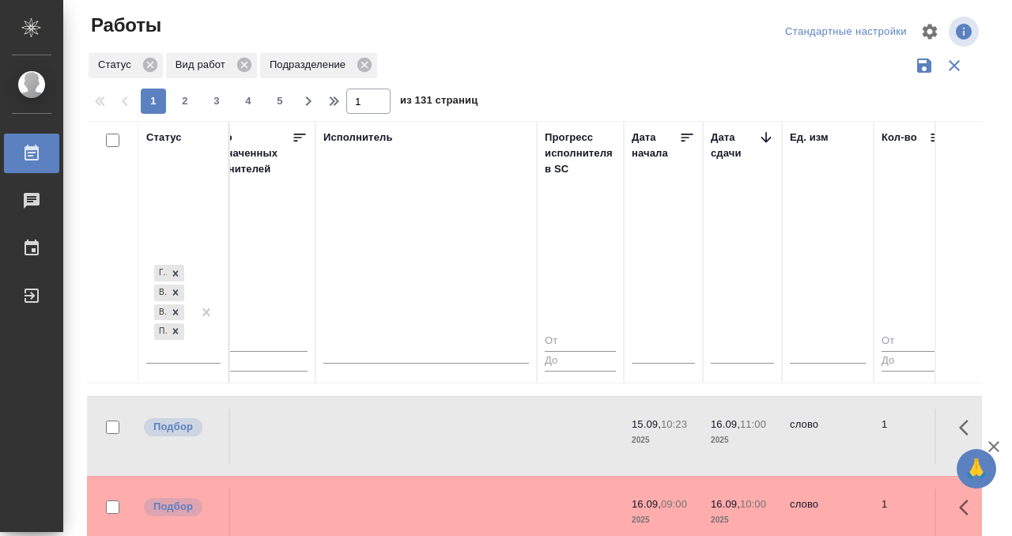
click at [469, 424] on td at bounding box center [425, 436] width 221 height 55
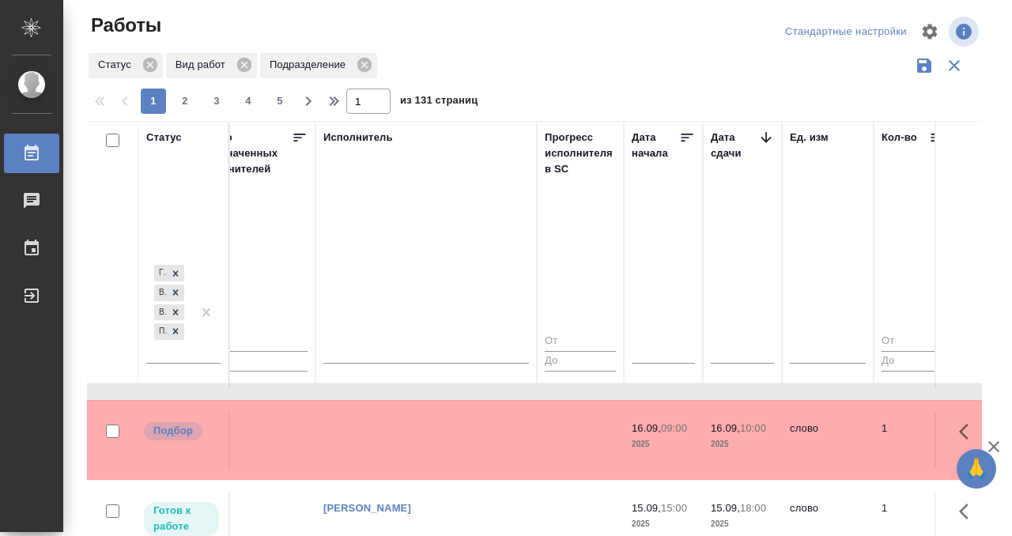
click at [474, 438] on td at bounding box center [425, 440] width 221 height 55
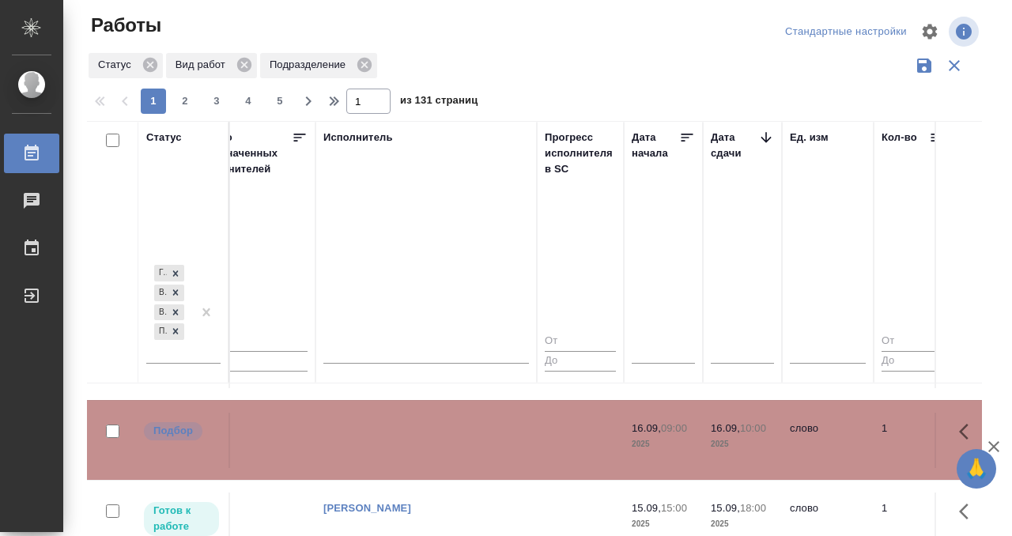
click at [404, 492] on td "[PERSON_NAME]" at bounding box center [425, 519] width 221 height 55
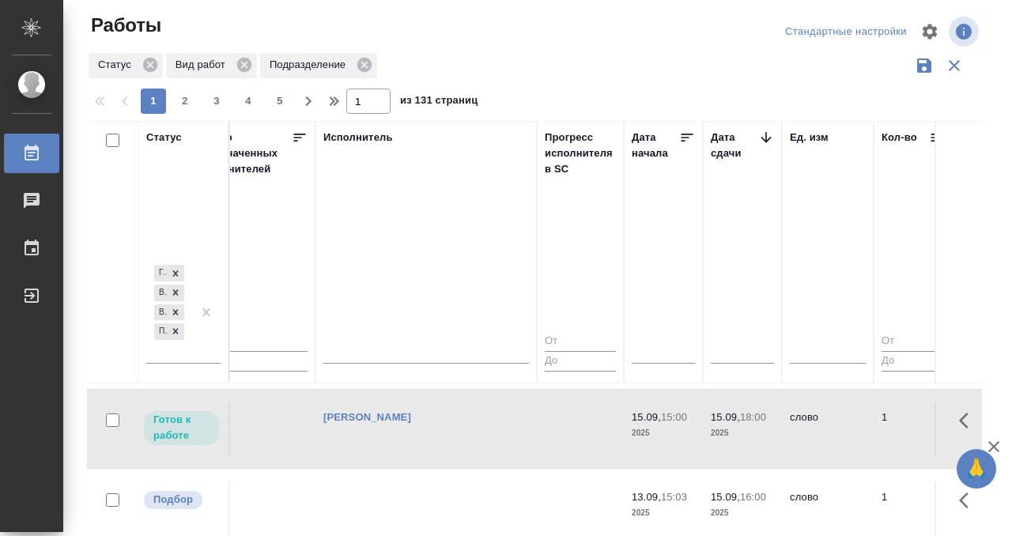
scroll to position [559, 965]
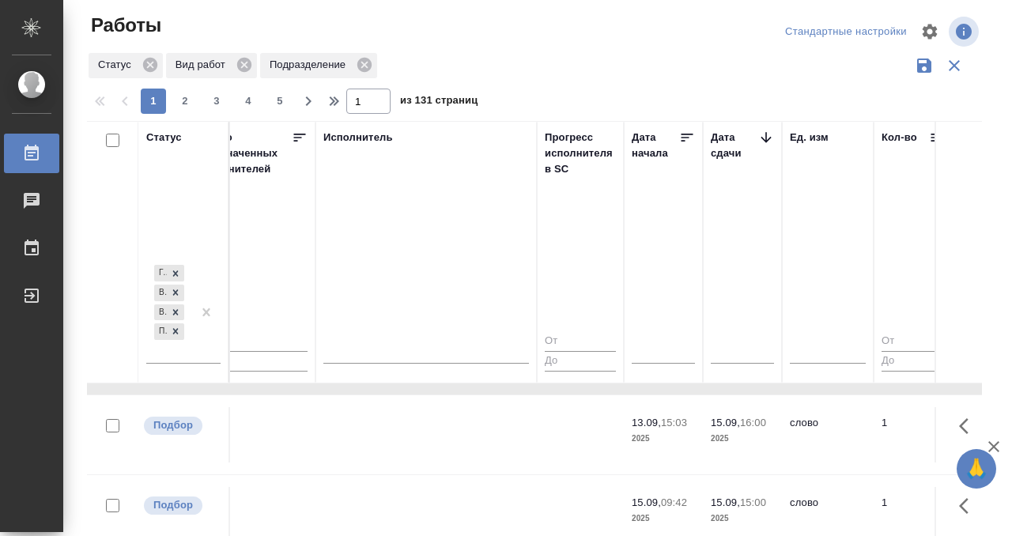
click at [402, 429] on td at bounding box center [425, 434] width 221 height 55
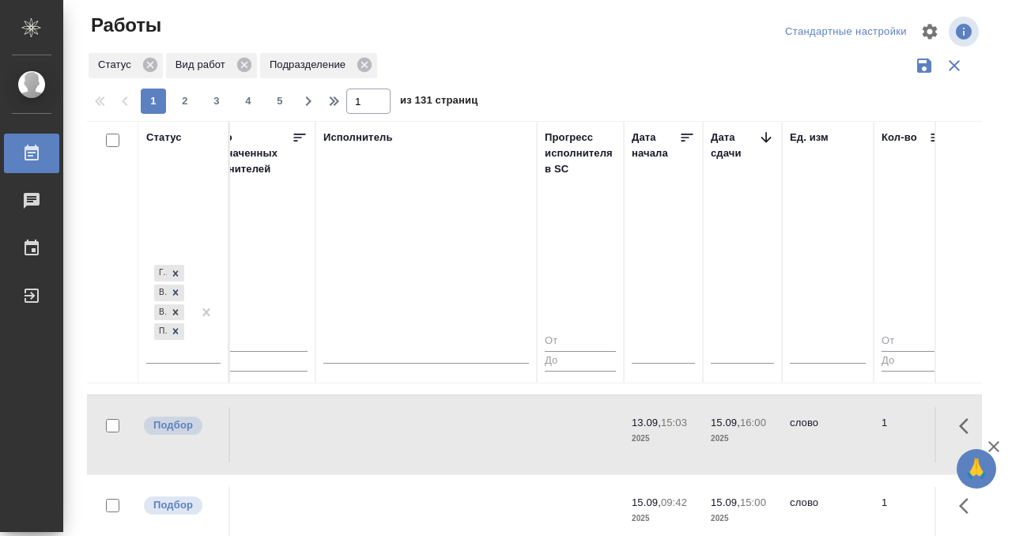
click at [402, 429] on td at bounding box center [425, 434] width 221 height 55
click at [410, 454] on tr "Подбор BAB_FL-16519 Физическое лицо (Бабушкинская) Приёмка по качеству Перевод …" at bounding box center [833, 434] width 3423 height 80
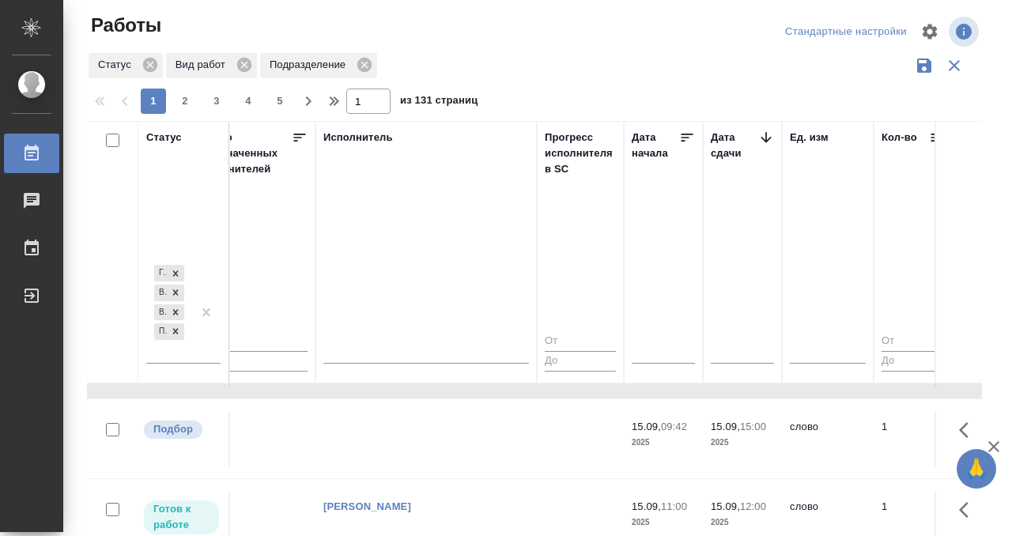
click at [409, 438] on td at bounding box center [425, 438] width 221 height 55
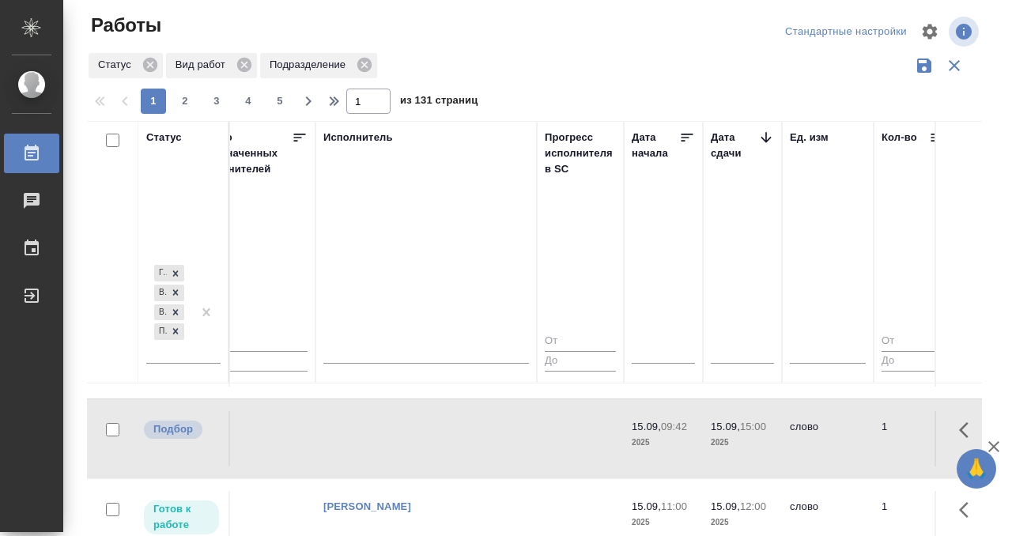
click at [409, 438] on td at bounding box center [425, 438] width 221 height 55
click at [35, 158] on icon at bounding box center [31, 153] width 19 height 19
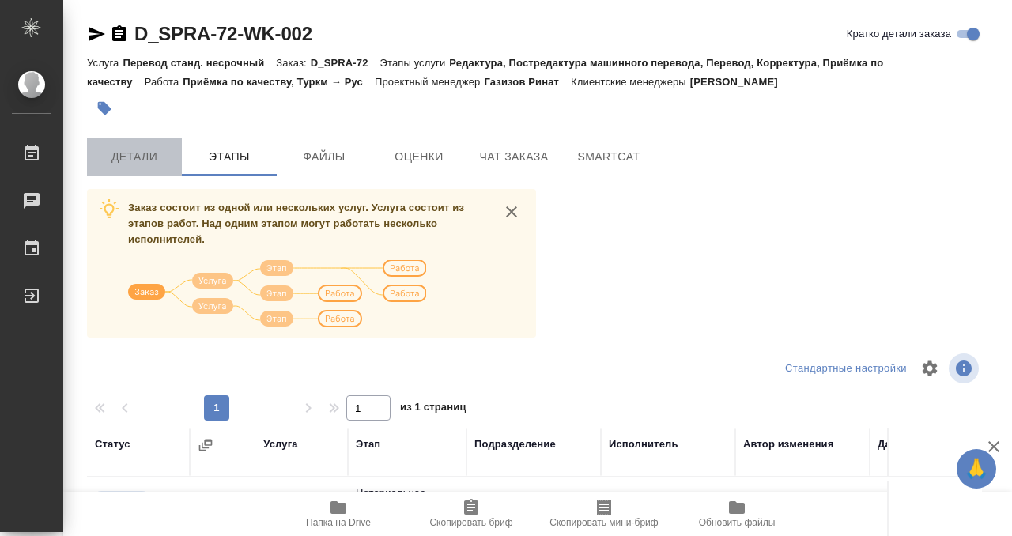
click at [152, 138] on button "Детали" at bounding box center [134, 157] width 95 height 38
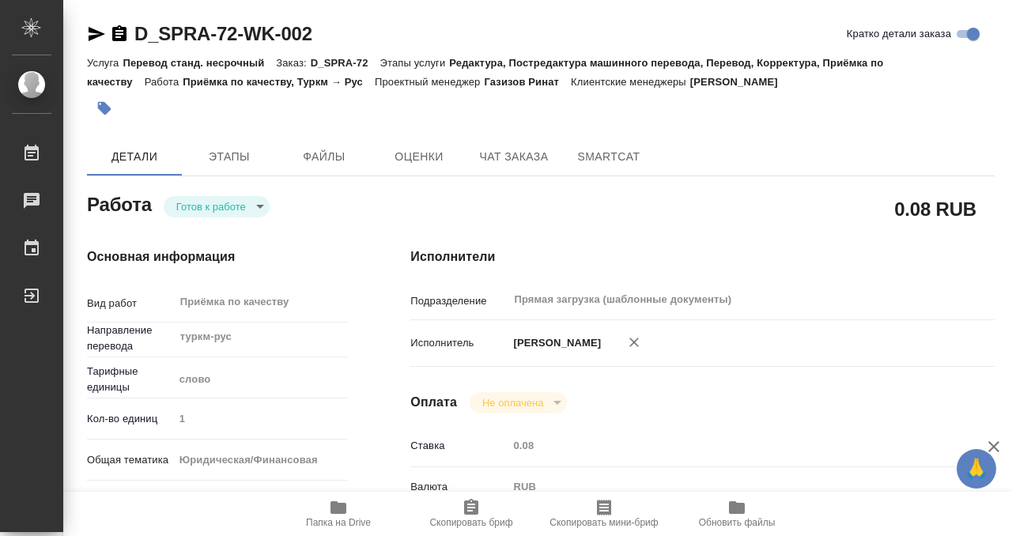
type textarea "x"
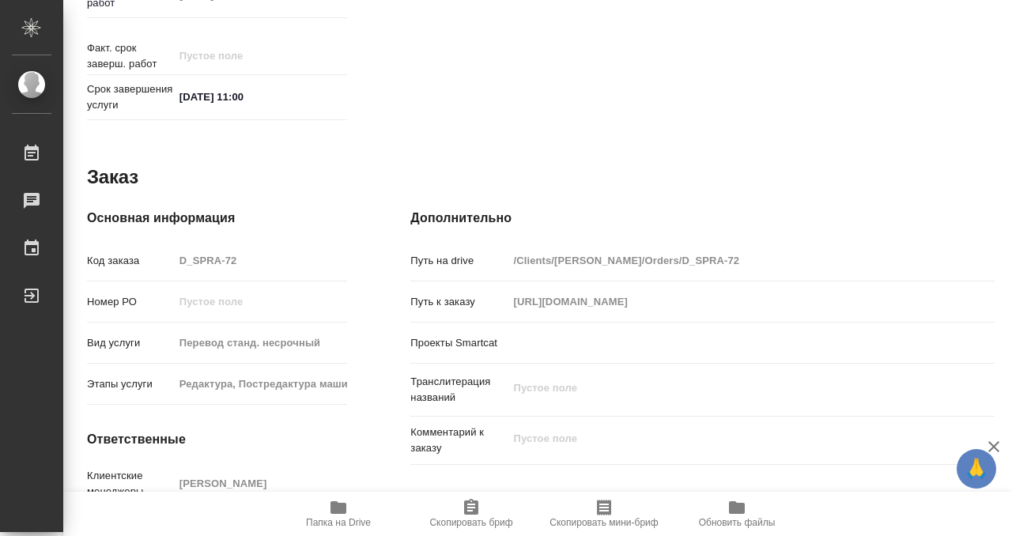
type textarea "x"
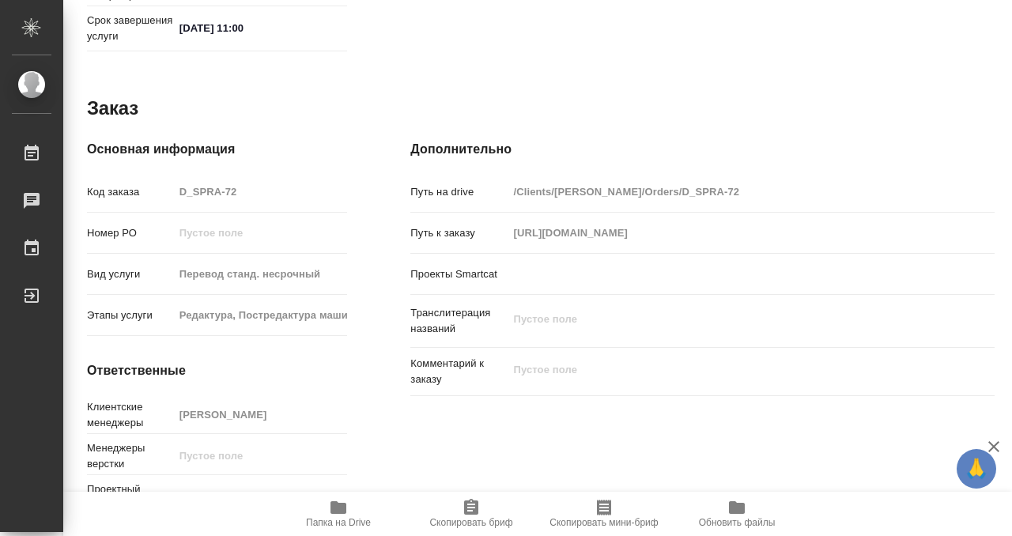
scroll to position [844, 0]
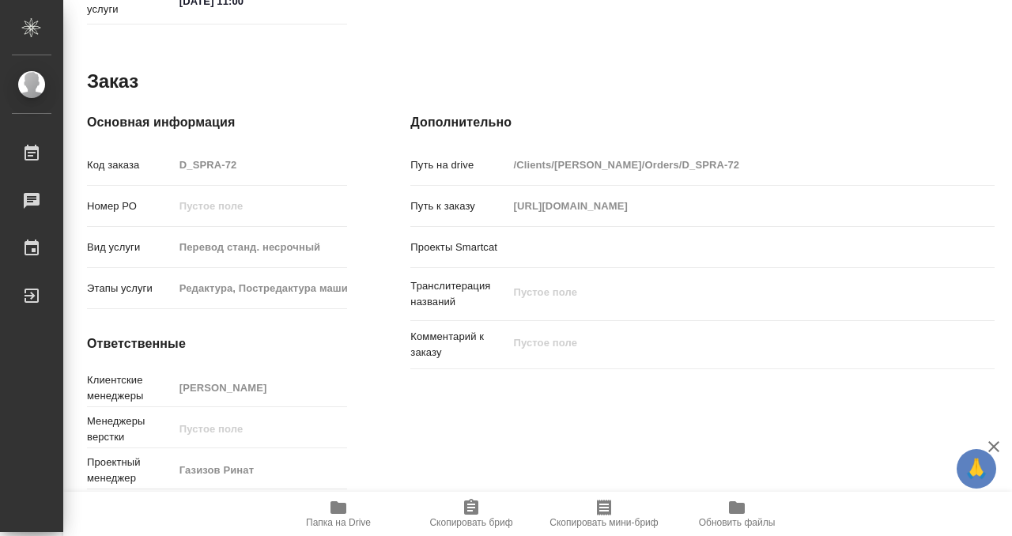
click at [337, 511] on icon "button" at bounding box center [338, 507] width 16 height 13
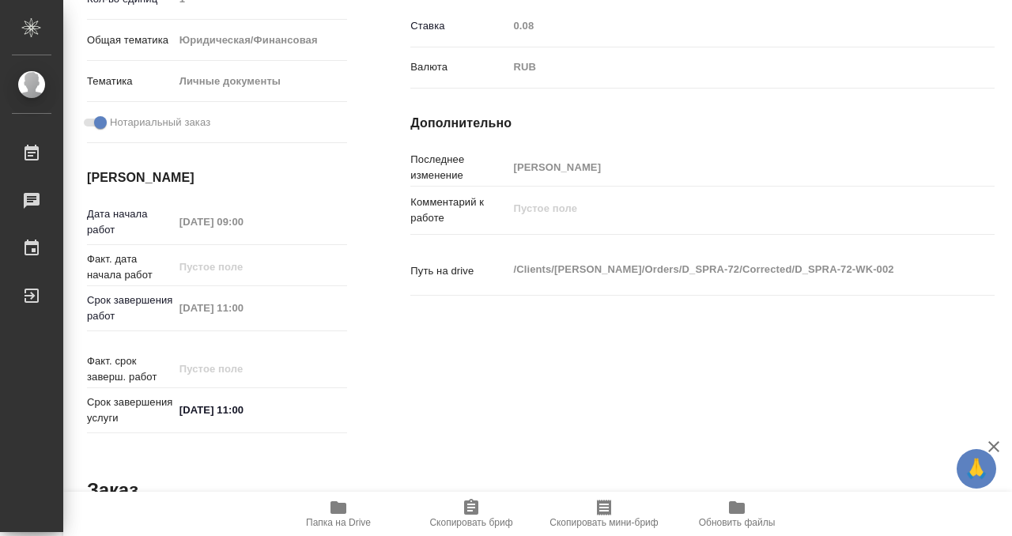
scroll to position [0, 0]
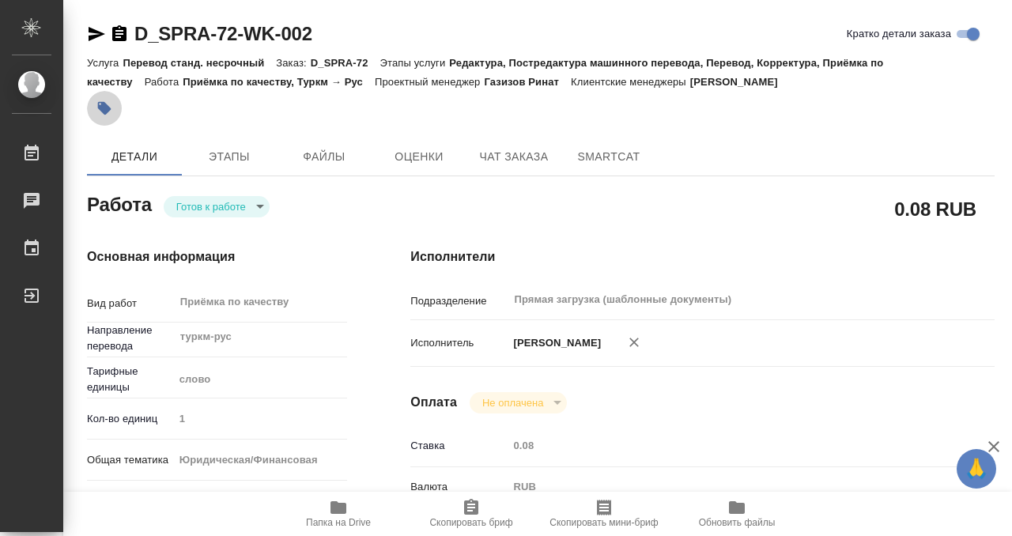
click at [106, 100] on icon "button" at bounding box center [104, 108] width 16 height 16
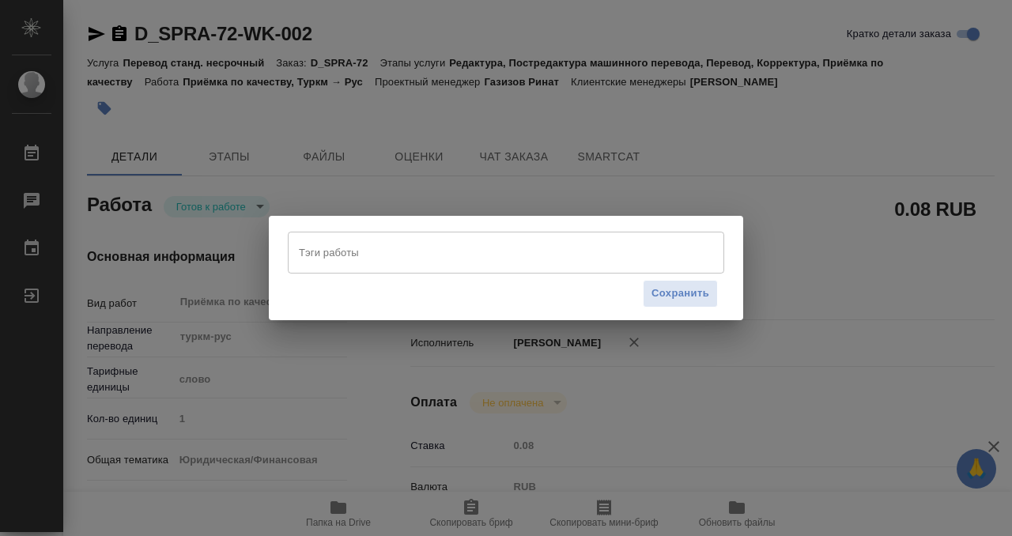
click at [457, 262] on input "Тэги работы" at bounding box center [491, 252] width 392 height 27
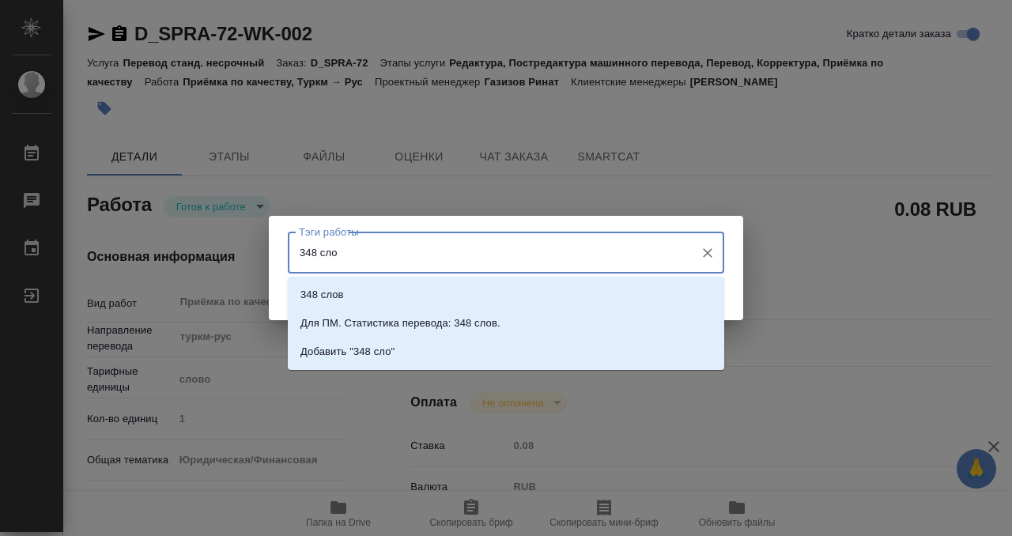
type input "348 слов"
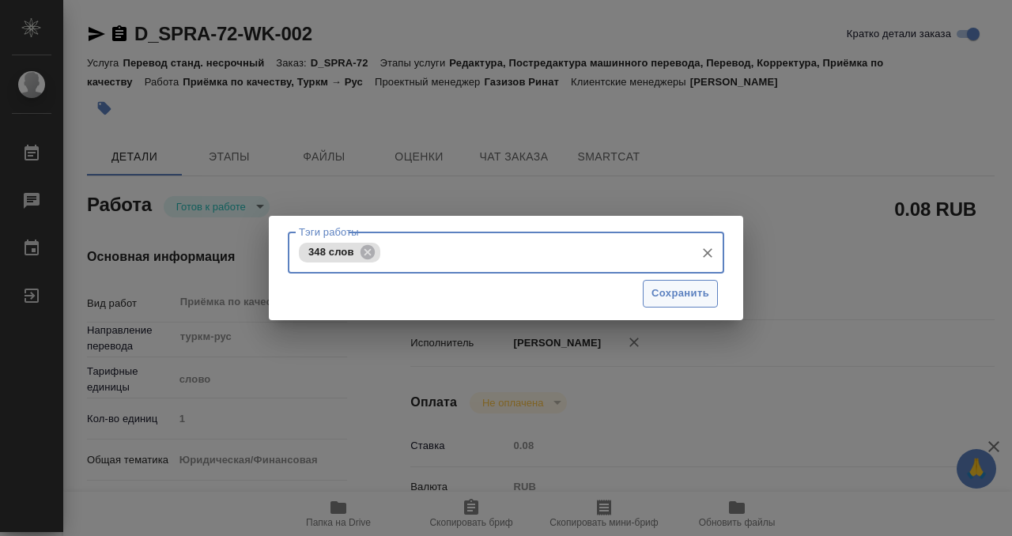
click at [665, 288] on span "Сохранить" at bounding box center [680, 293] width 58 height 18
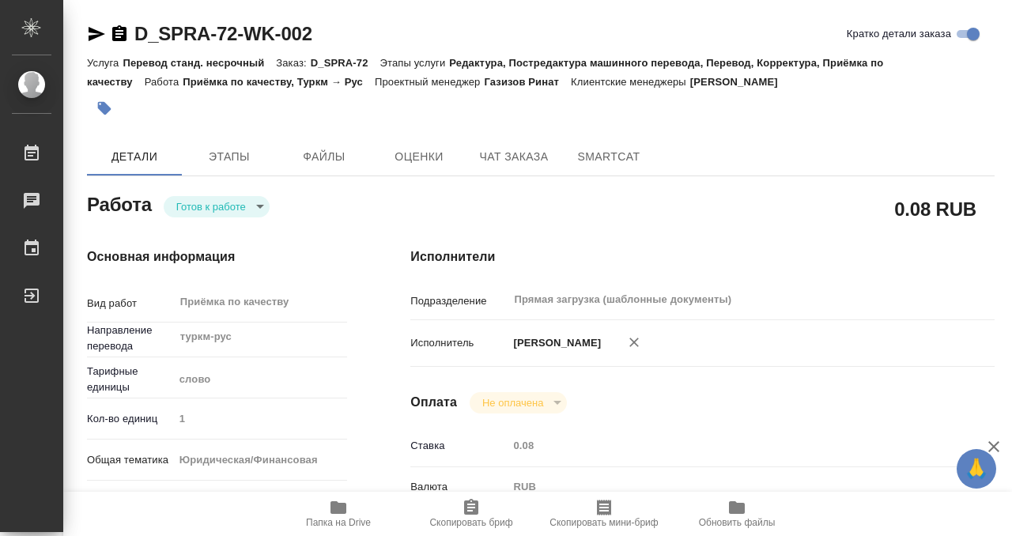
type input "readyForWork"
type textarea "Приёмка по качеству"
type textarea "x"
type input "туркм-рус"
type input "5a8b1489cc6b4906c91bfd90"
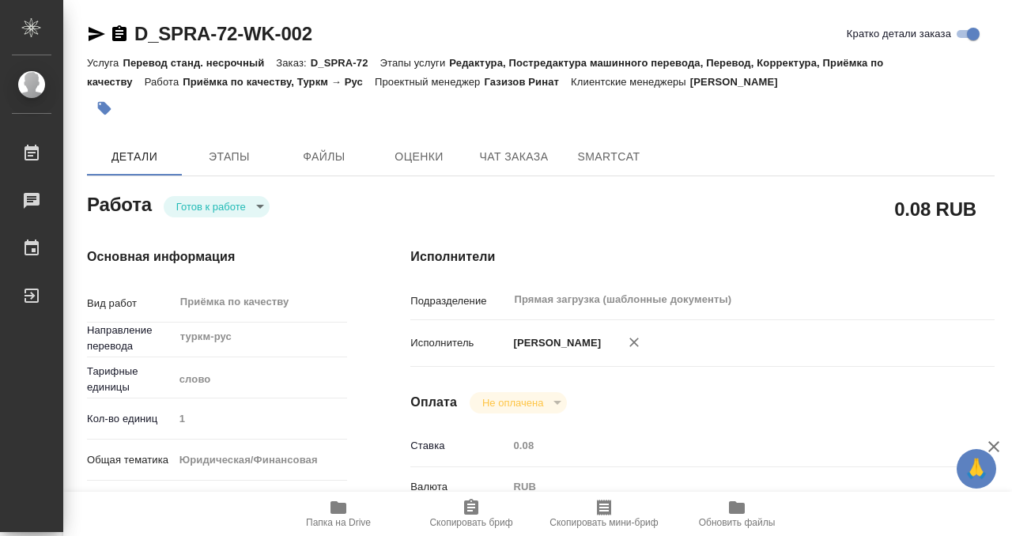
type input "1"
type input "yr-fn"
type input "5a8b8b956a9677013d343cfe"
checkbox input "true"
type input "15.09.2025 09:00"
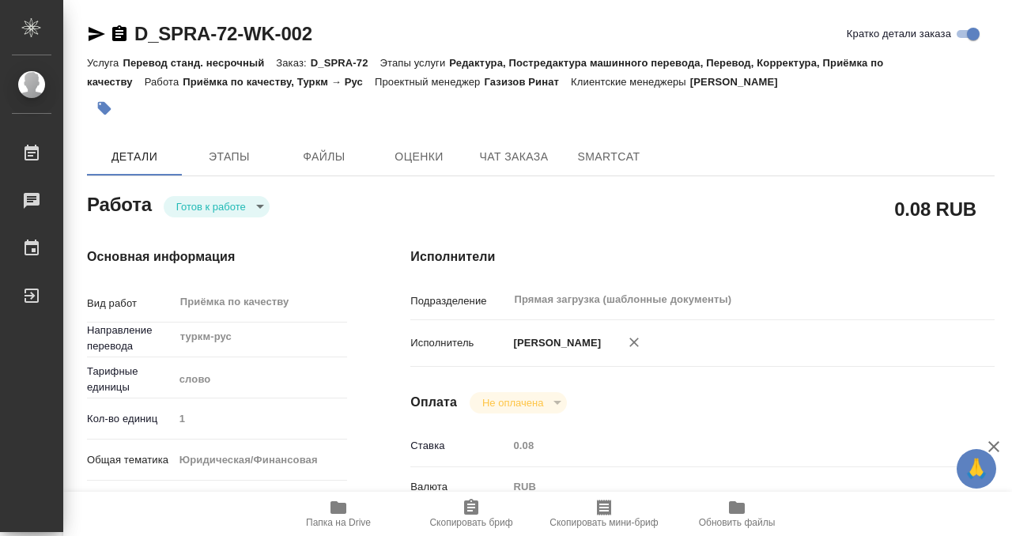
type input "15.09.2025 11:00"
type input "Прямая загрузка (шаблонные документы)"
type input "notPayed"
type input "0.08"
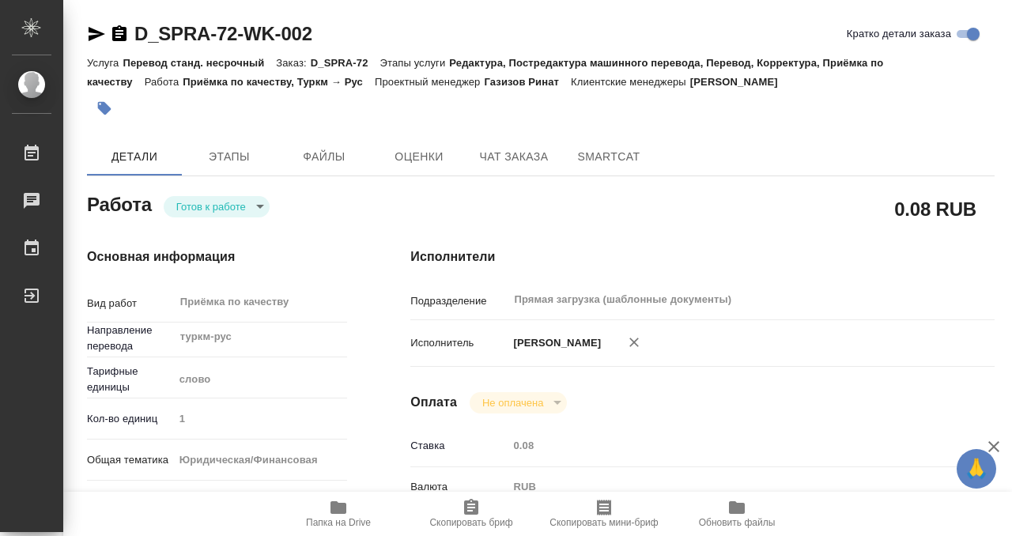
type input "RUB"
type input "[PERSON_NAME]"
type textarea "x"
type textarea "/Clients/Супрун Анна/Orders/D_SPRA-72/Corrected/D_SPRA-72-WK-002"
type textarea "x"
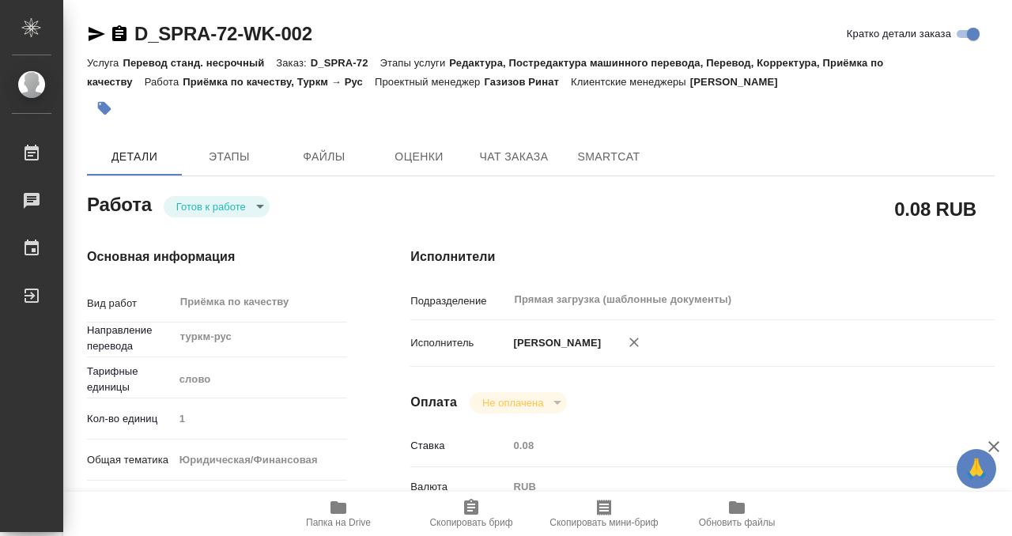
type input "D_SPRA-72"
type input "Перевод станд. несрочный"
type input "Редактура, Постредактура машинного перевода, Перевод, Корректура, Приёмка по ка…"
type input "Давыдова Елена"
type input "/Clients/Супрун Анна/Orders/D_SPRA-72"
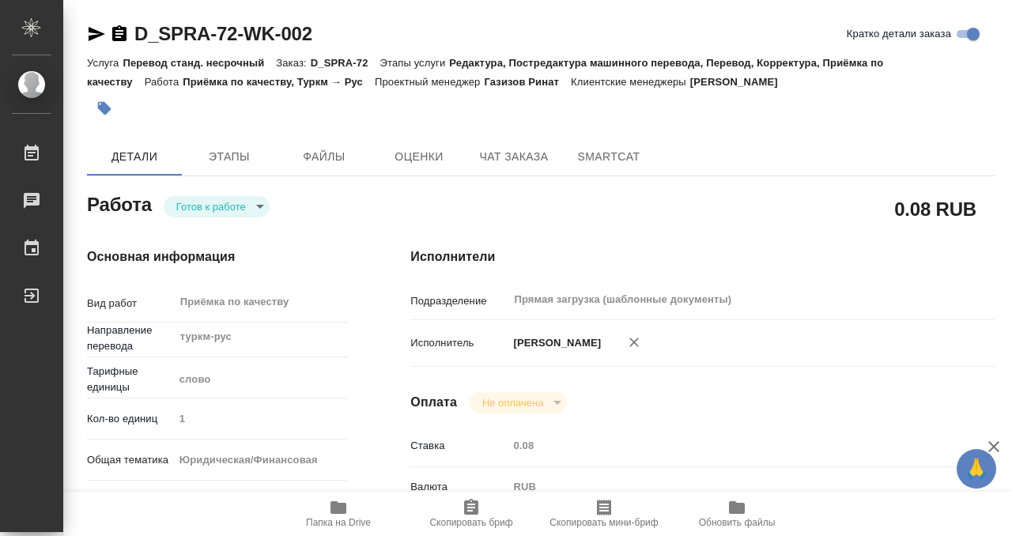
type input "https://drive.awatera.com/s/2RAgY5aq2BpKspX"
type textarea "x"
click at [207, 209] on body "🙏 .cls-1 fill:#fff; AWATERA Kobzeva Elizaveta Работы 0 Чаты График Выйти D_SPRA…" at bounding box center [506, 268] width 1012 height 536
type textarea "x"
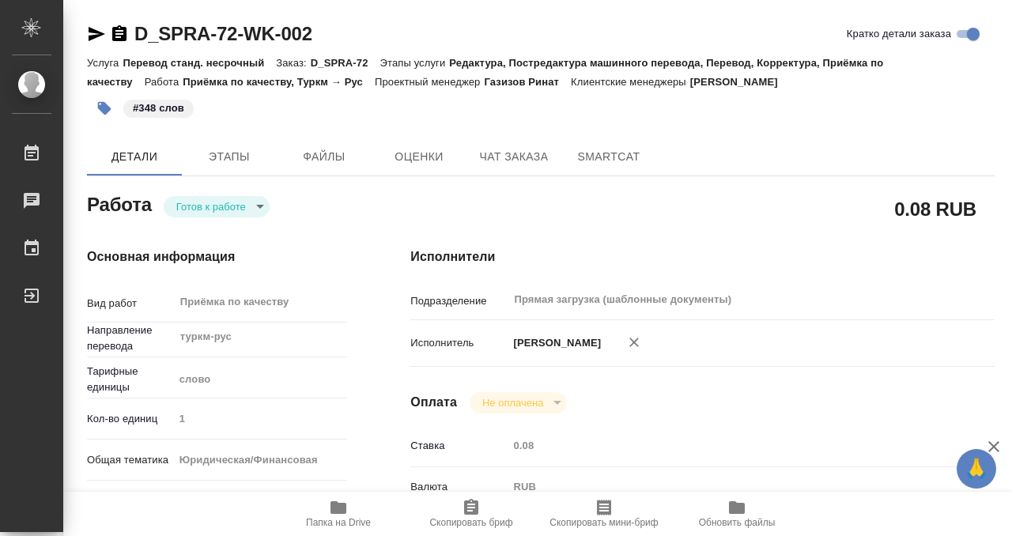
type textarea "x"
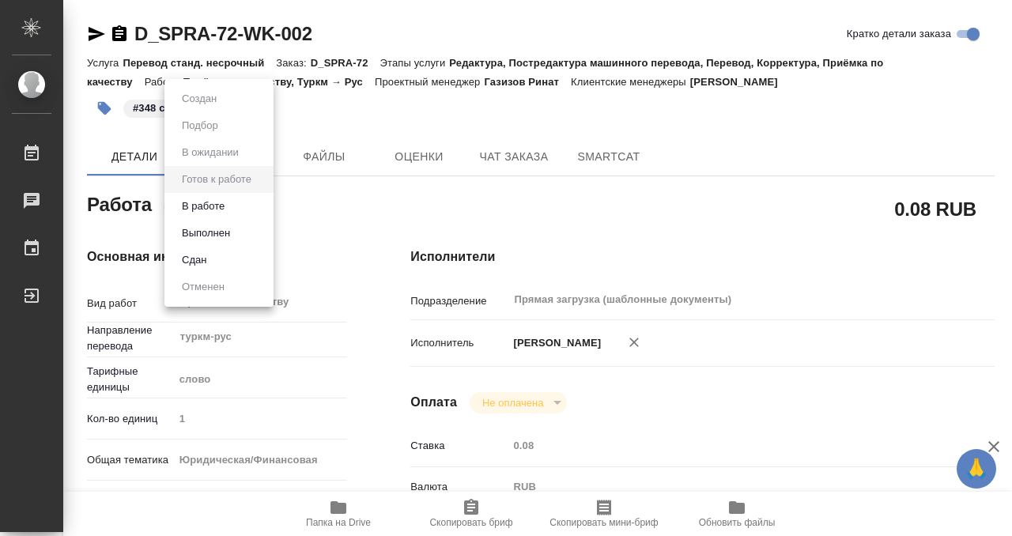
type textarea "x"
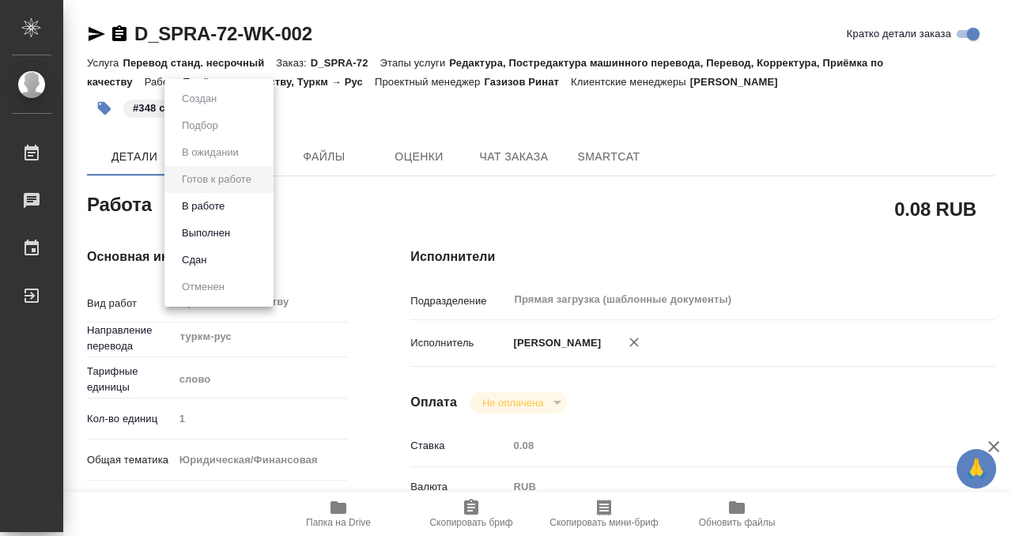
type textarea "x"
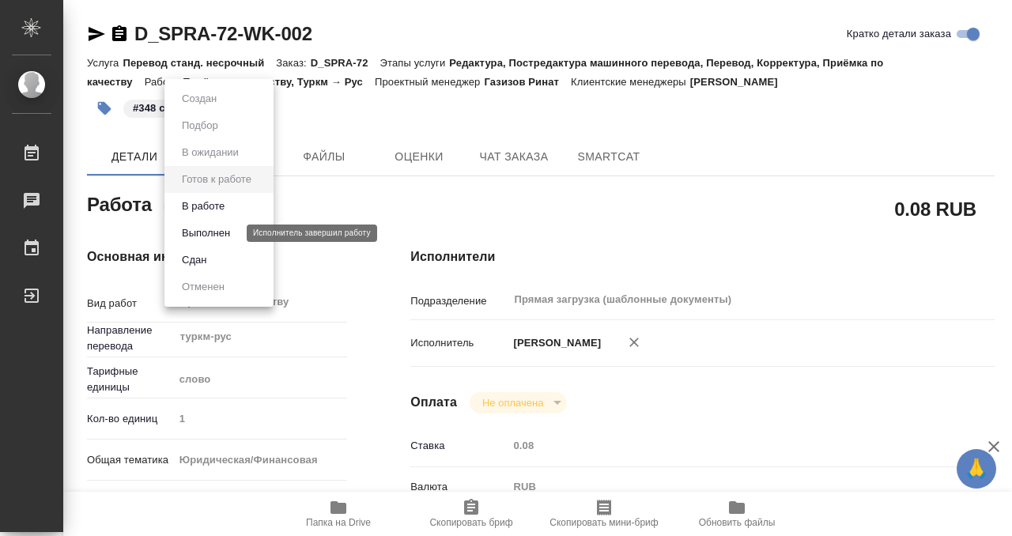
click at [225, 231] on button "Выполнен" at bounding box center [206, 232] width 58 height 17
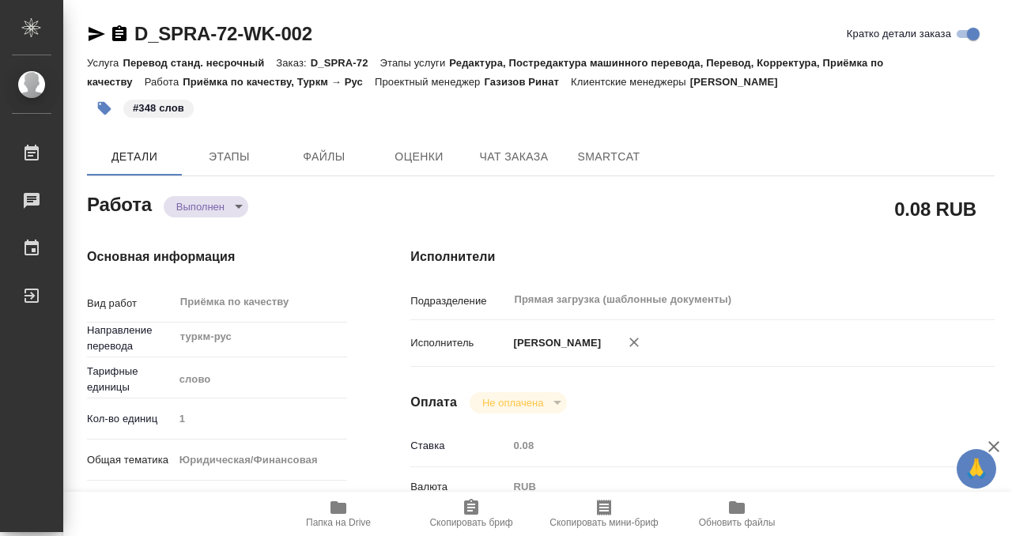
type textarea "x"
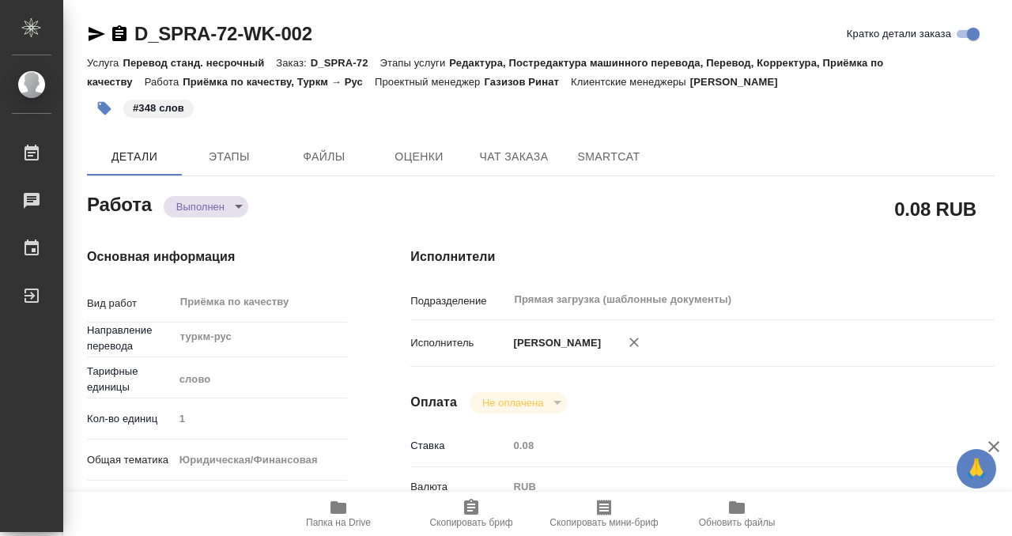
type textarea "x"
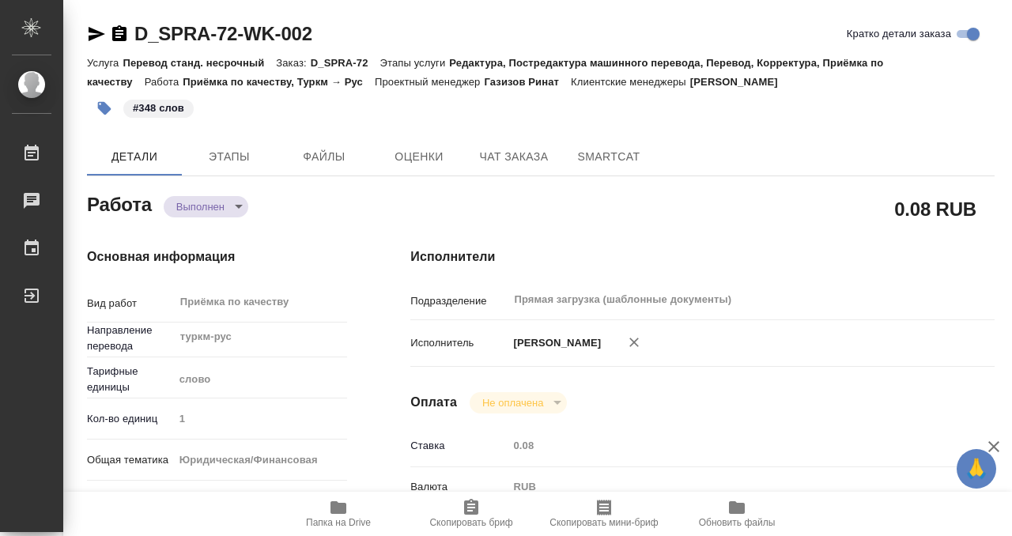
click at [122, 31] on icon "button" at bounding box center [119, 33] width 19 height 19
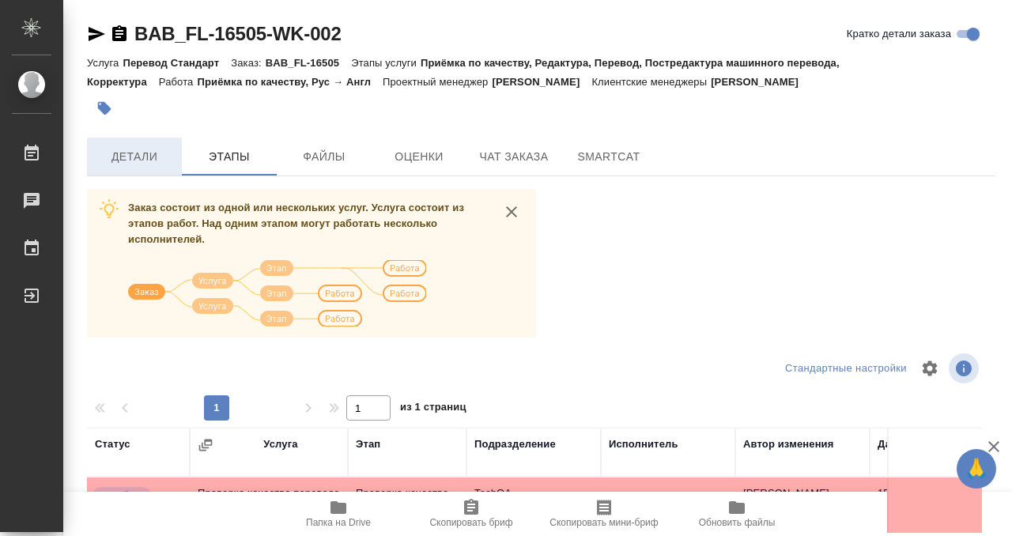
click at [126, 153] on span "Детали" at bounding box center [134, 157] width 76 height 20
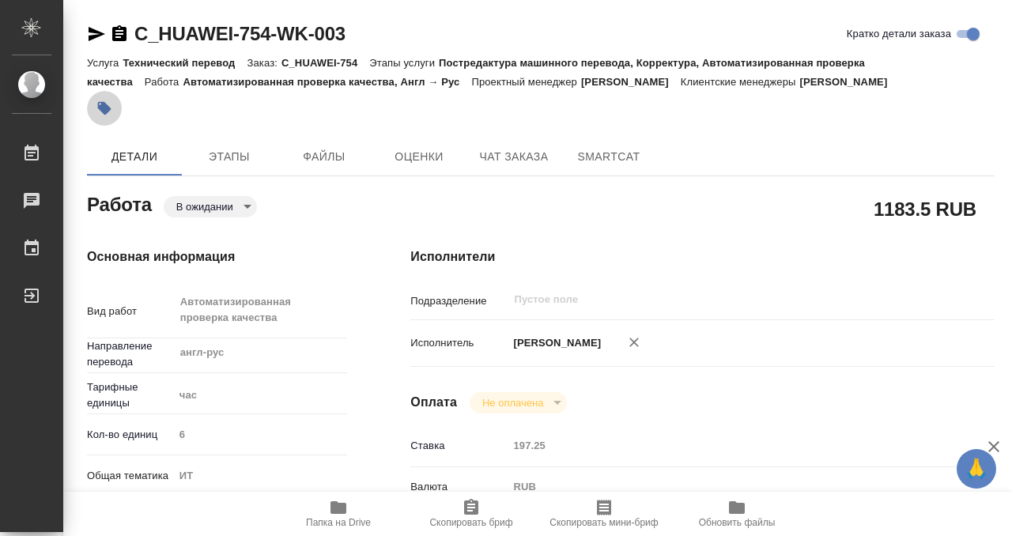
click at [113, 108] on button "button" at bounding box center [104, 108] width 35 height 35
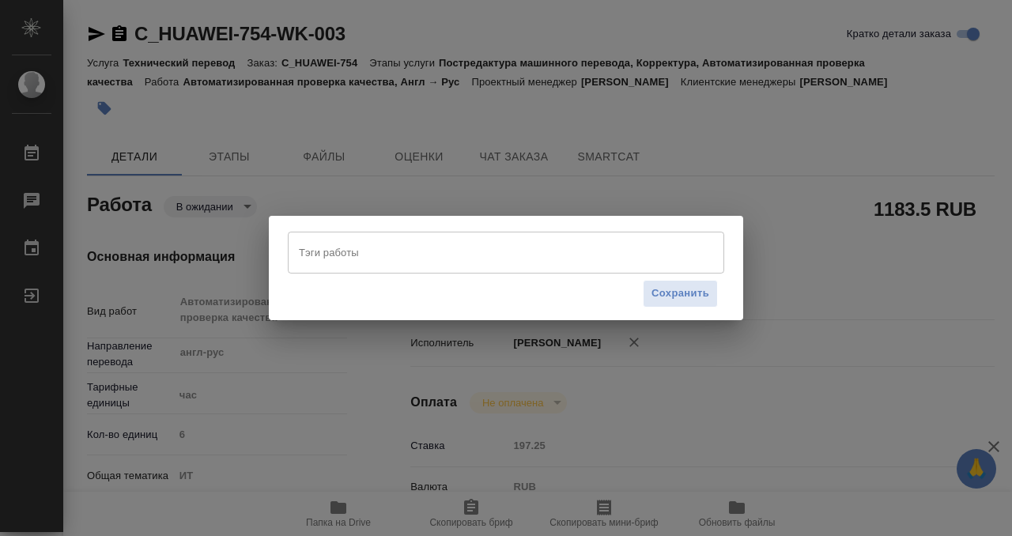
click at [388, 243] on input "Тэги работы" at bounding box center [491, 252] width 392 height 27
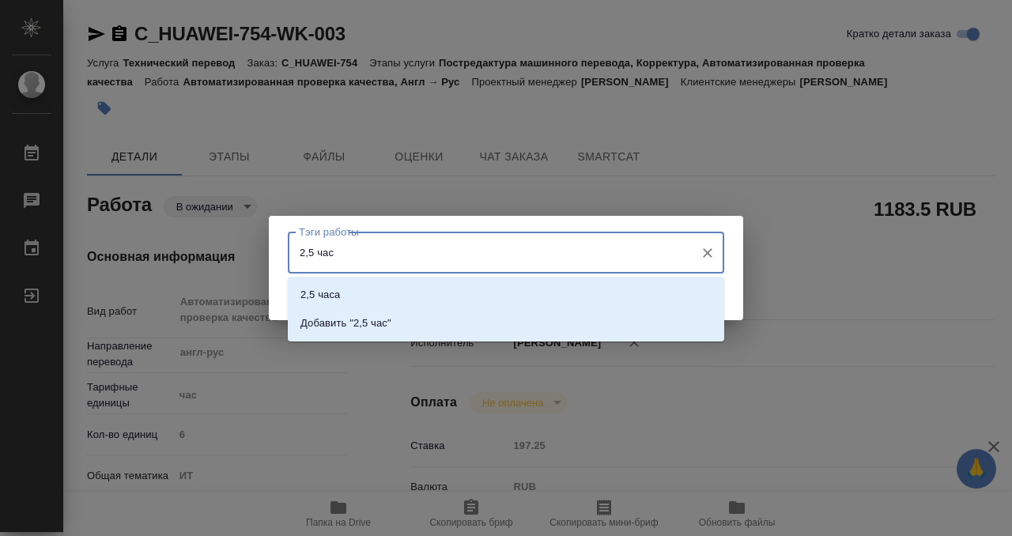
type input "2,5 часа"
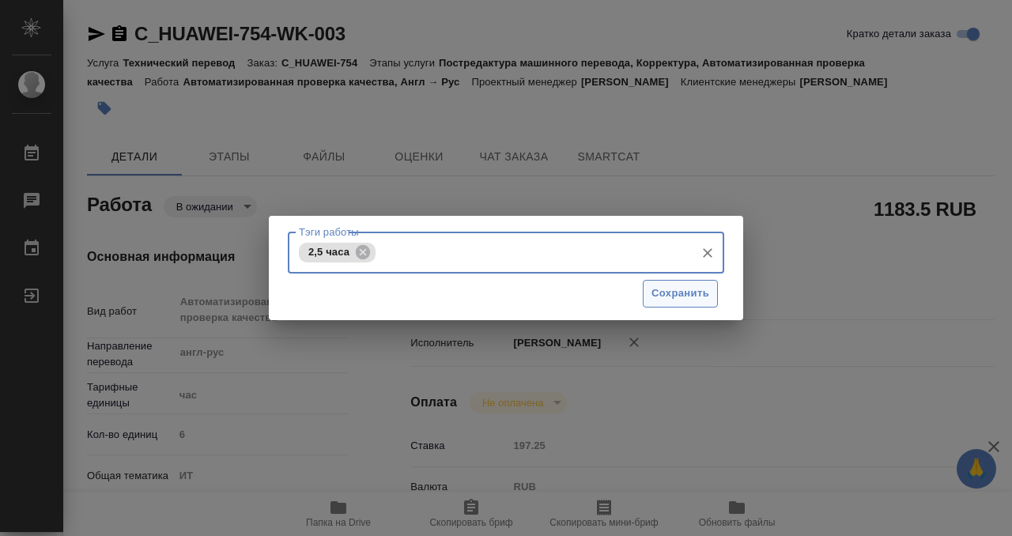
click at [671, 296] on span "Сохранить" at bounding box center [680, 293] width 58 height 18
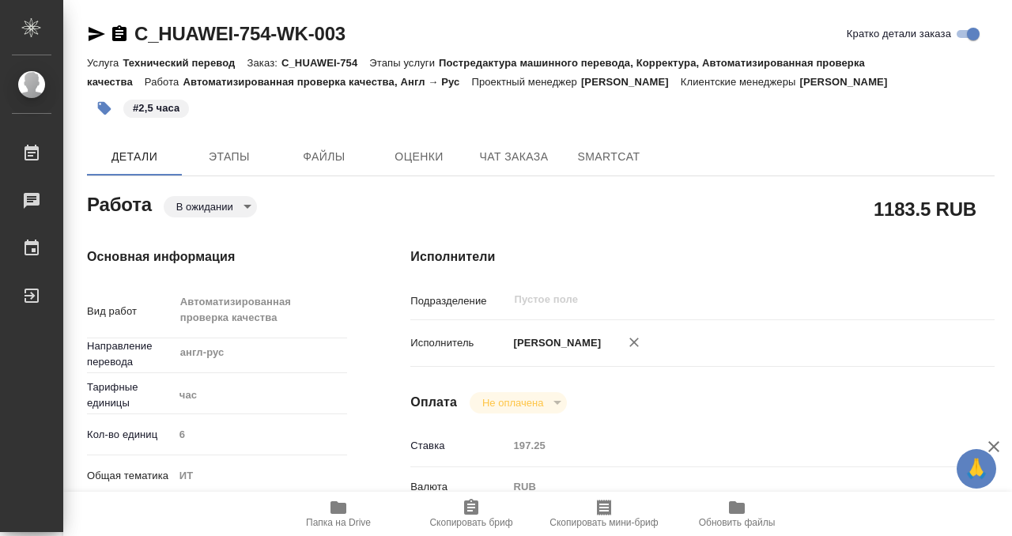
type input "pending"
type input "англ-рус"
type input "5a8b1489cc6b4906c91bfd93"
type input "6"
type input "it"
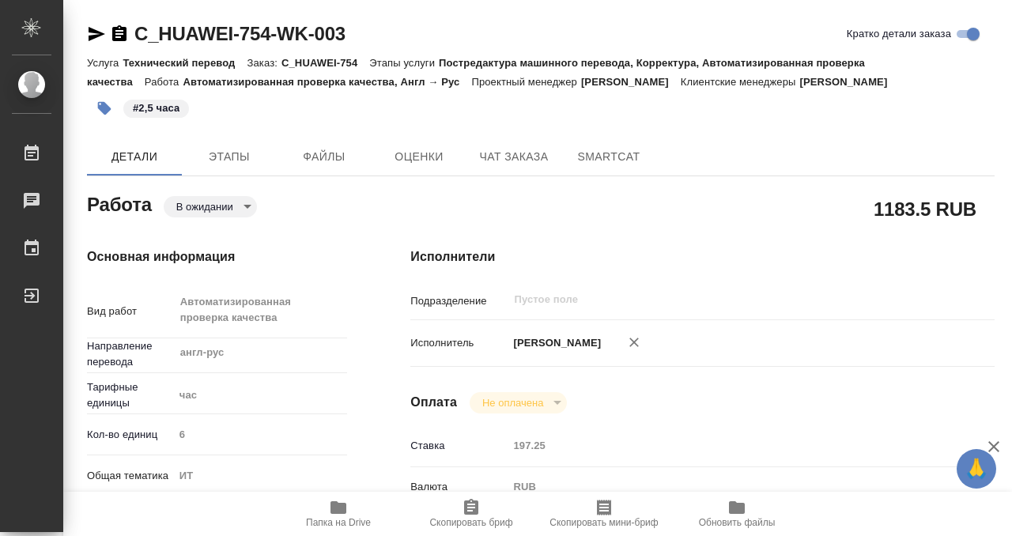
type input "5a8b8b956a9677013d343da0"
type input "[DATE] 12:00"
type input "[DATE] 15:00"
type input "notPayed"
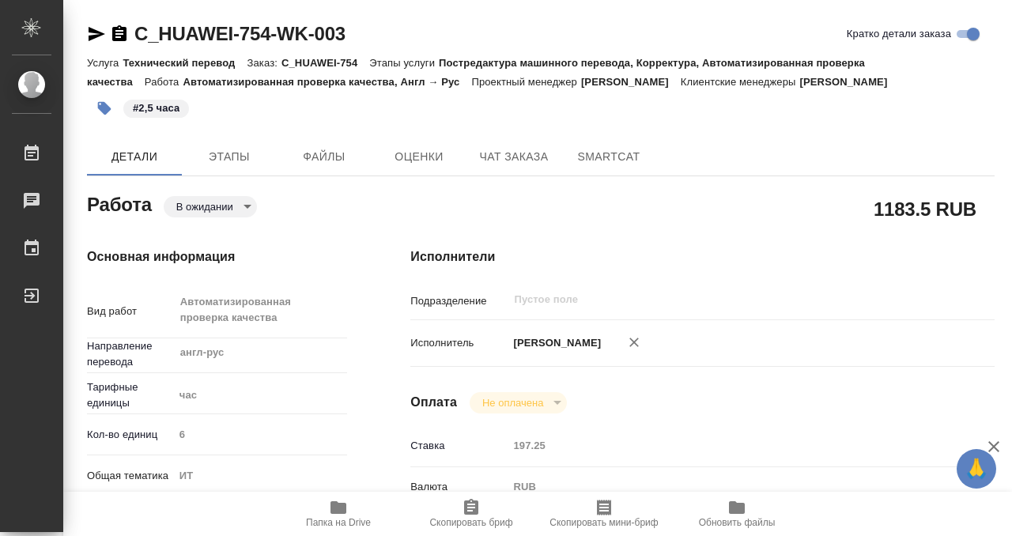
type input "197.25"
type input "RUB"
type input "[PERSON_NAME]"
type input "C_HUAWEI-754"
type input "3011H00007650"
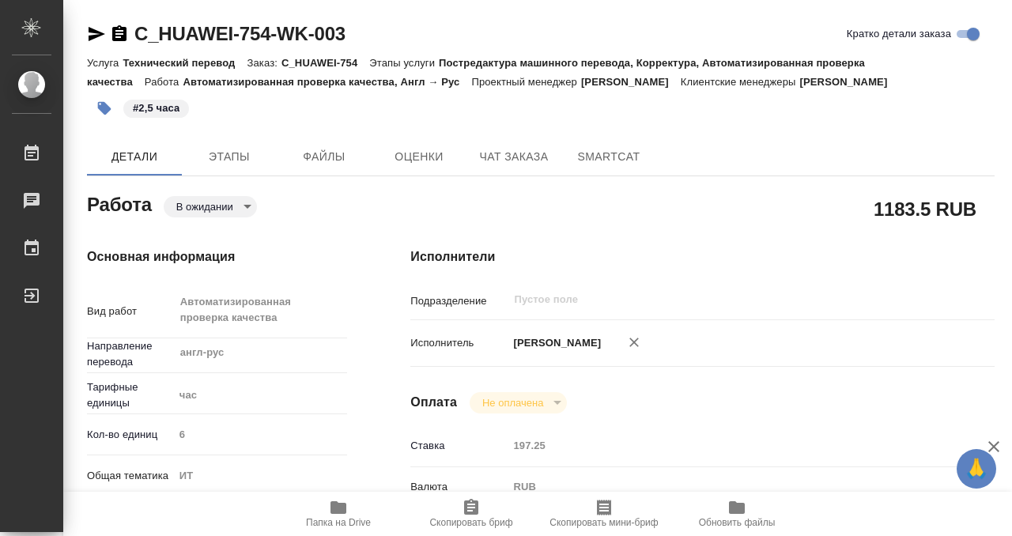
type input "Технический перевод"
type input "Постредактура машинного перевода, Корректура, Автоматизированная проверка качес…"
type input "[PERSON_NAME]"
type input "/Clients/Huawei/Orders/C_HUAWEI-754"
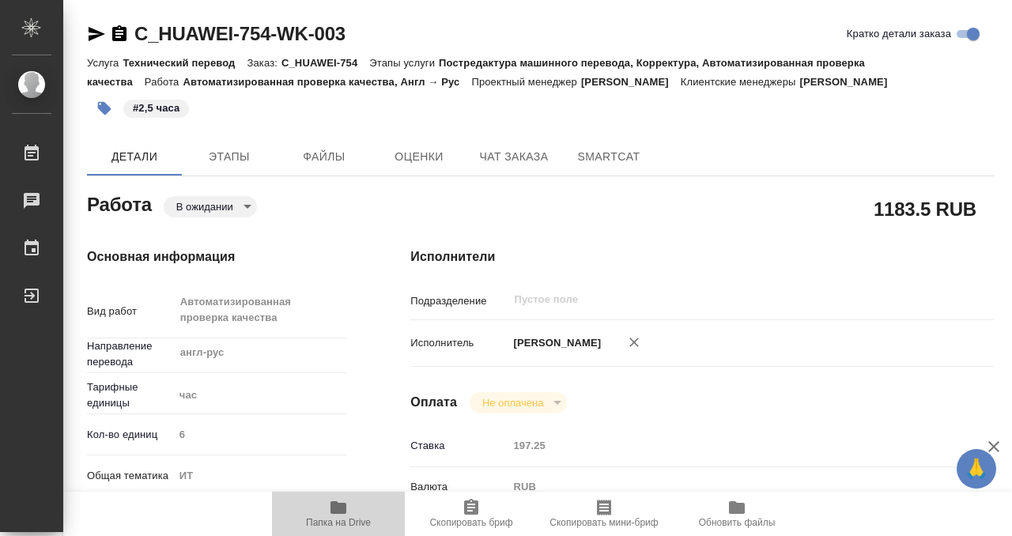
click at [331, 497] on button "Папка на Drive" at bounding box center [338, 514] width 133 height 44
click at [116, 33] on icon "button" at bounding box center [119, 33] width 19 height 19
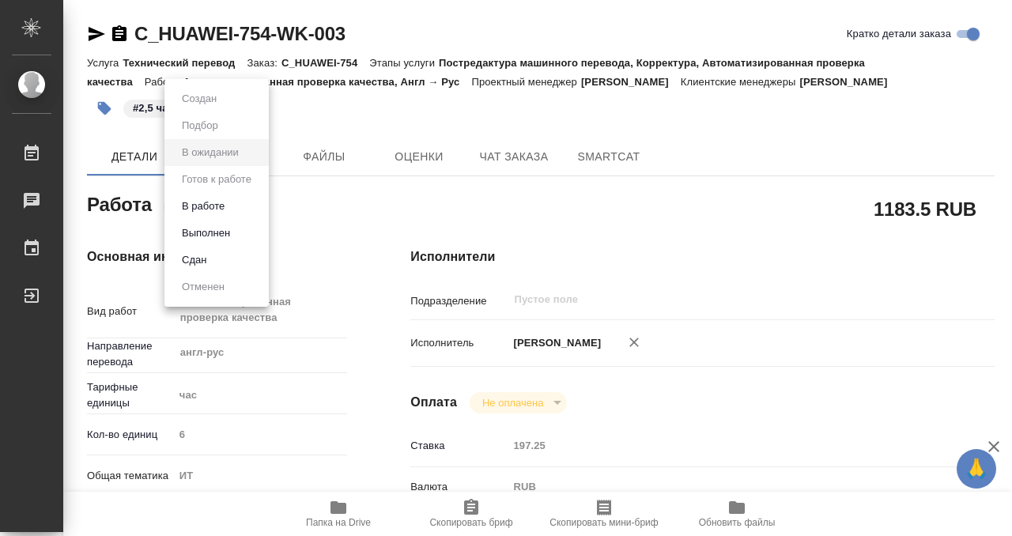
click at [243, 201] on body "🙏 .cls-1 fill:#fff; AWATERA Kobzeva [PERSON_NAME] 0 Чаты График Выйти C_HUAWEI-…" at bounding box center [506, 268] width 1012 height 536
click at [224, 233] on button "Выполнен" at bounding box center [206, 232] width 58 height 17
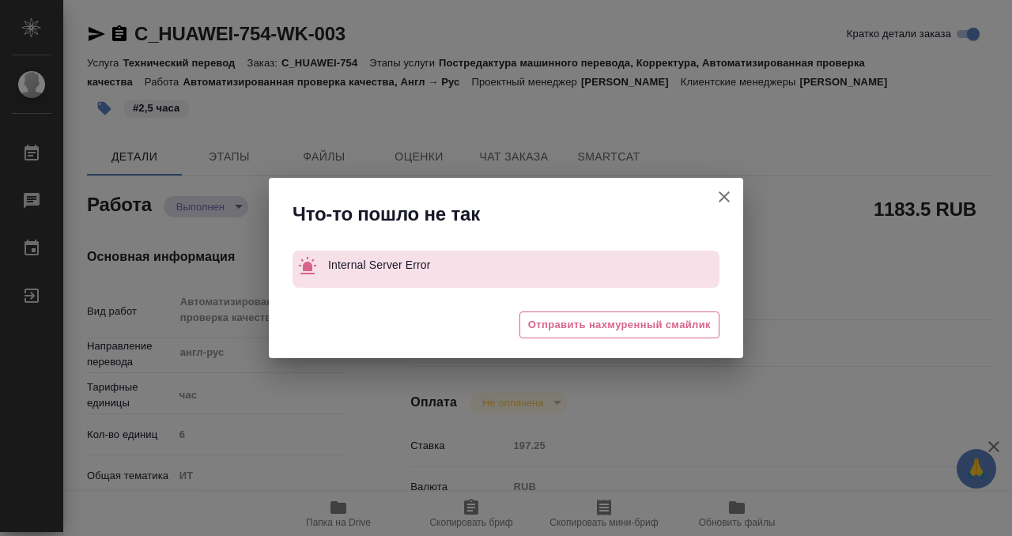
type textarea "x"
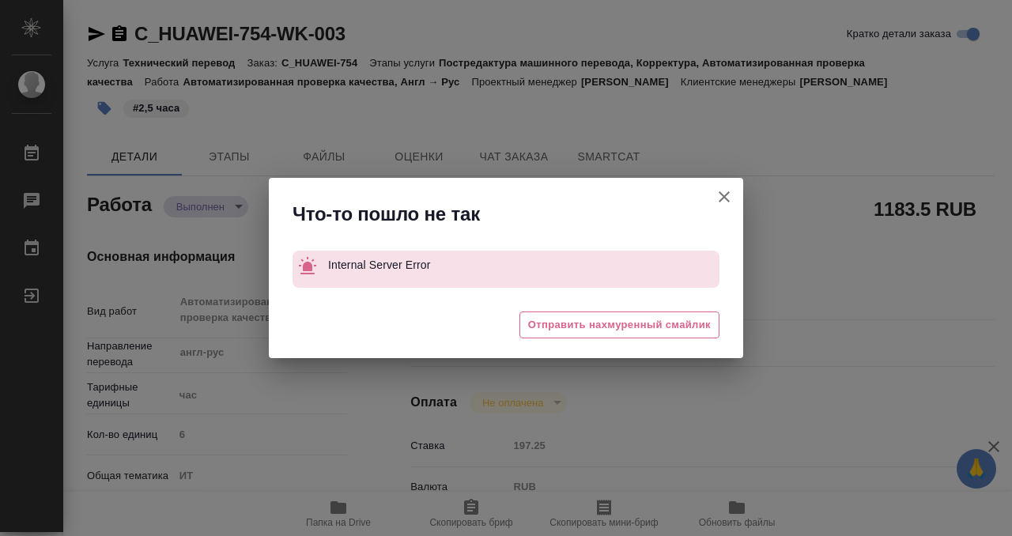
click at [720, 187] on icon "button" at bounding box center [723, 196] width 19 height 19
type textarea "x"
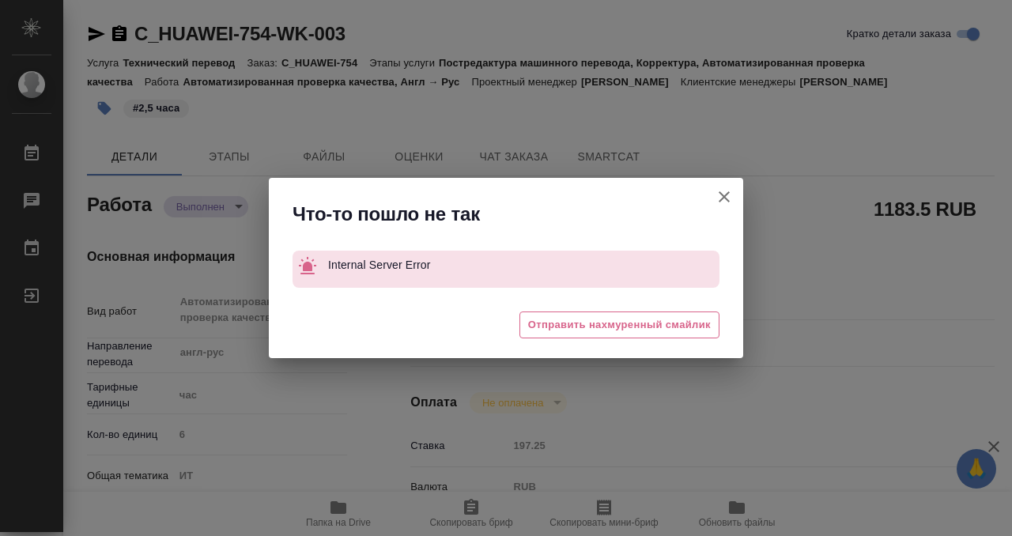
type textarea "x"
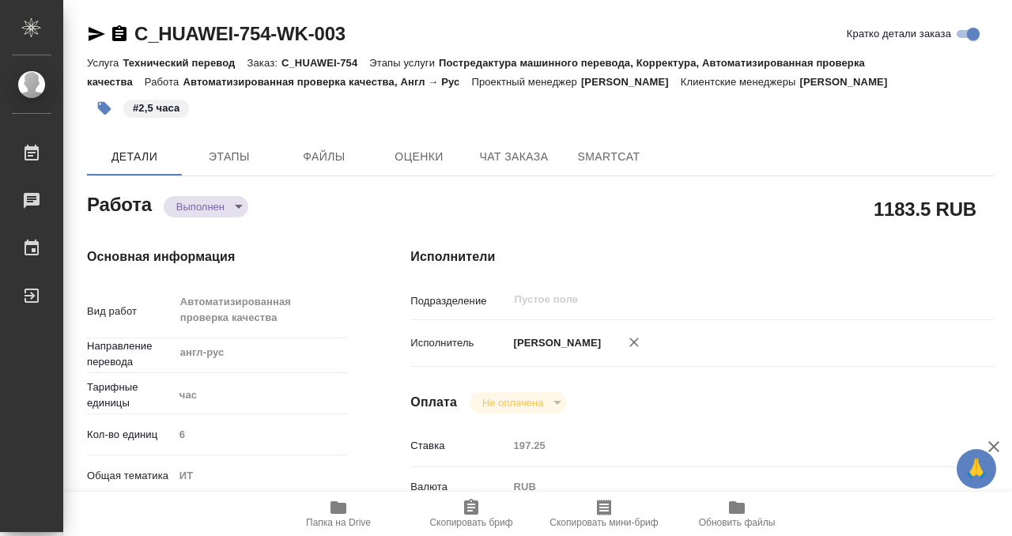
type textarea "x"
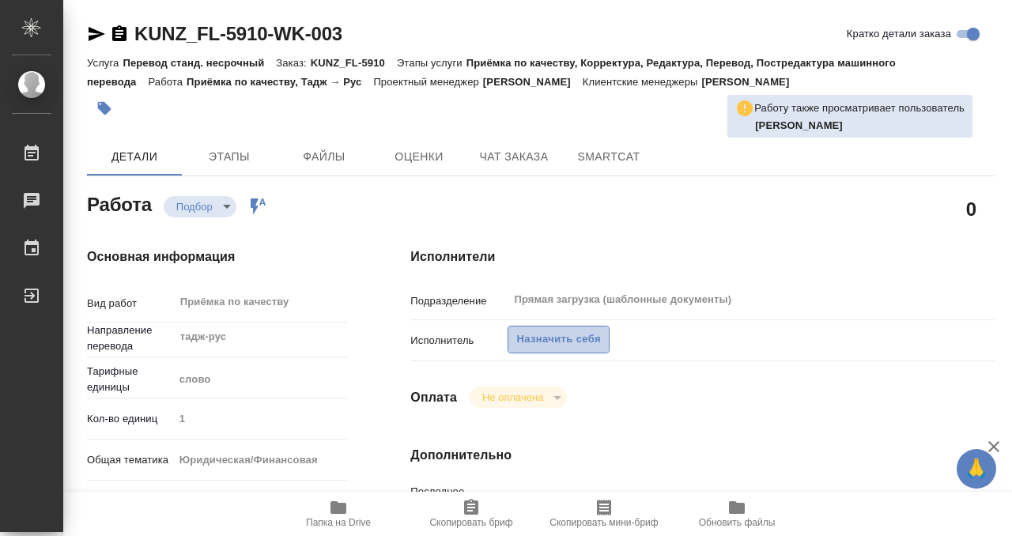
click at [583, 341] on span "Назначить себя" at bounding box center [558, 339] width 84 height 18
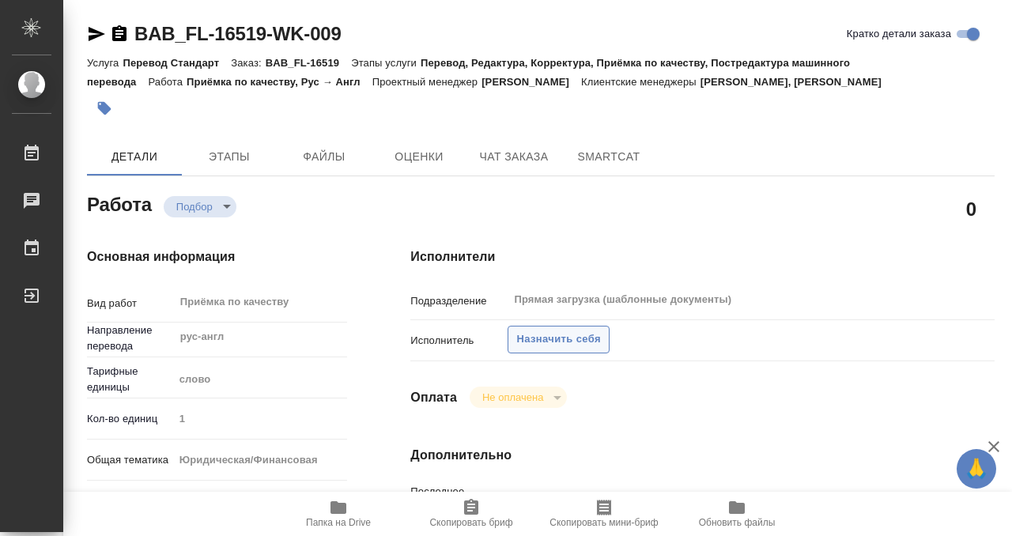
click at [571, 339] on span "Назначить себя" at bounding box center [558, 339] width 84 height 18
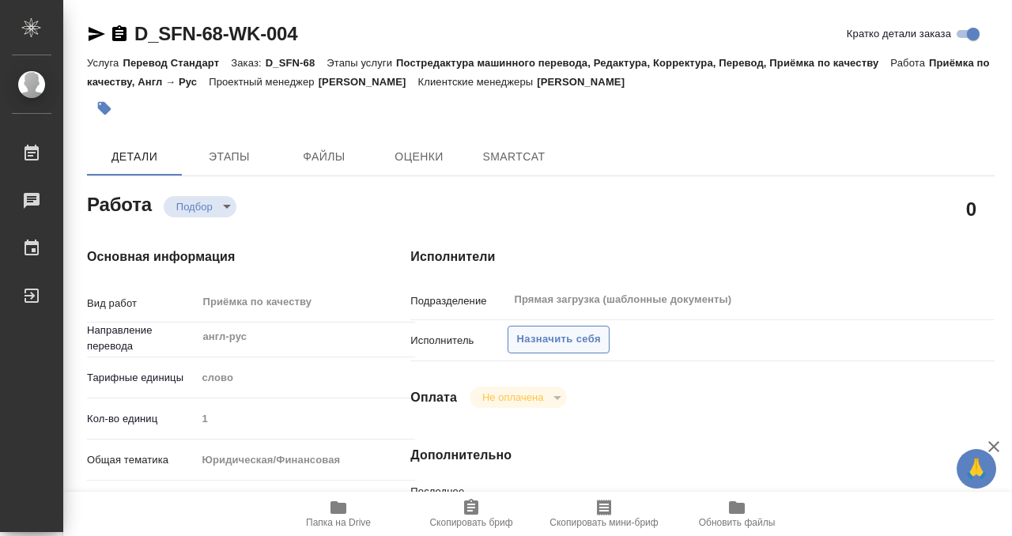
click at [570, 343] on span "Назначить себя" at bounding box center [558, 339] width 84 height 18
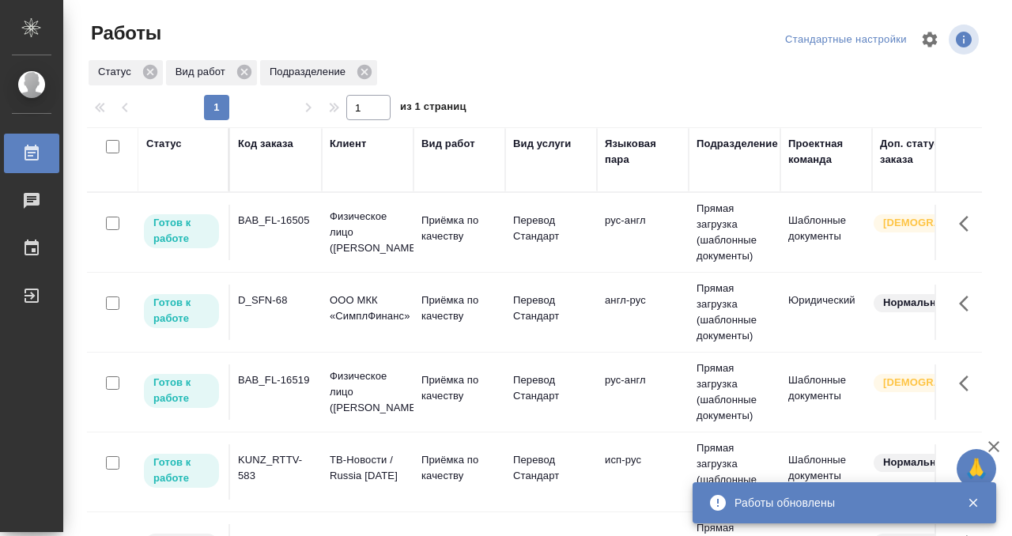
click at [296, 239] on td "BAB_FL-16505" at bounding box center [276, 232] width 92 height 55
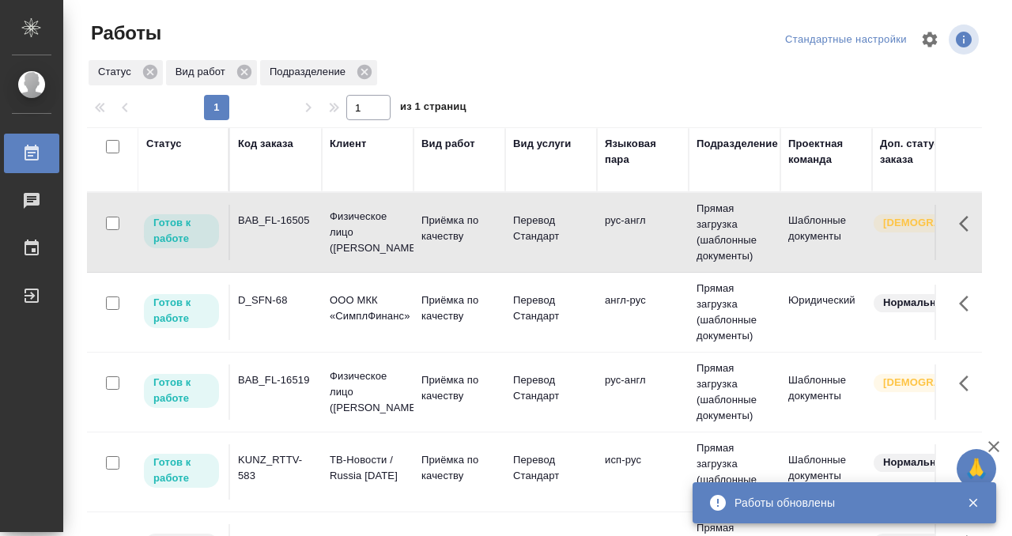
click at [296, 239] on td "BAB_FL-16505" at bounding box center [276, 232] width 92 height 55
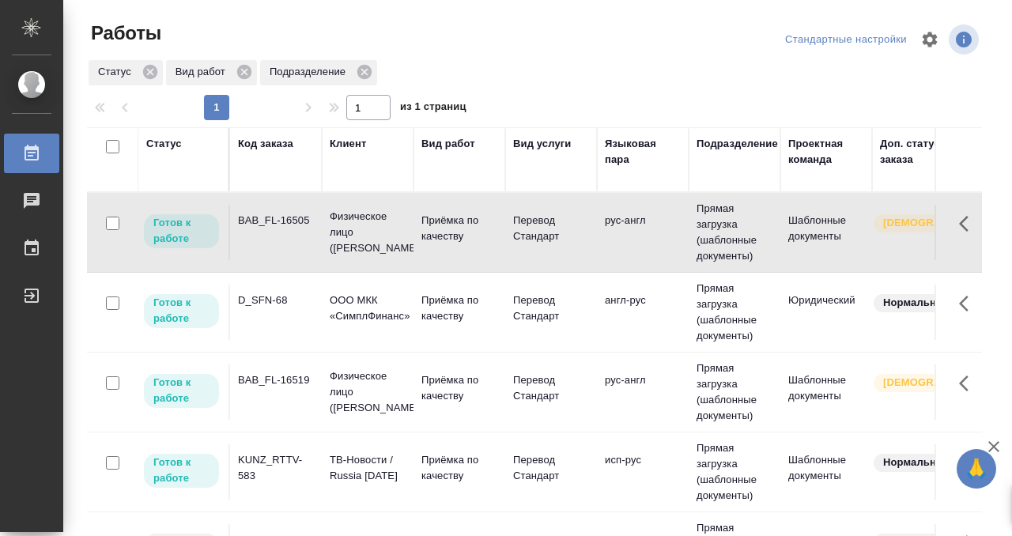
click at [296, 239] on td "BAB_FL-16505" at bounding box center [276, 232] width 92 height 55
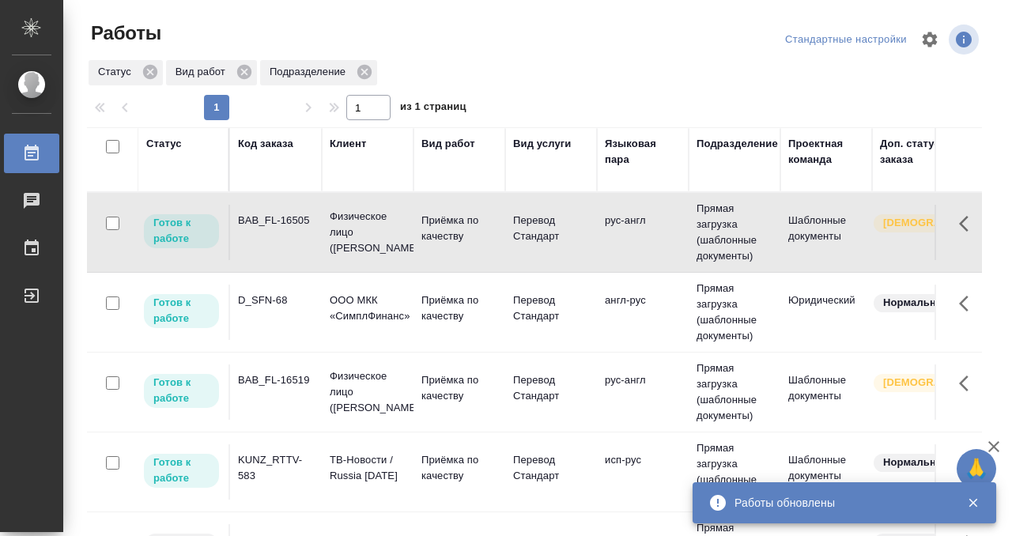
click at [299, 237] on td "BAB_FL-16505" at bounding box center [276, 232] width 92 height 55
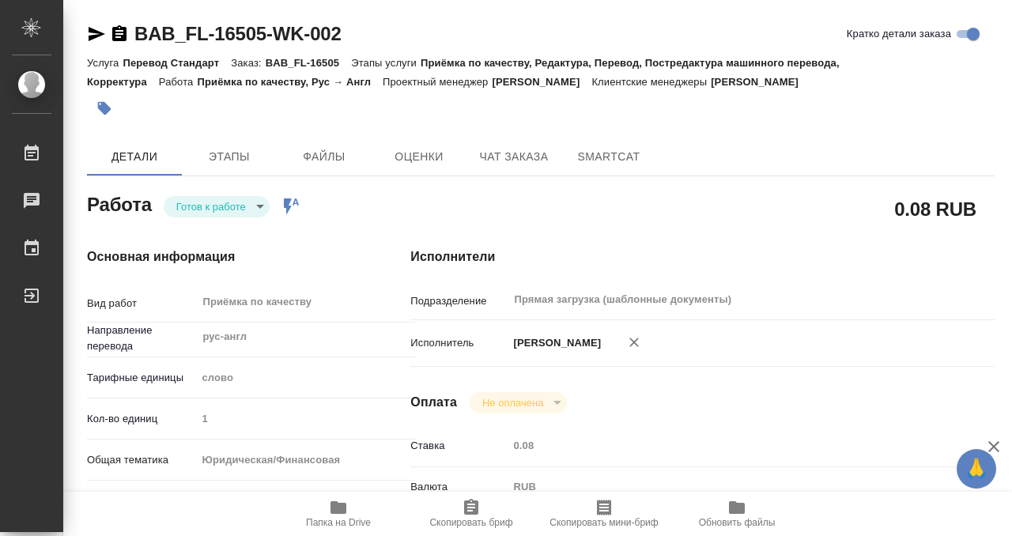
click at [230, 177] on div "Работа [PERSON_NAME] к работе readyForWork Работа включена в последовательность" at bounding box center [216, 208] width 323 height 103
click at [230, 161] on span "Этапы" at bounding box center [229, 157] width 76 height 20
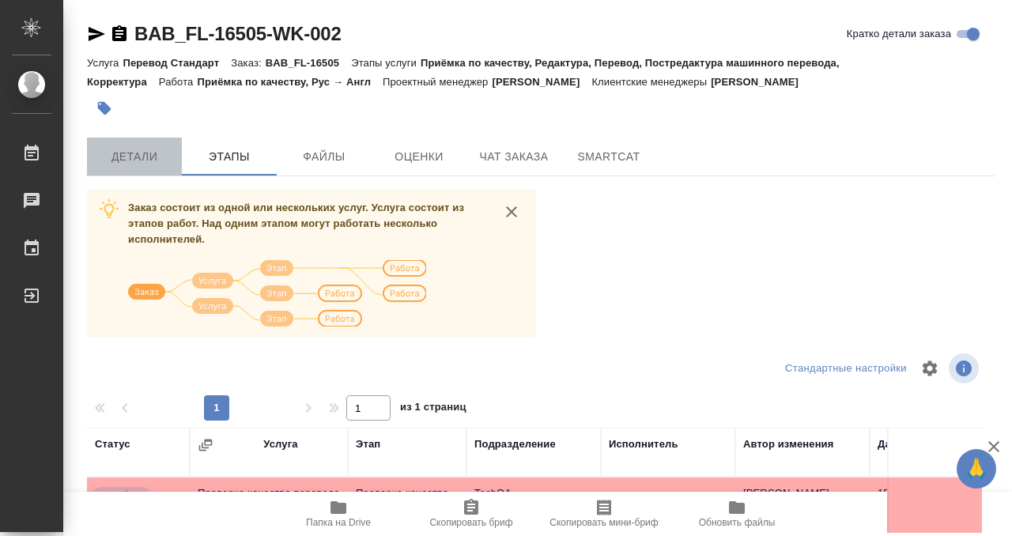
click at [137, 164] on span "Детали" at bounding box center [134, 157] width 76 height 20
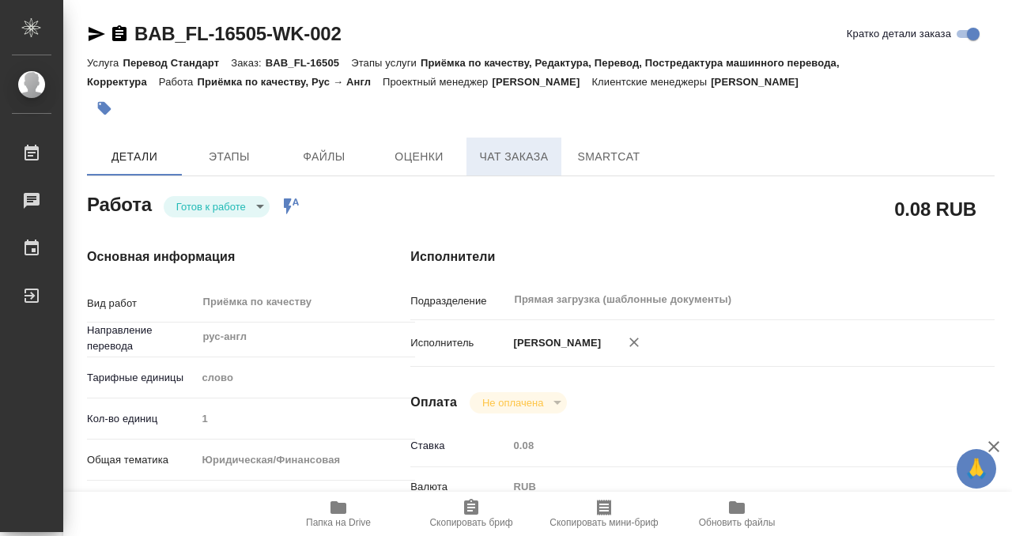
type textarea "x"
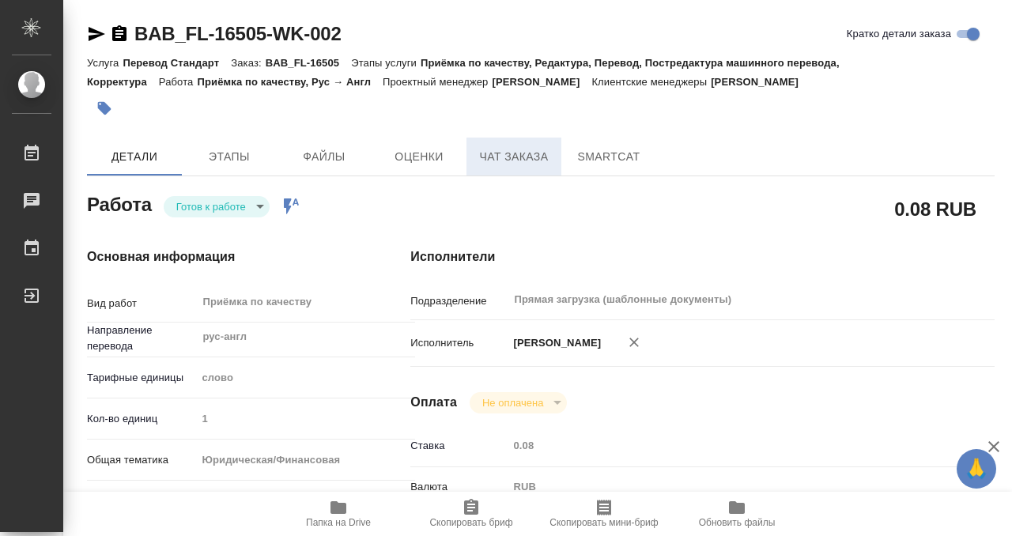
type textarea "x"
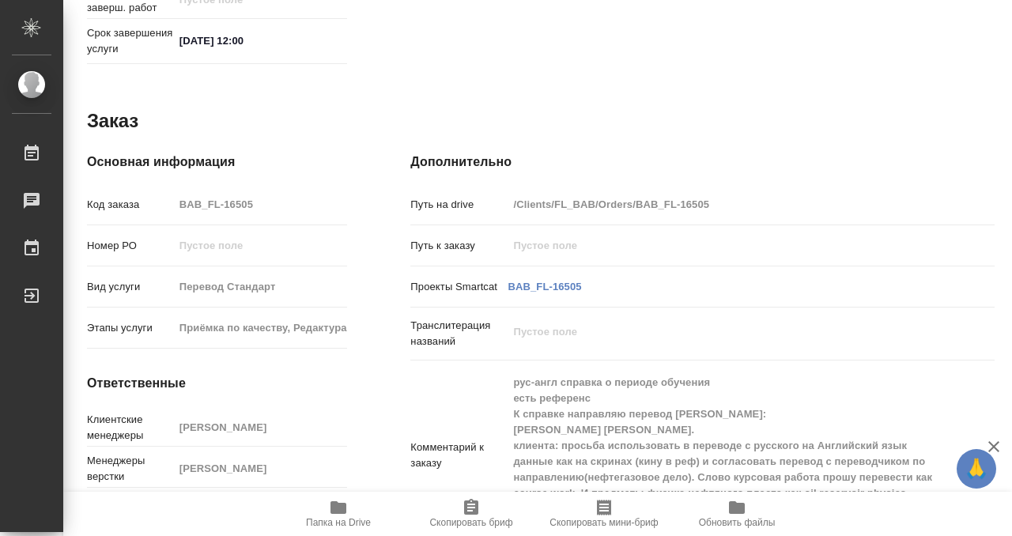
type textarea "x"
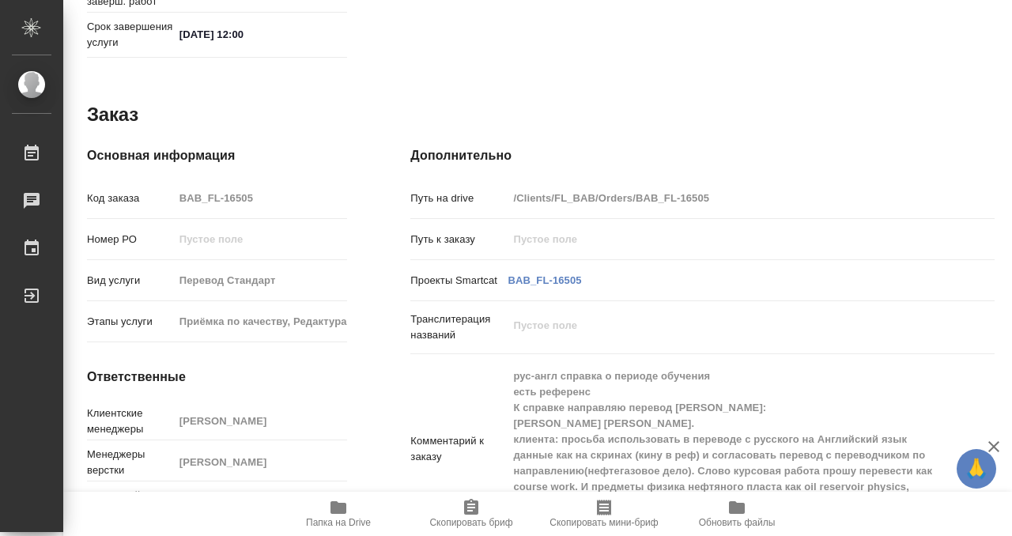
scroll to position [866, 0]
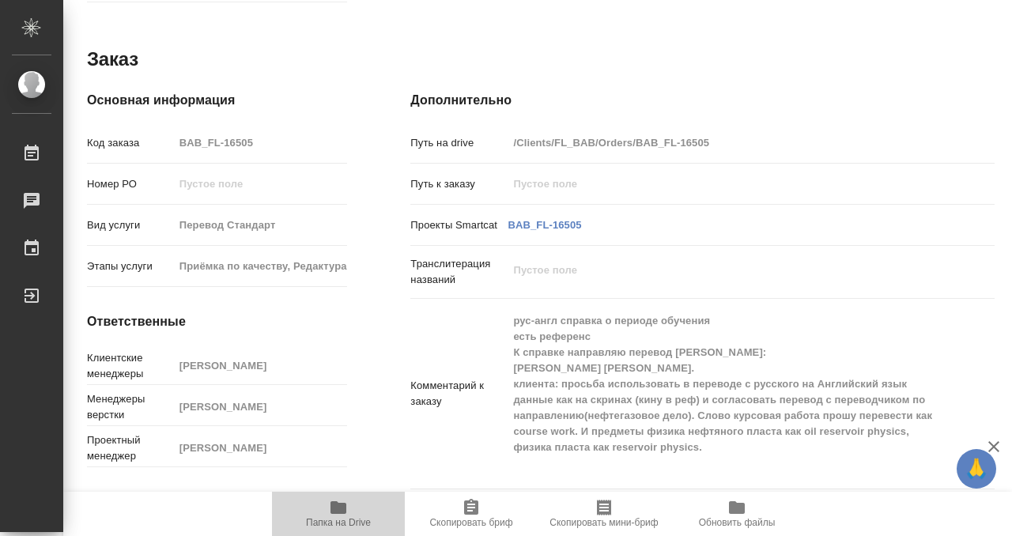
click at [348, 505] on span "Папка на Drive" at bounding box center [338, 513] width 114 height 30
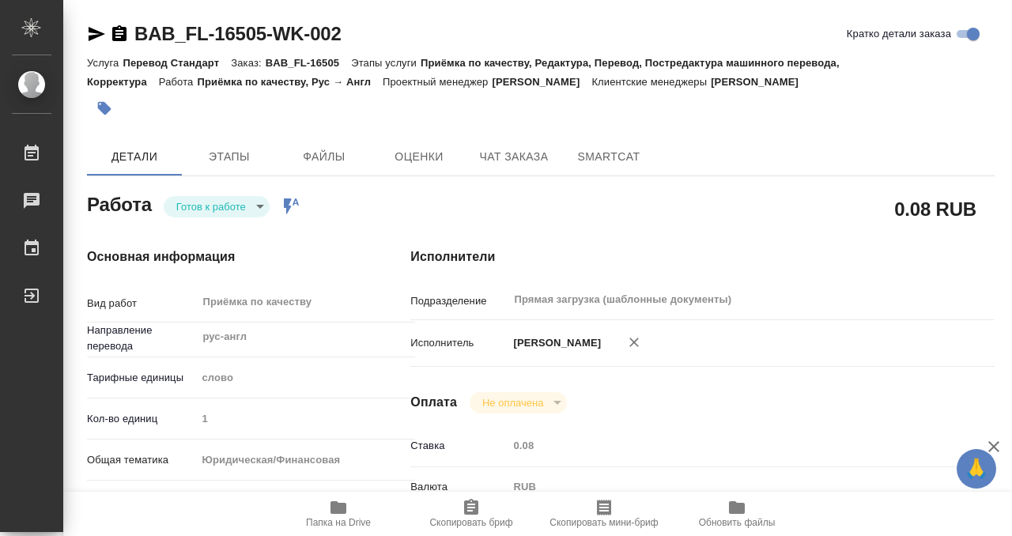
click at [103, 99] on button "button" at bounding box center [104, 108] width 35 height 35
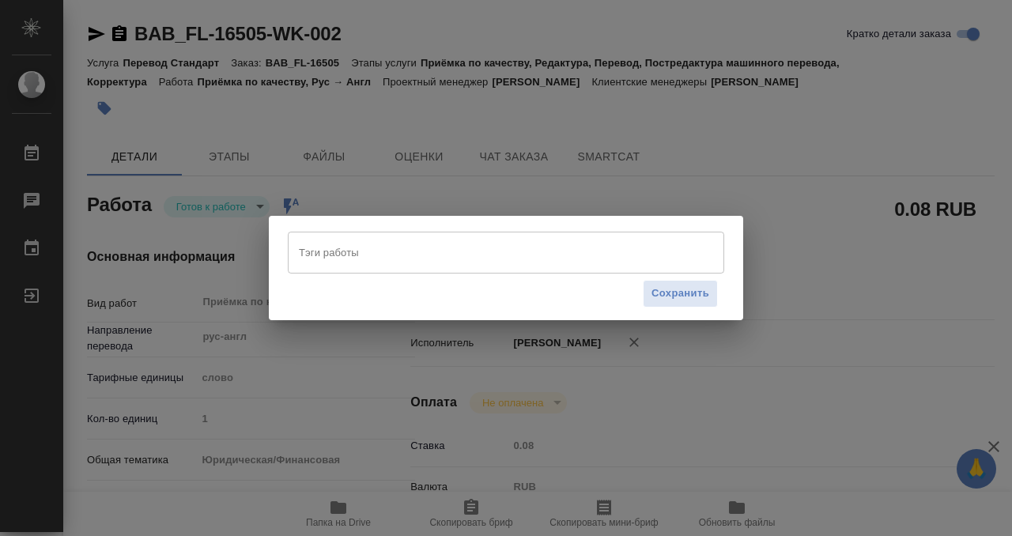
click at [399, 254] on input "Тэги работы" at bounding box center [491, 252] width 392 height 27
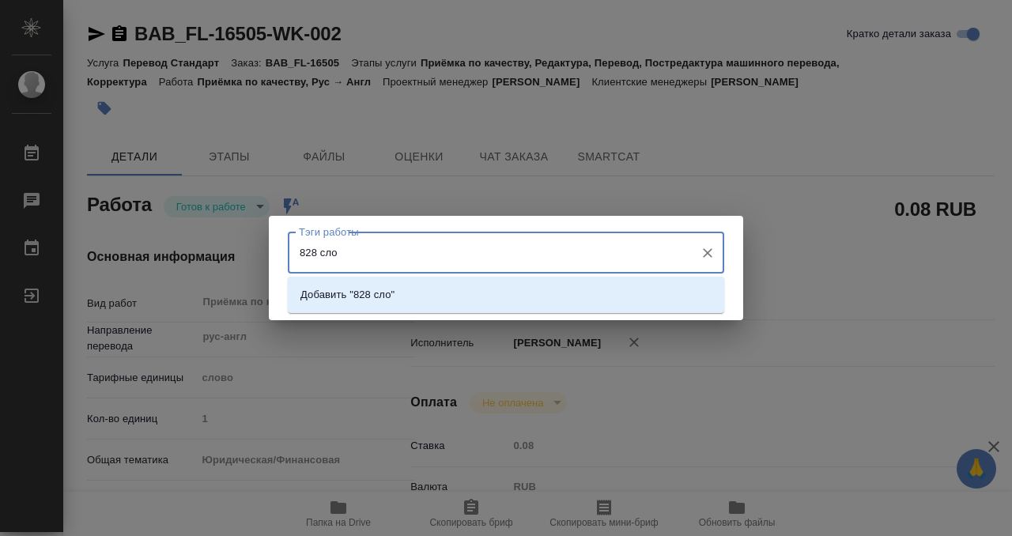
type input "828 слов"
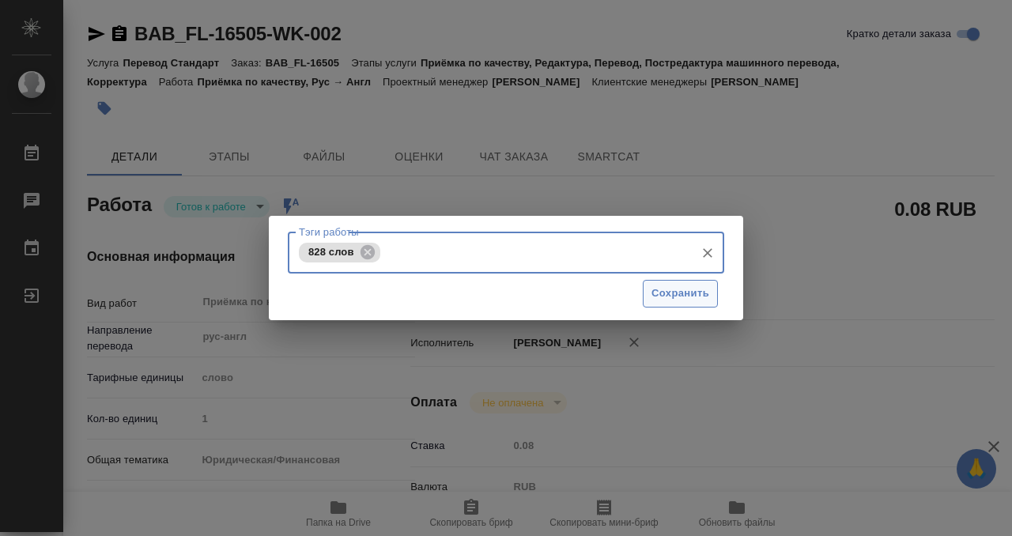
click at [671, 292] on span "Сохранить" at bounding box center [680, 293] width 58 height 18
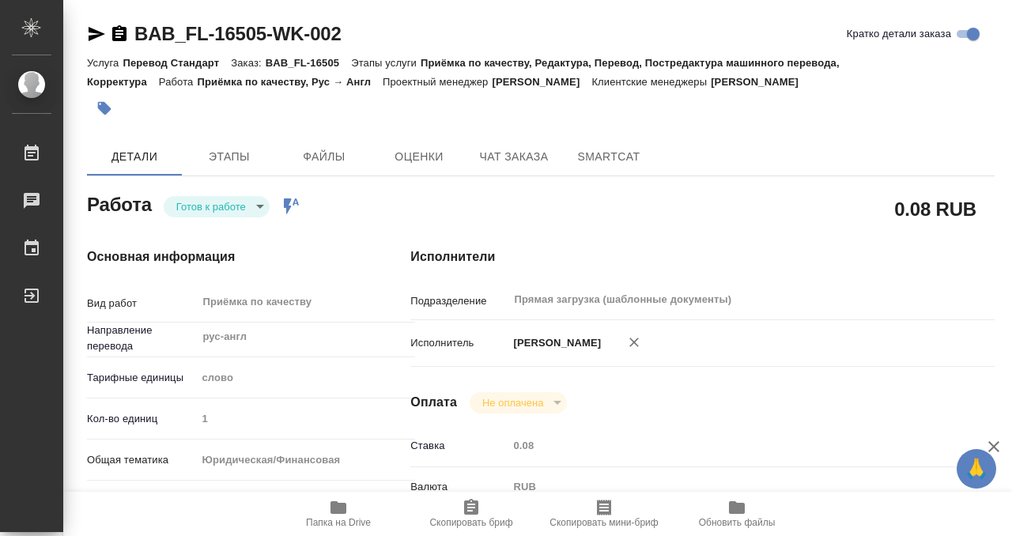
type input "readyForWork"
type input "рус-англ"
type input "5a8b1489cc6b4906c91bfd90"
type input "1"
type input "yr-fn"
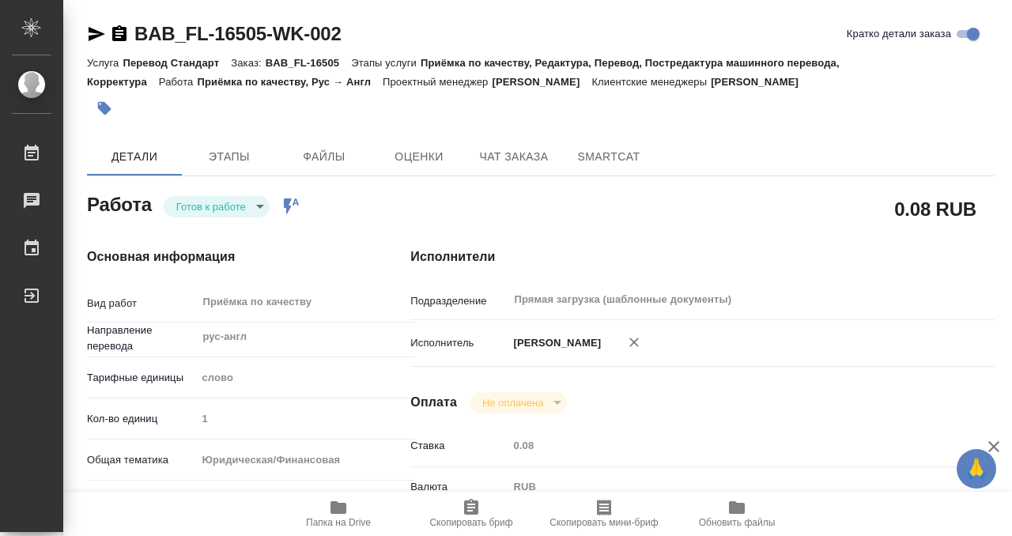
type input "5f647205b73bc97568ca66bf"
checkbox input "true"
type input "[DATE] 11:00"
type input "[DATE] 12:00"
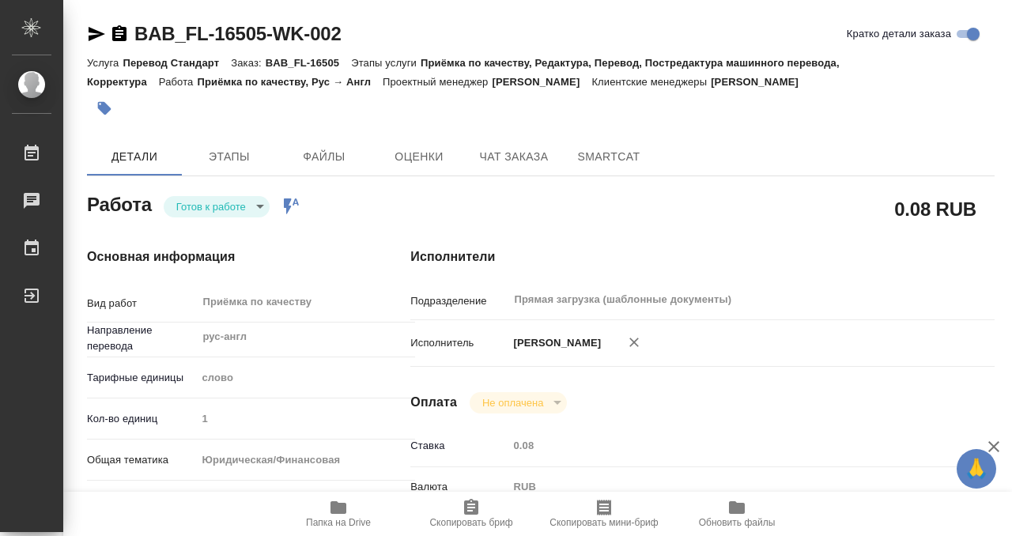
type input "Прямая загрузка (шаблонные документы)"
type input "notPayed"
type input "0.08"
type input "RUB"
type input "[PERSON_NAME]"
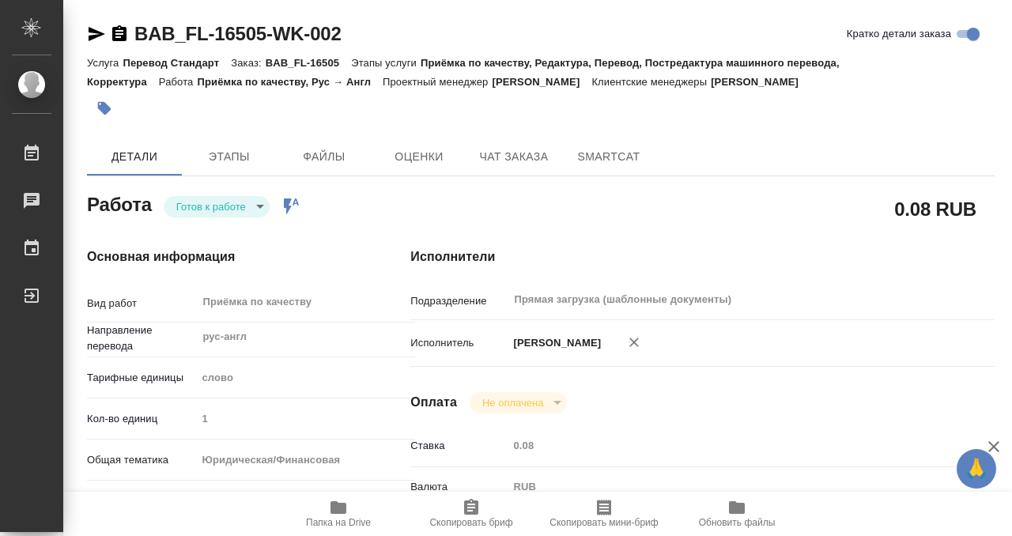
type input "BAB_FL-16505"
type input "Перевод Стандарт"
type input "Приёмка по качеству, Редактура, Перевод, Постредактура машинного перевода, Корр…"
type input "[PERSON_NAME]"
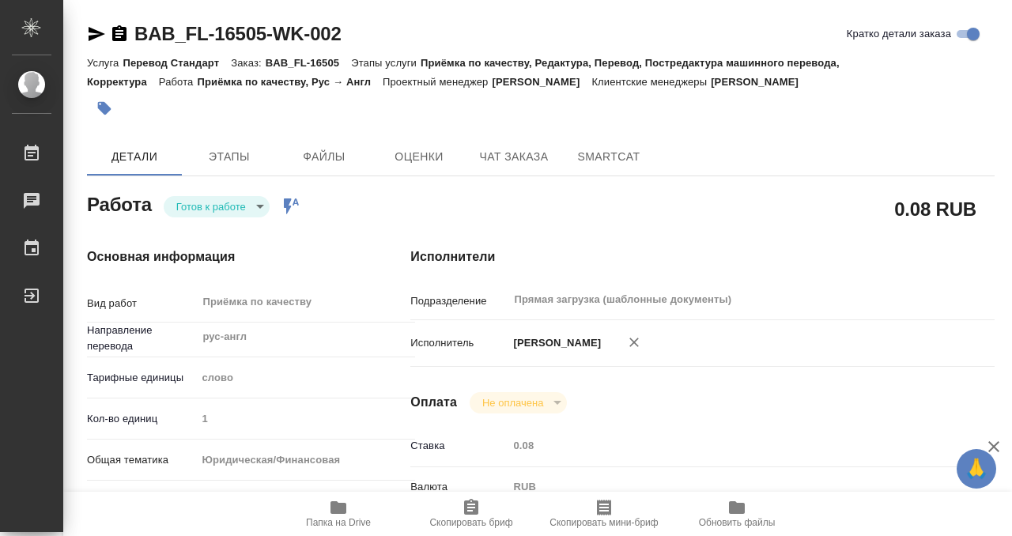
type input "/Clients/FL_BAB/Orders/BAB_FL-16505"
click at [239, 209] on body "🙏 .cls-1 fill:#fff; AWATERA Kobzeva [PERSON_NAME] 0 Чаты График Выйти BAB_FL-16…" at bounding box center [506, 268] width 1012 height 536
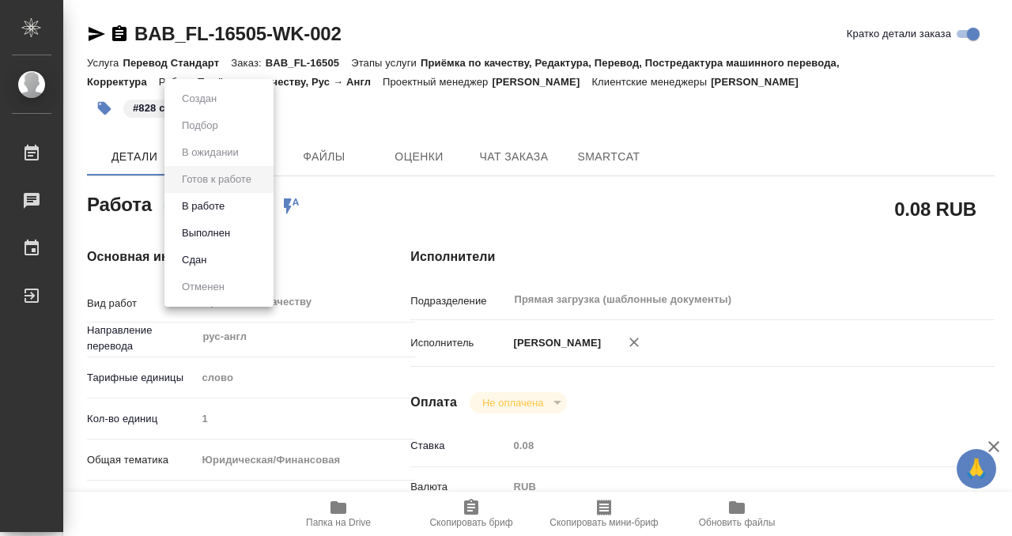
click at [230, 239] on button "Выполнен" at bounding box center [206, 232] width 58 height 17
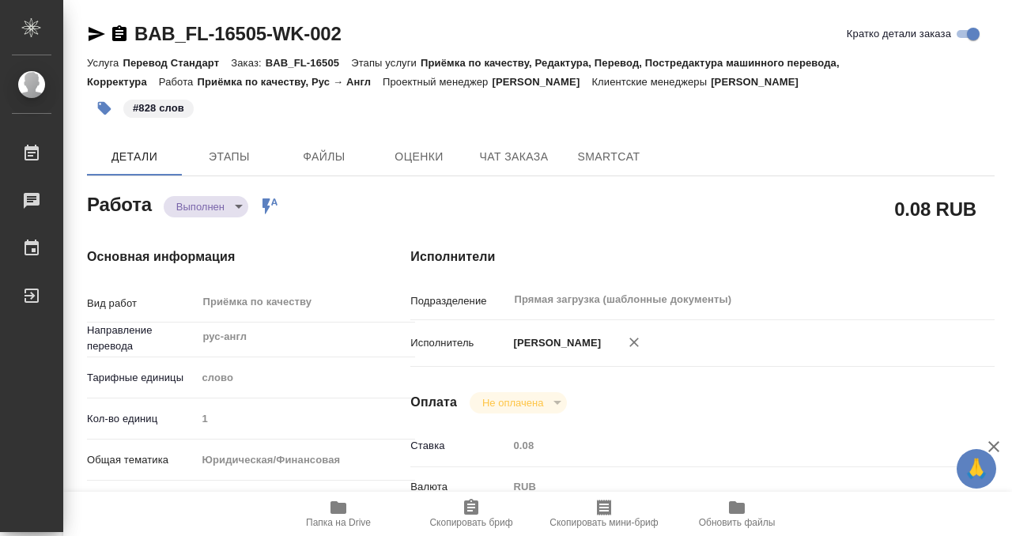
type textarea "x"
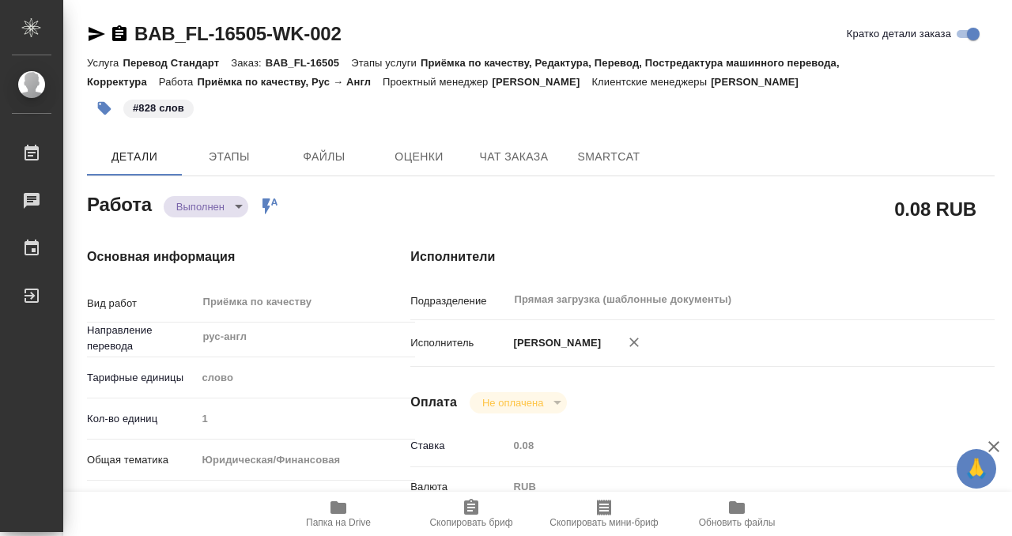
type textarea "x"
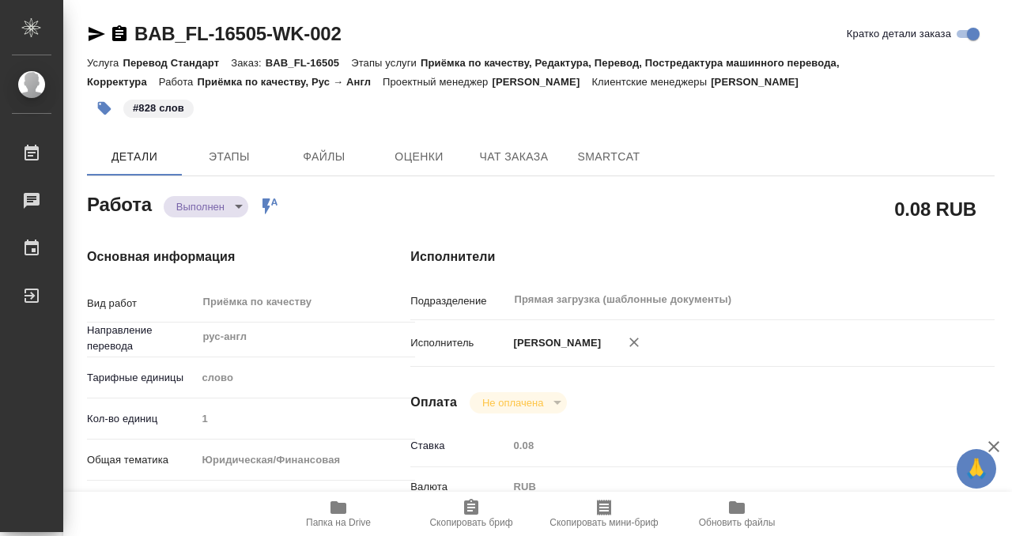
click at [124, 27] on icon "button" at bounding box center [119, 33] width 14 height 16
